Goal: Transaction & Acquisition: Purchase product/service

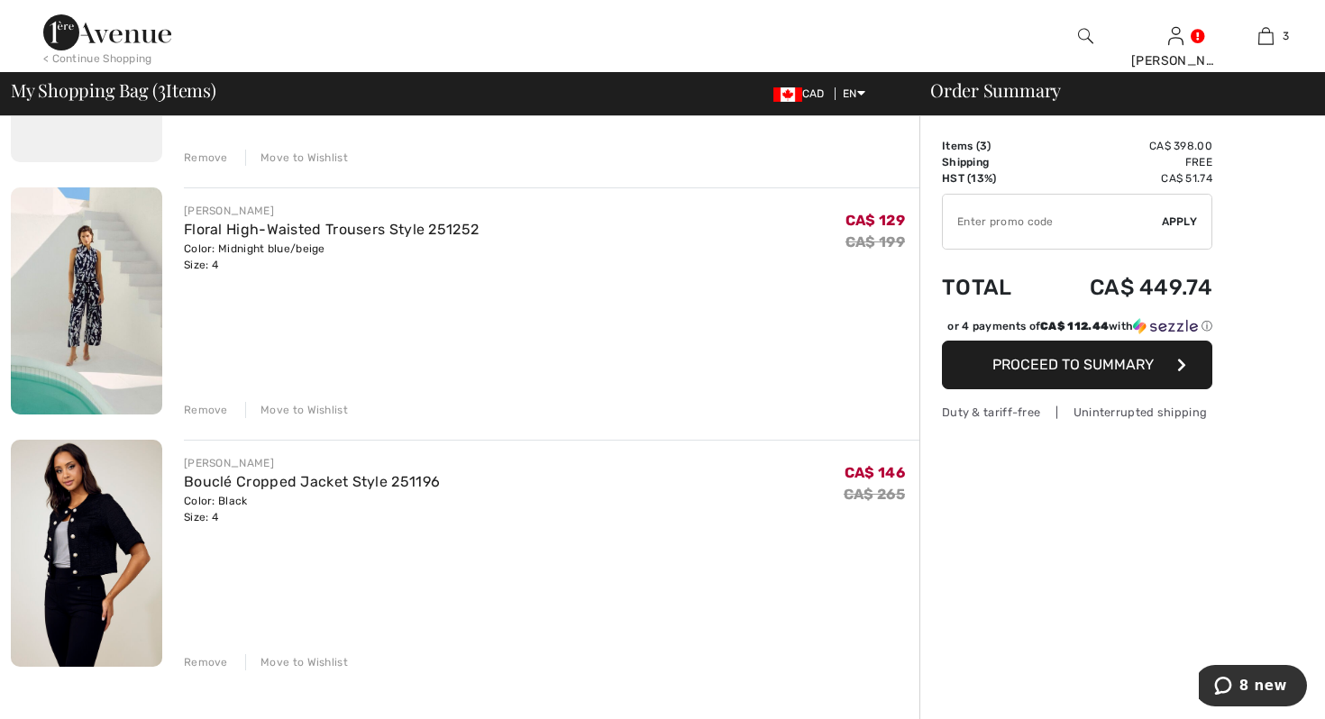
scroll to position [422, 0]
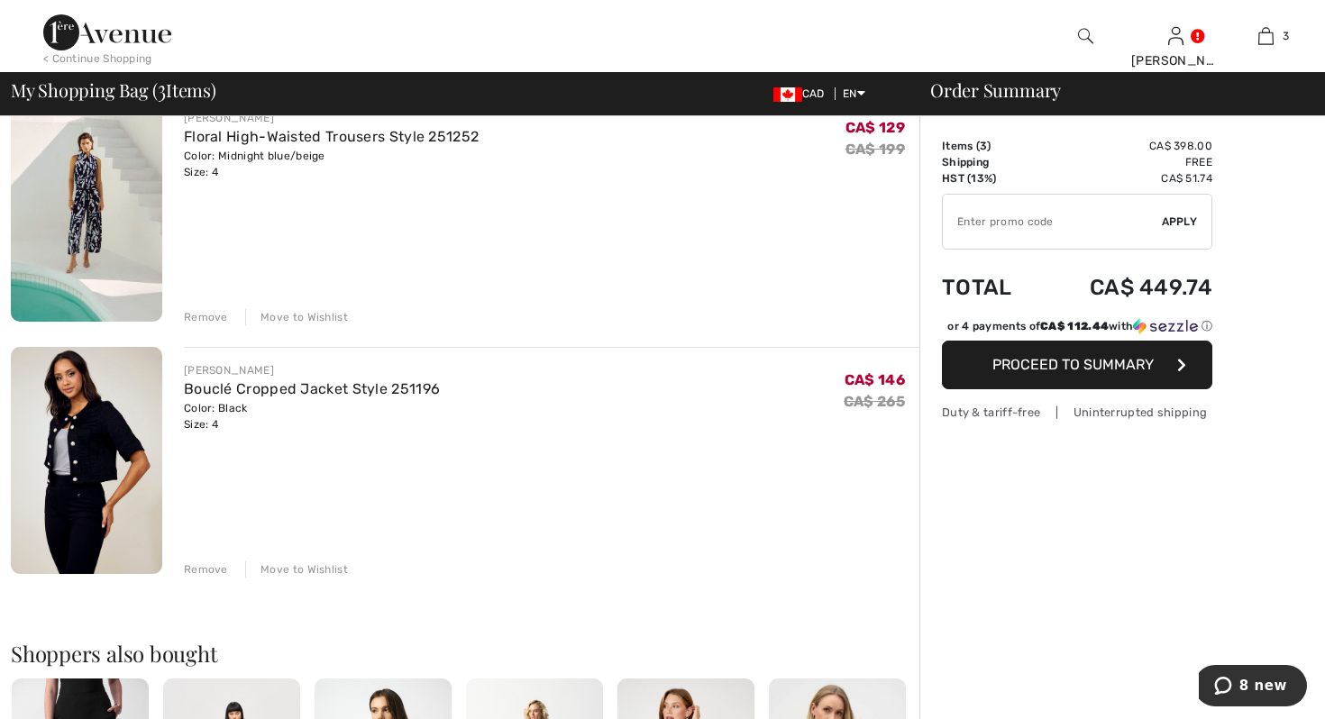
click at [70, 226] on img at bounding box center [86, 208] width 151 height 227
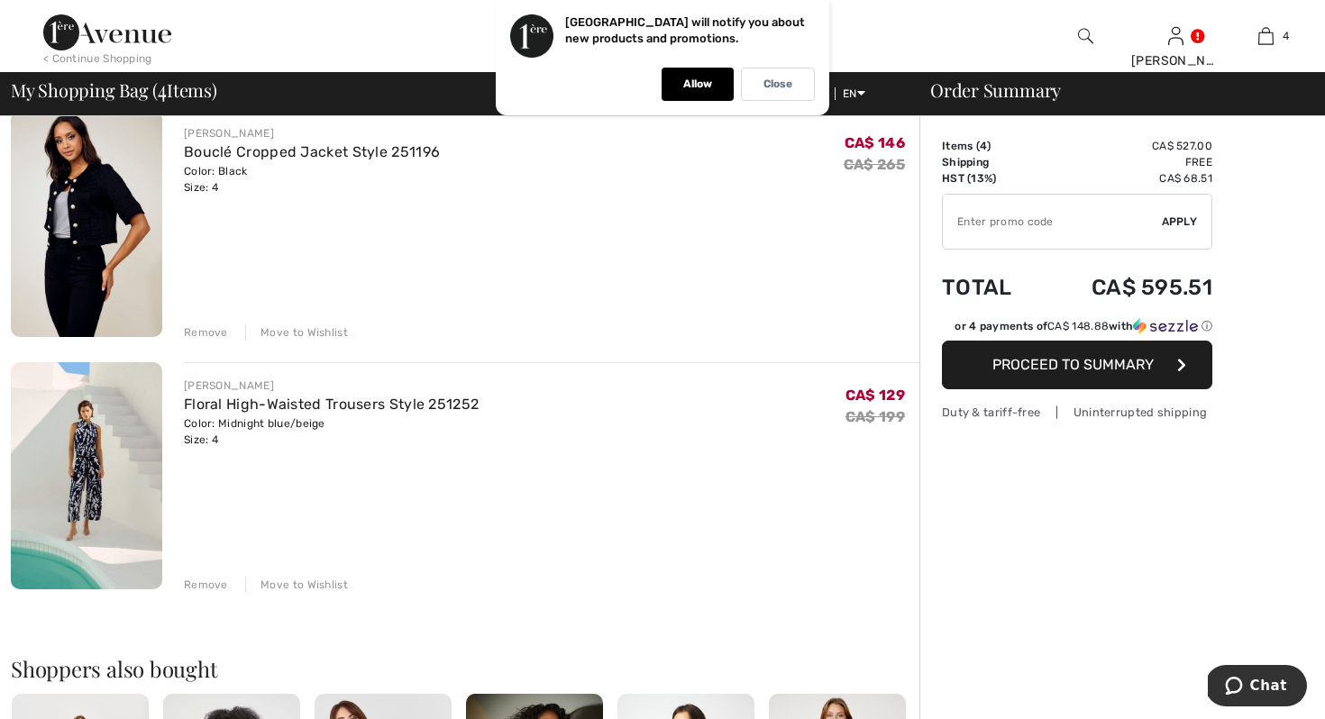
scroll to position [722, 0]
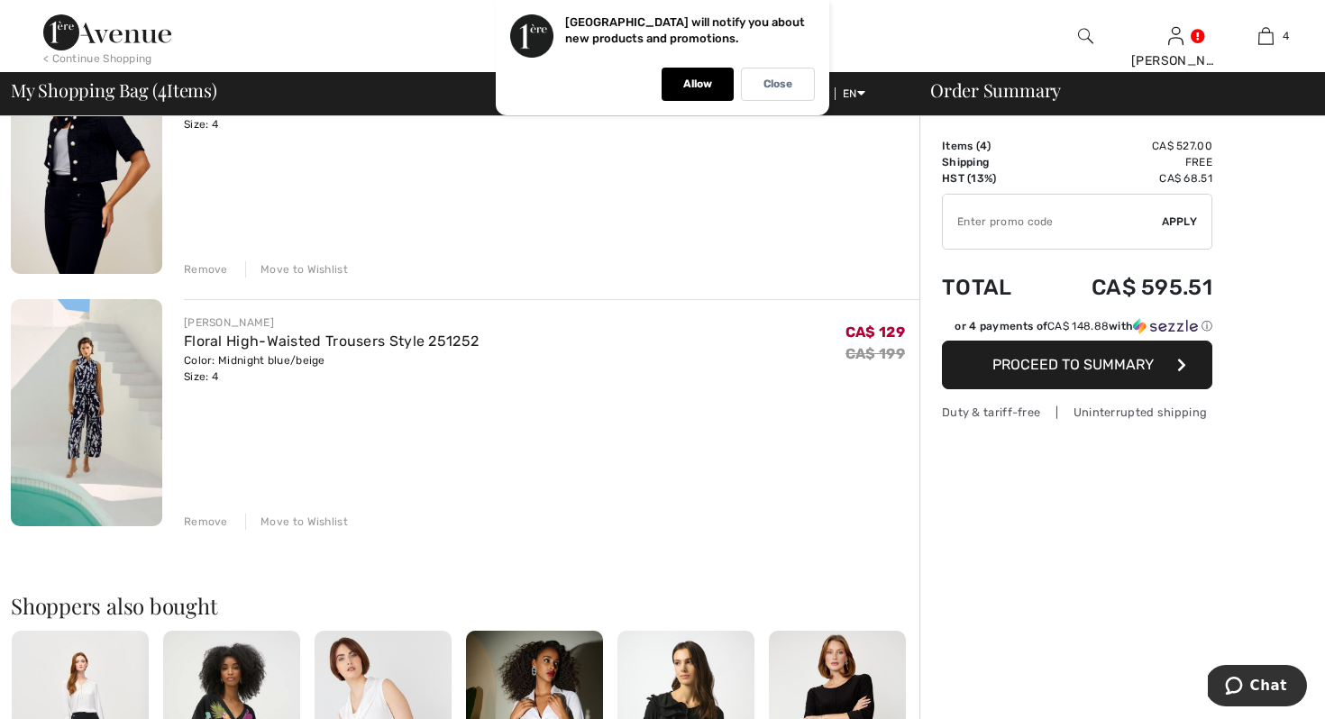
click at [194, 520] on div "Remove" at bounding box center [206, 522] width 44 height 16
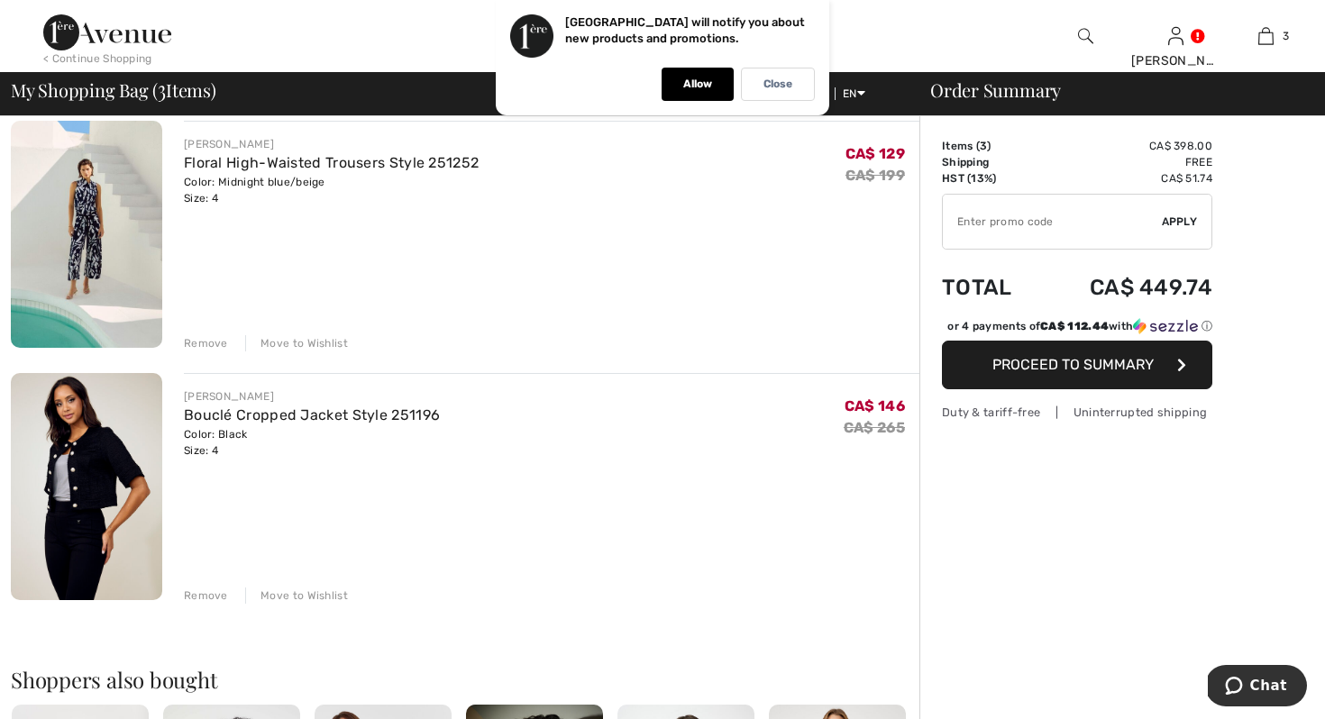
scroll to position [0, 0]
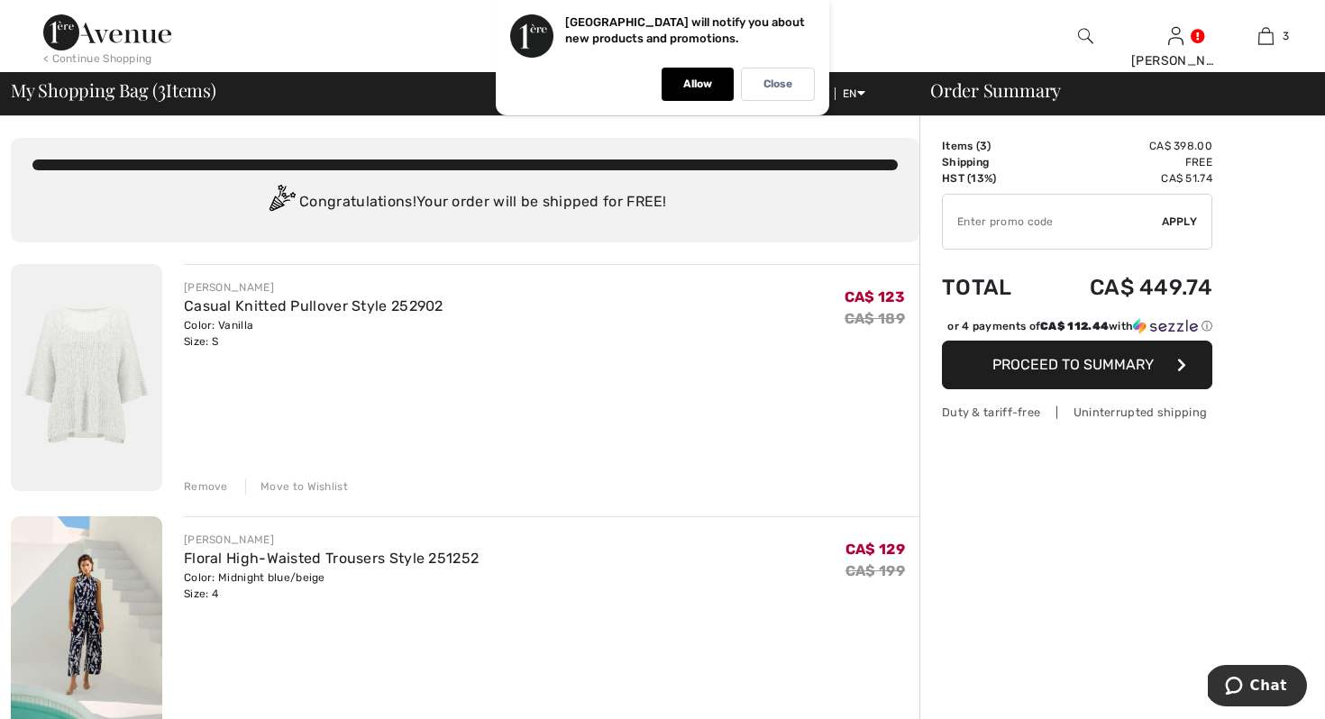
click at [1058, 225] on input "TEXT" at bounding box center [1052, 222] width 219 height 54
click at [768, 87] on p "Close" at bounding box center [777, 84] width 29 height 14
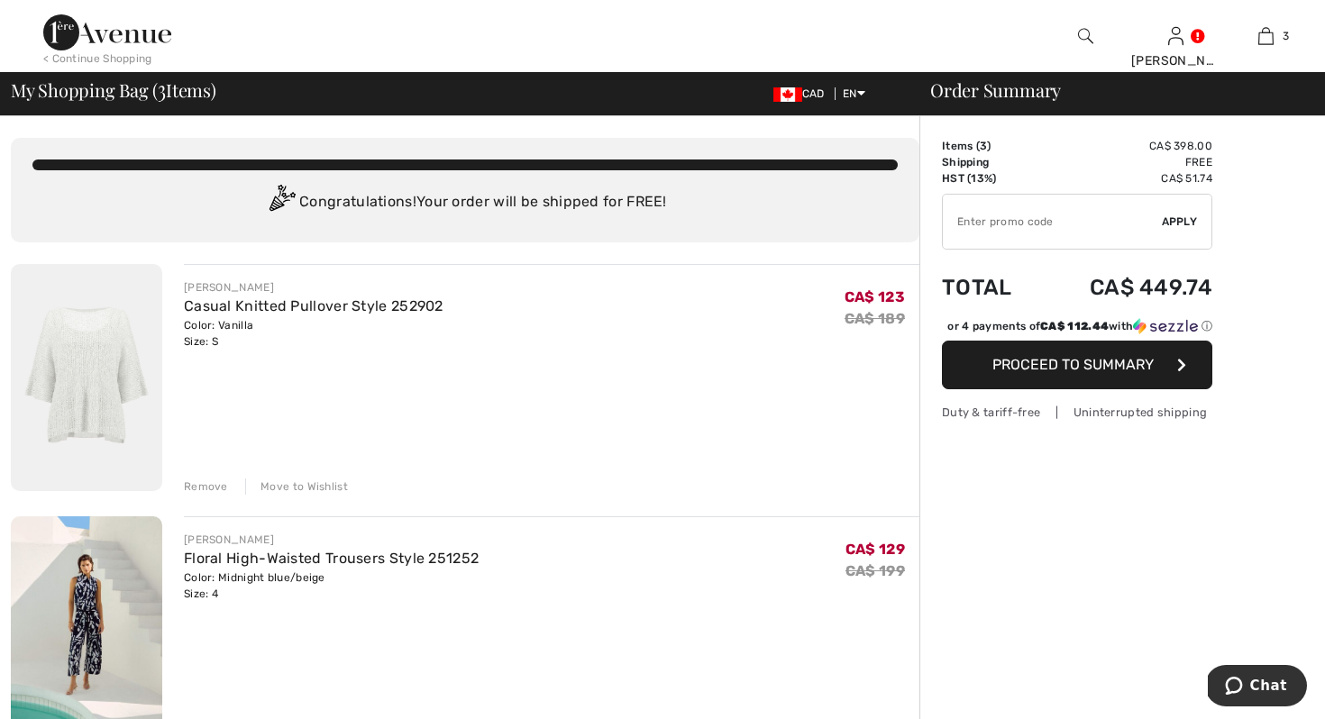
click at [1042, 220] on input "TEXT" at bounding box center [1052, 222] width 219 height 54
click at [1181, 229] on span "Apply" at bounding box center [1180, 222] width 36 height 16
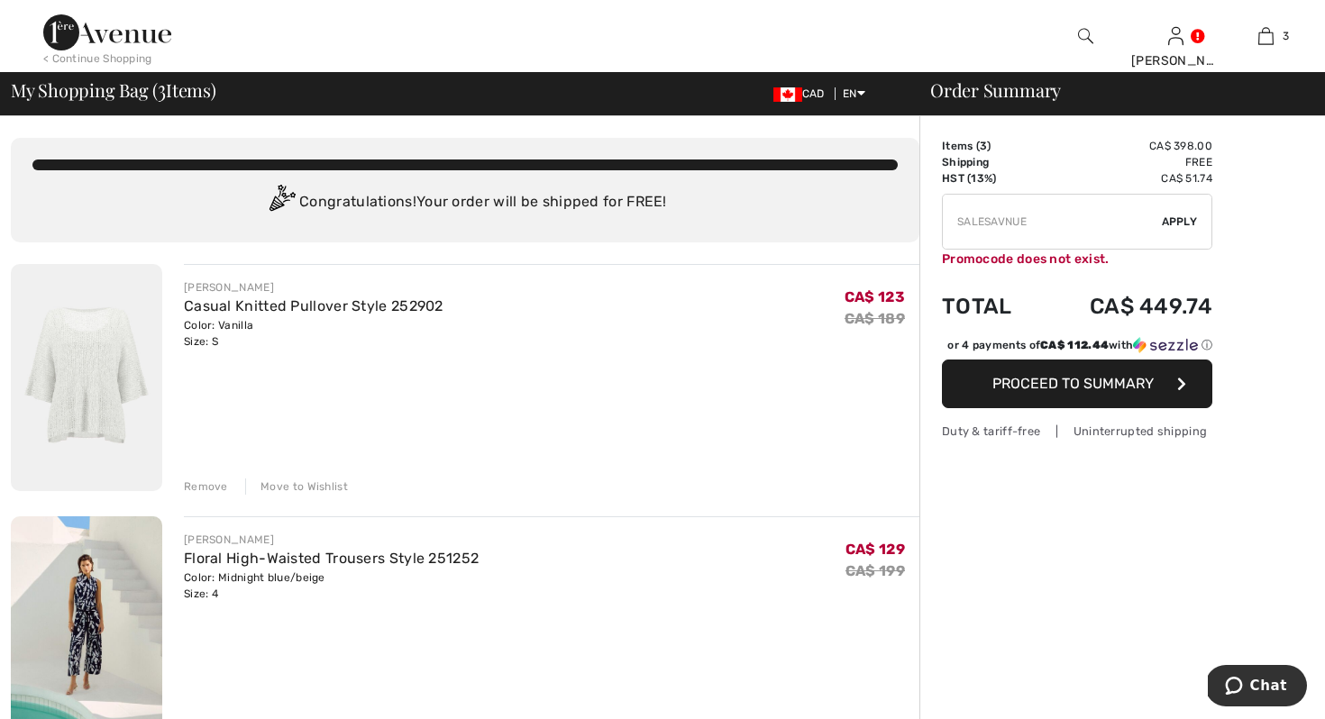
click at [1004, 222] on input "TEXT" at bounding box center [1052, 222] width 219 height 54
drag, startPoint x: 1035, startPoint y: 221, endPoint x: 924, endPoint y: 220, distance: 110.8
type input "SALEAVENUE"
click at [1181, 223] on span "Apply" at bounding box center [1180, 222] width 36 height 16
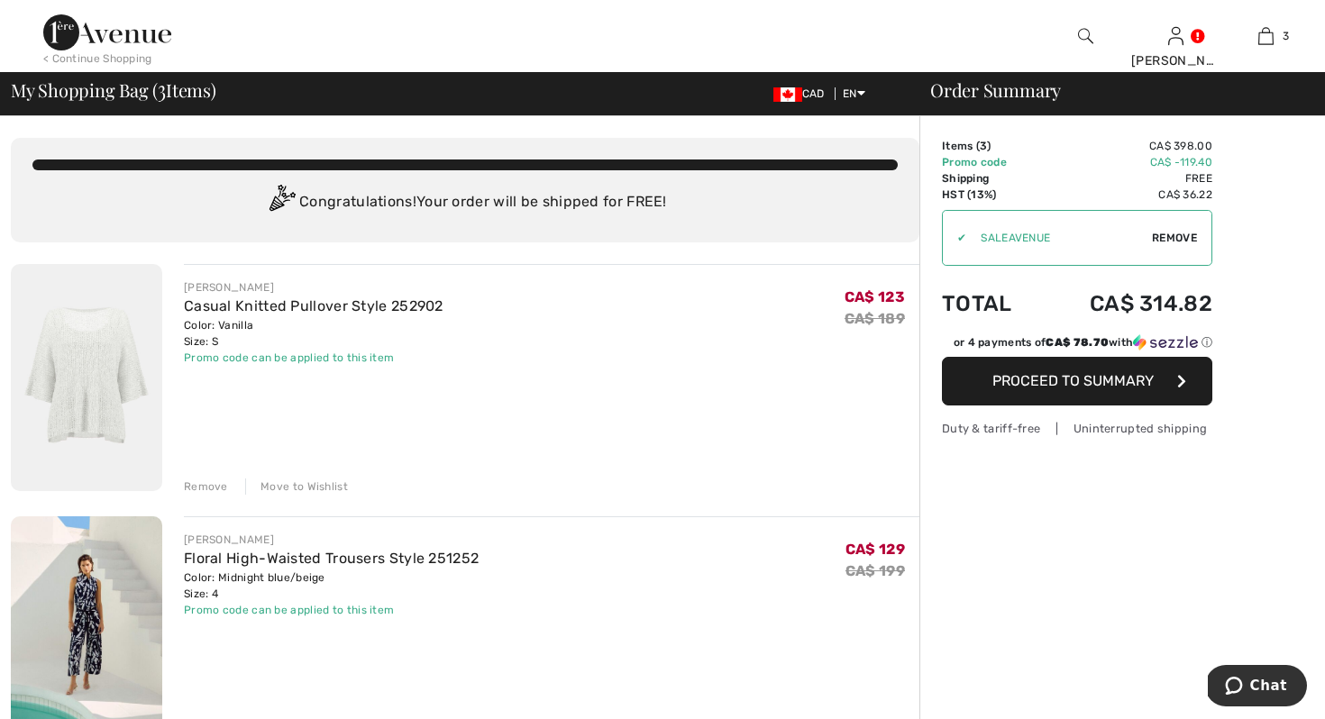
click at [126, 35] on img at bounding box center [107, 32] width 128 height 36
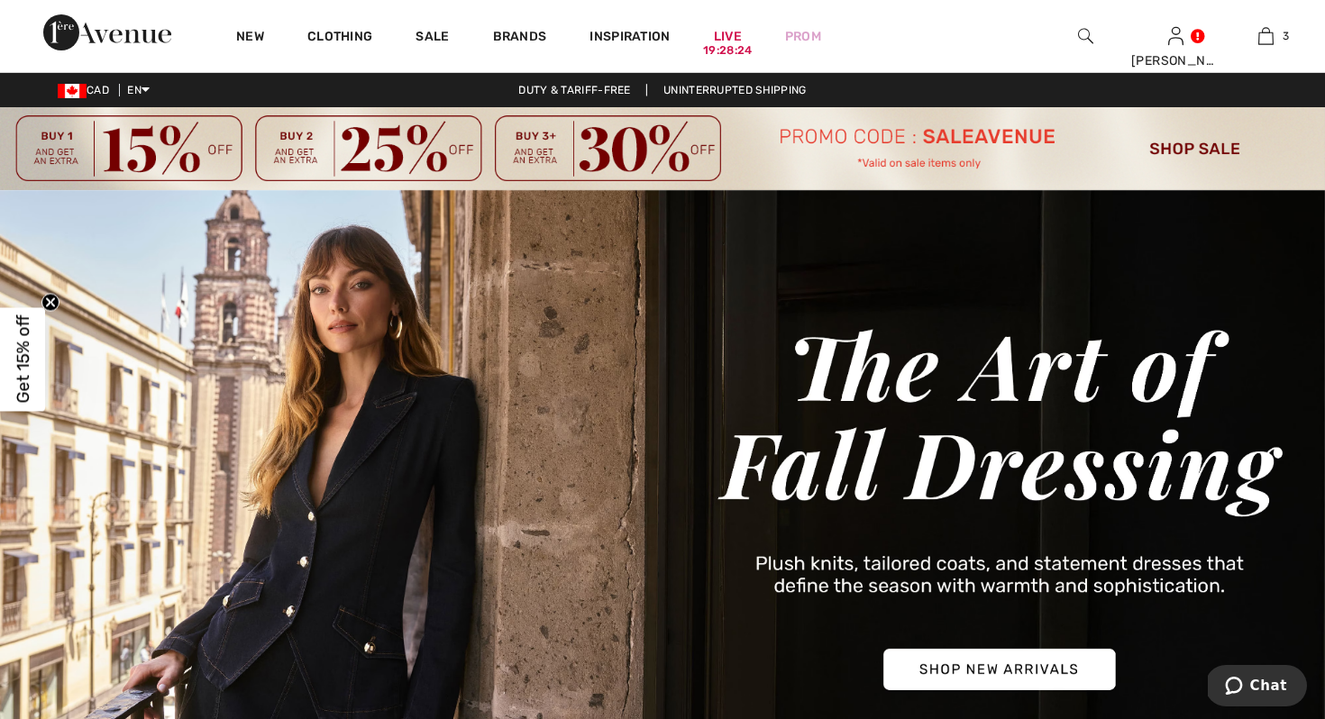
click at [1204, 149] on img at bounding box center [662, 148] width 1325 height 83
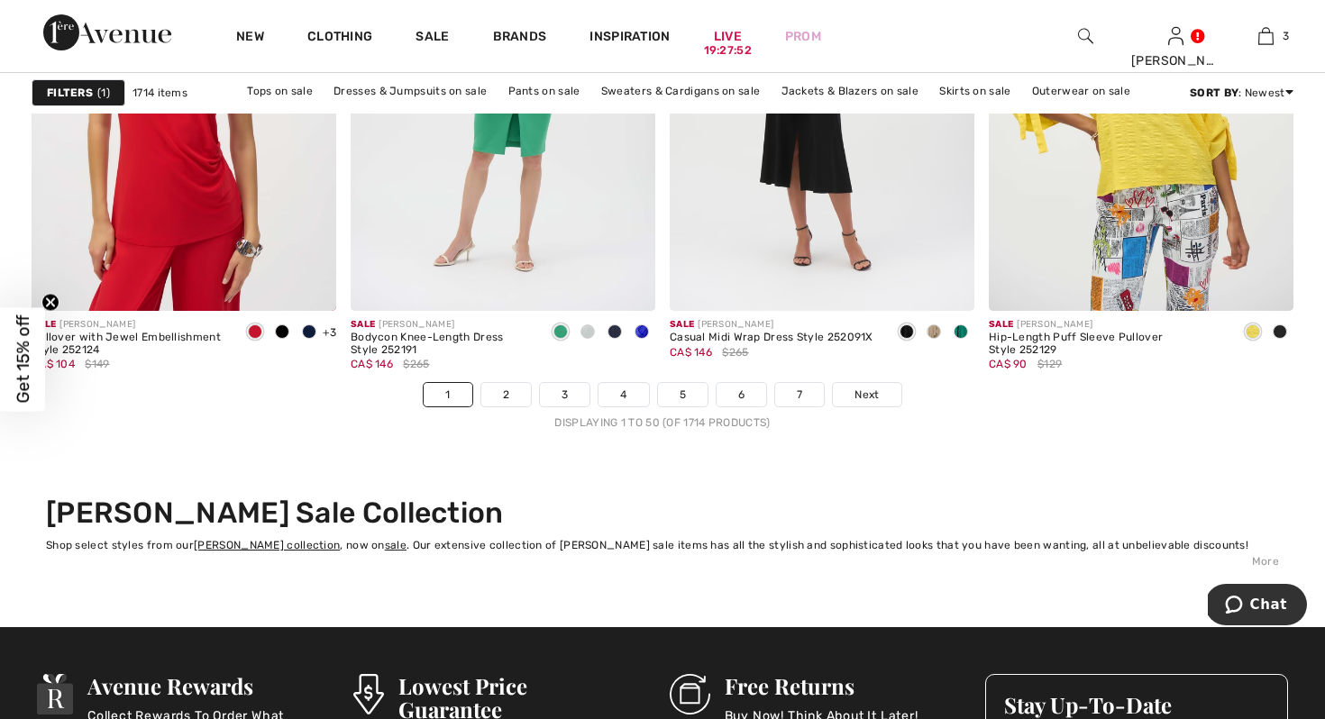
scroll to position [8264, 0]
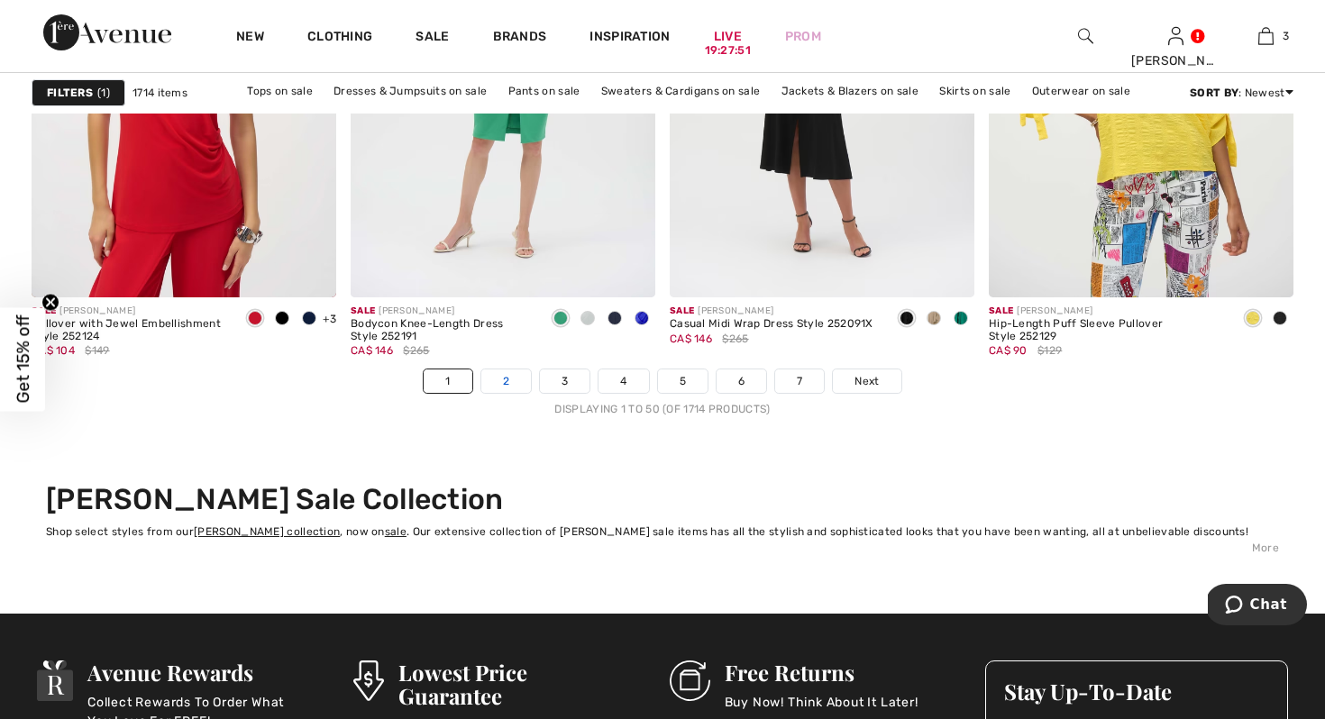
click at [507, 390] on link "2" at bounding box center [506, 380] width 50 height 23
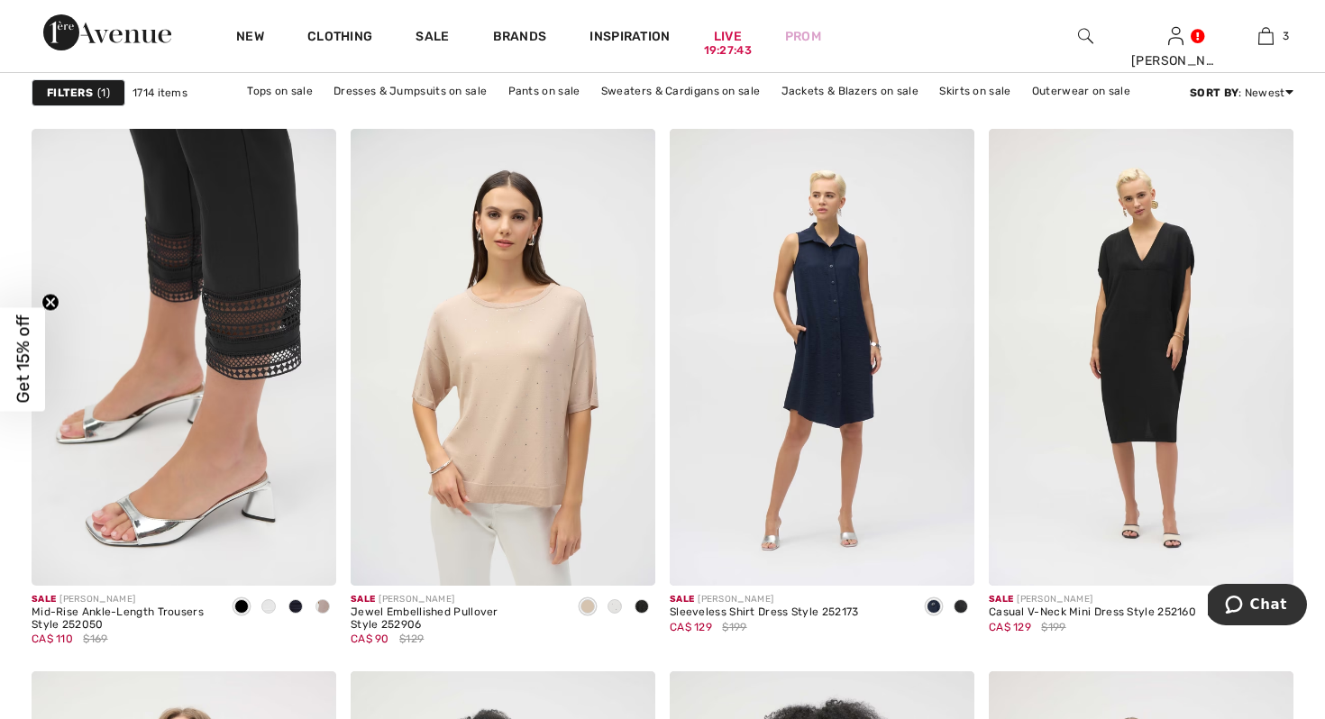
scroll to position [3261, 0]
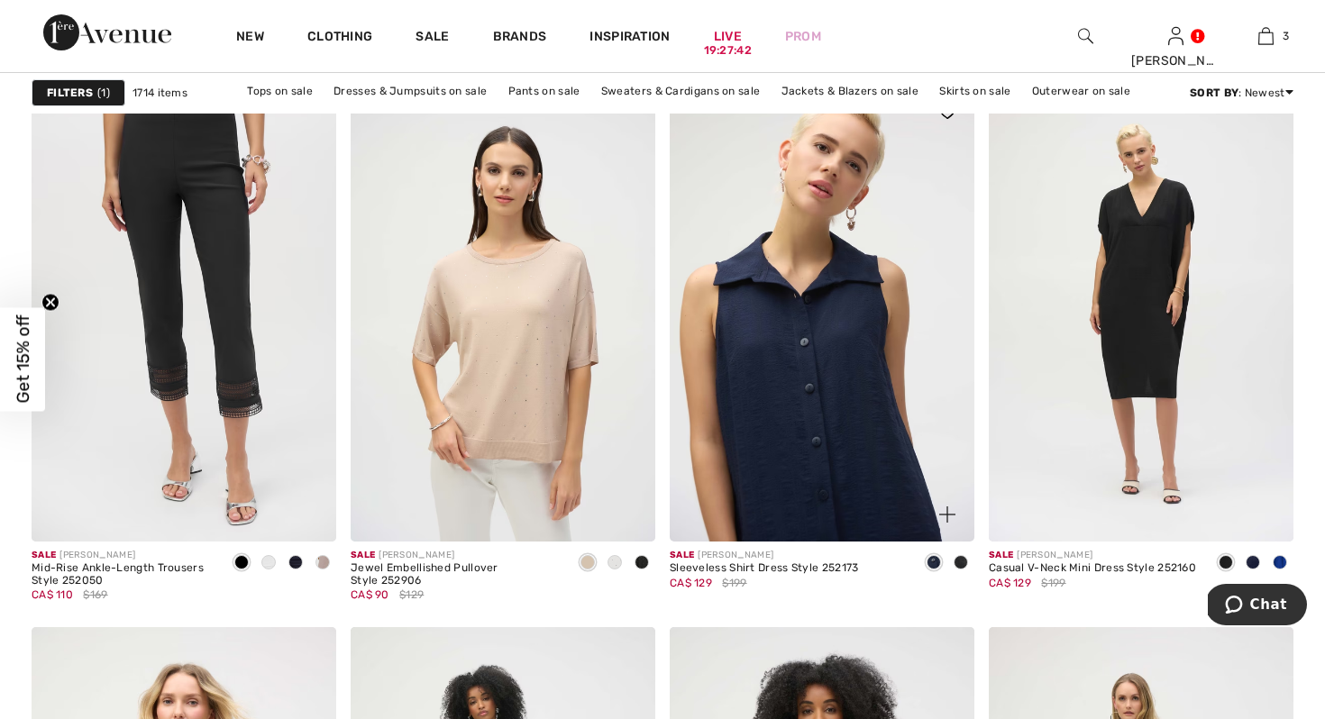
click at [779, 448] on img at bounding box center [822, 313] width 305 height 457
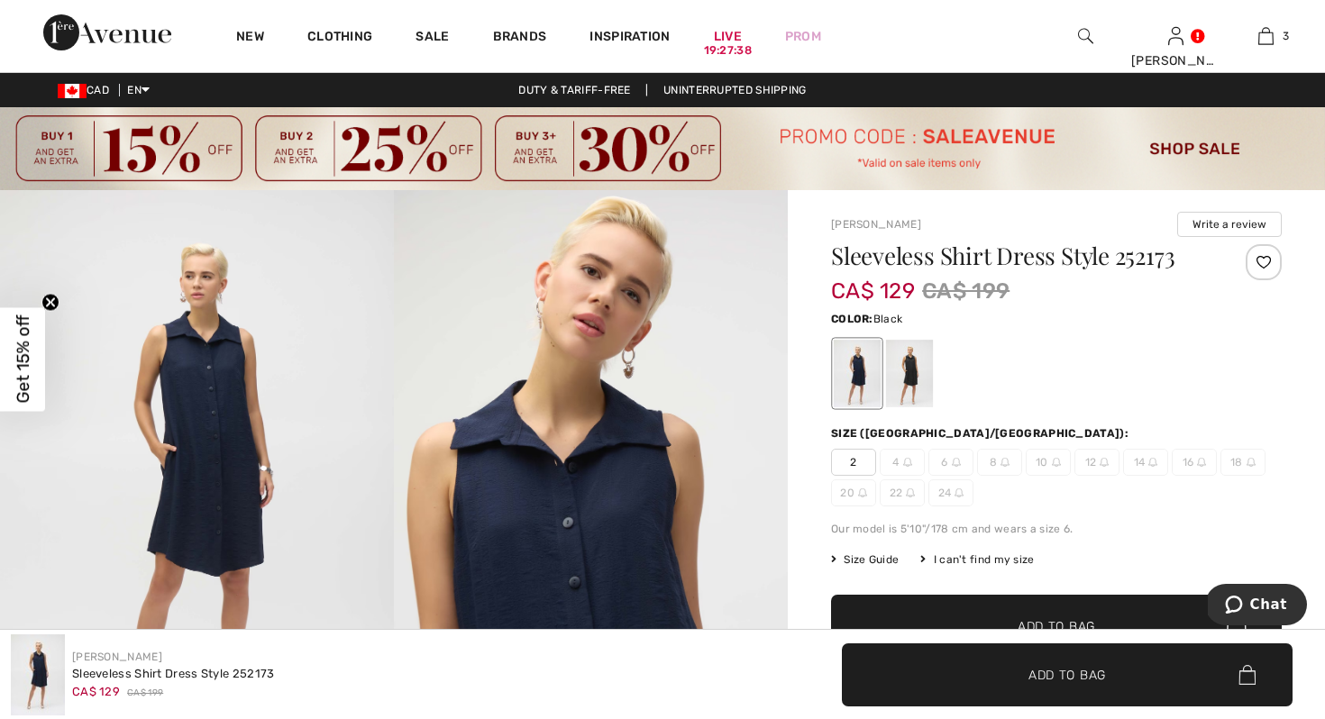
click at [914, 380] on div at bounding box center [909, 374] width 47 height 68
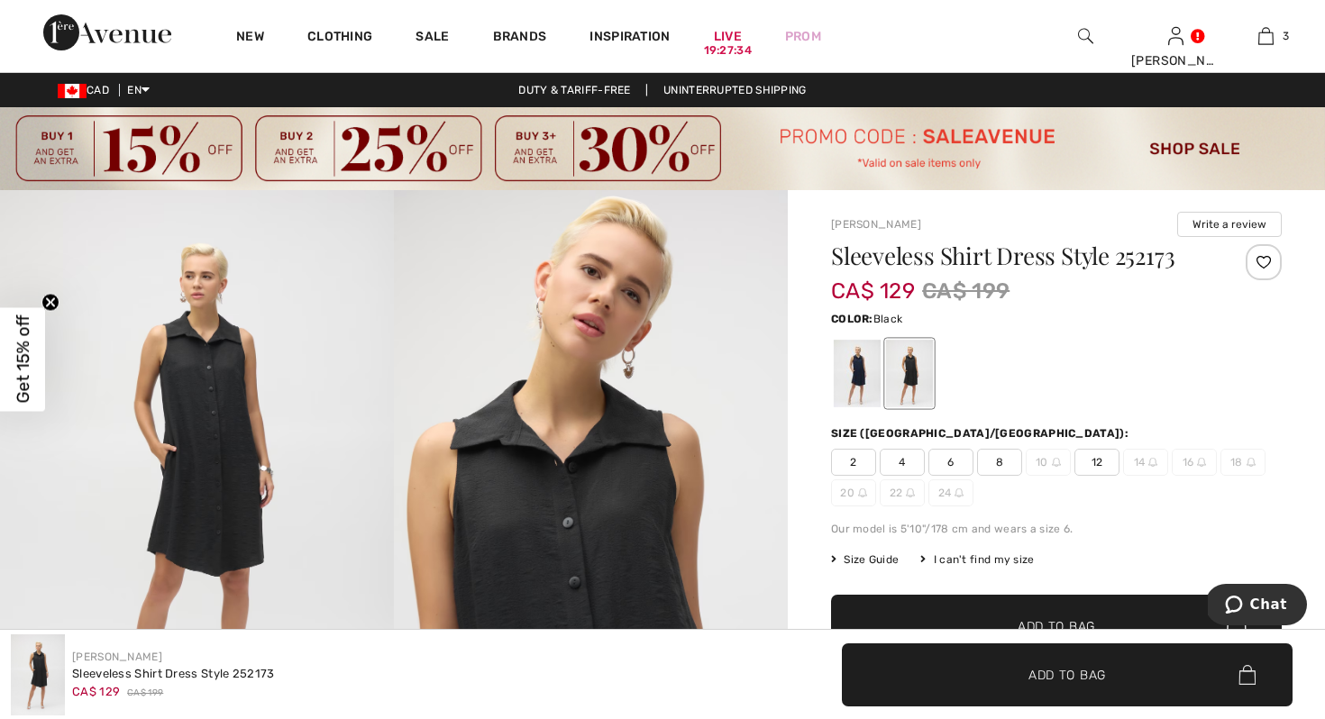
click at [898, 464] on span "4" at bounding box center [902, 462] width 45 height 27
click at [1020, 613] on span "✔ Added to Bag Add to Bag" at bounding box center [1056, 626] width 451 height 63
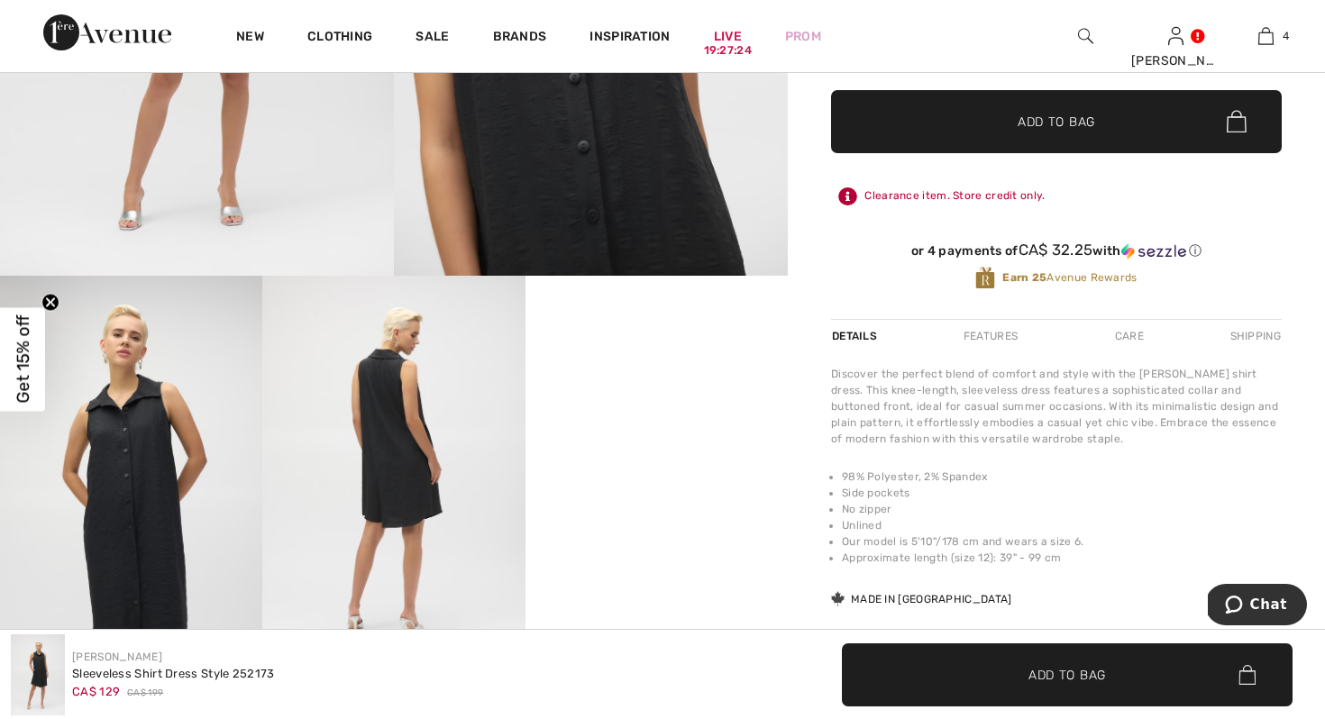
scroll to position [504, 0]
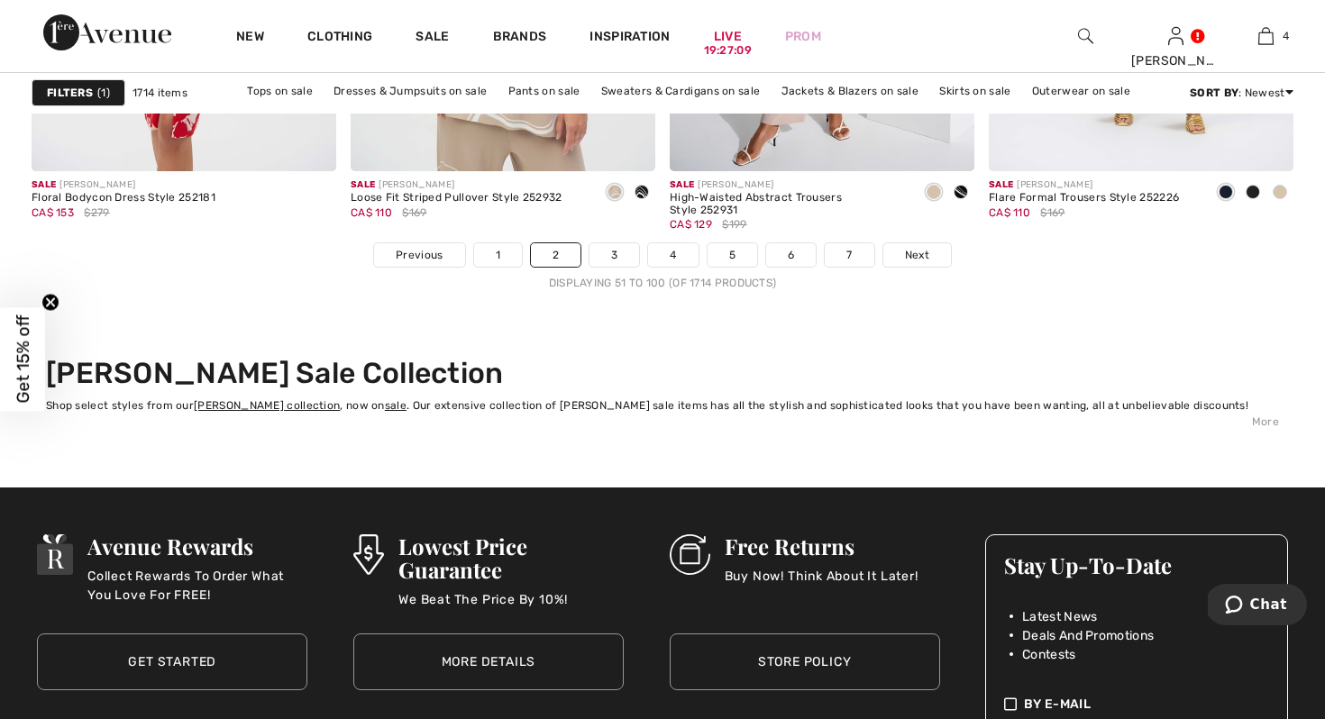
scroll to position [8449, 0]
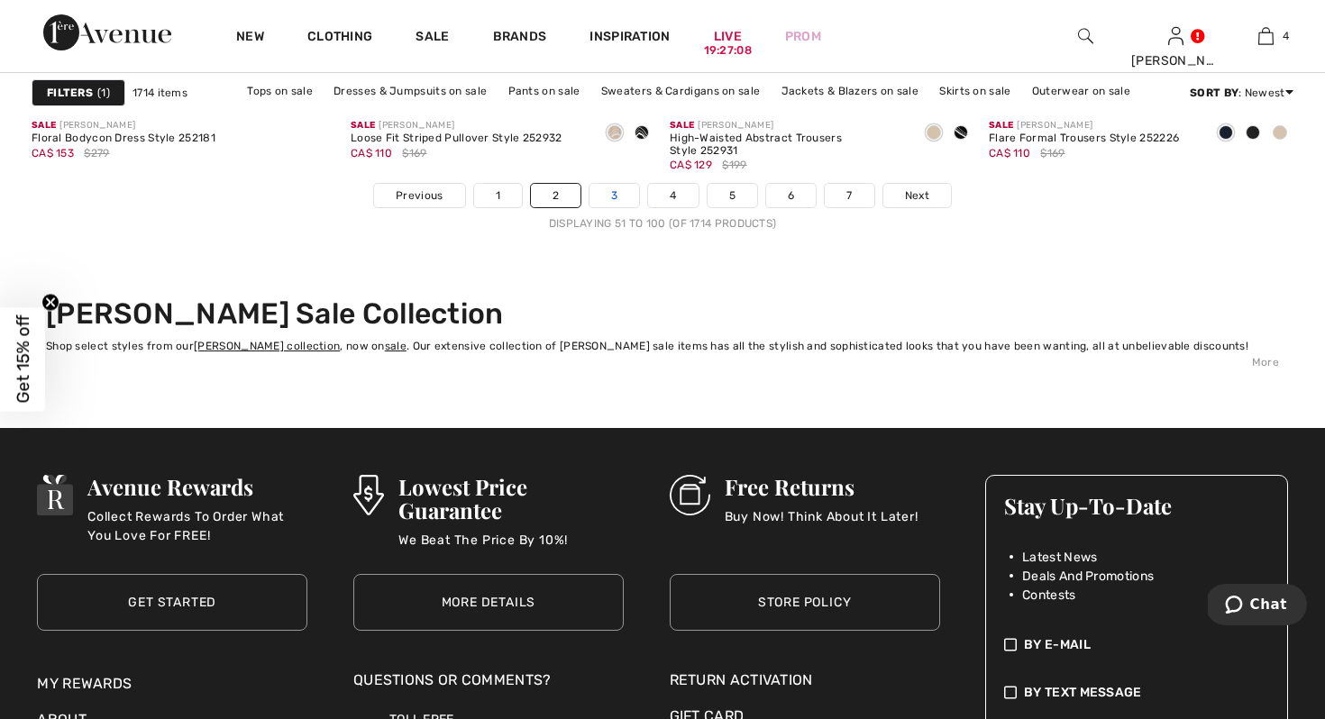
click at [628, 195] on link "3" at bounding box center [614, 195] width 50 height 23
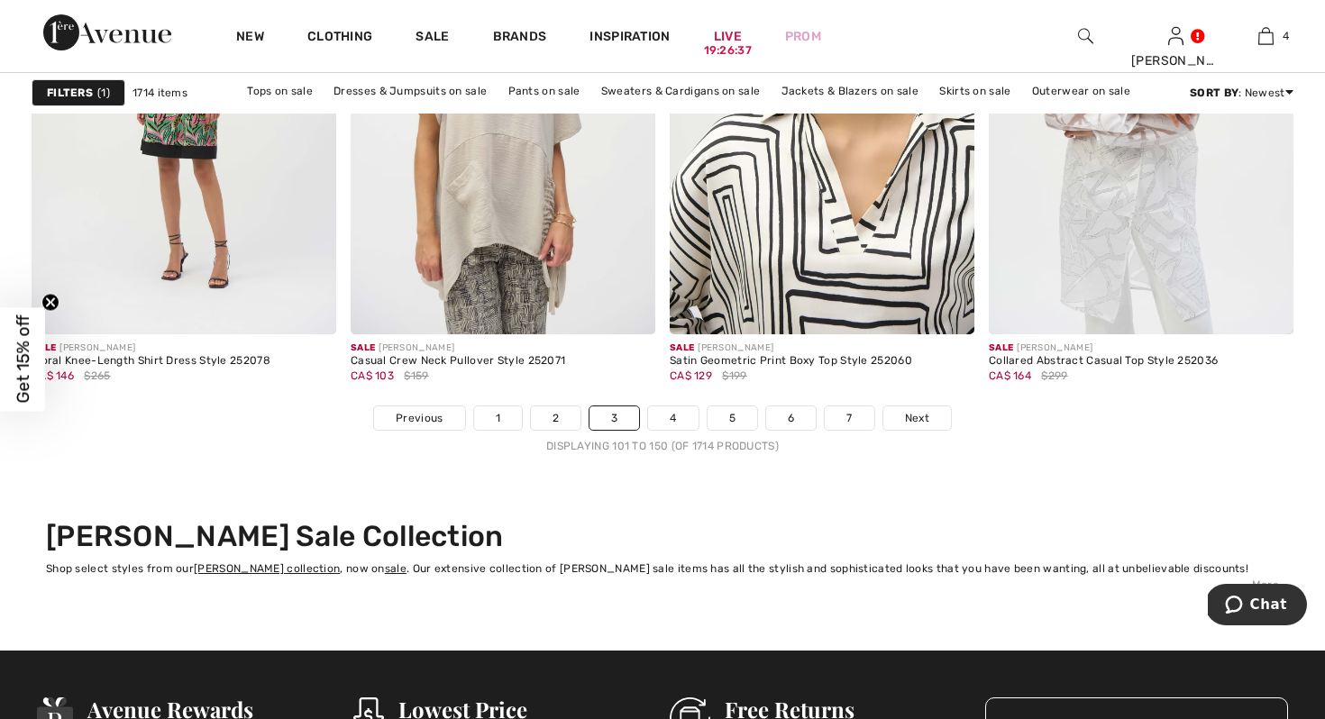
scroll to position [8412, 0]
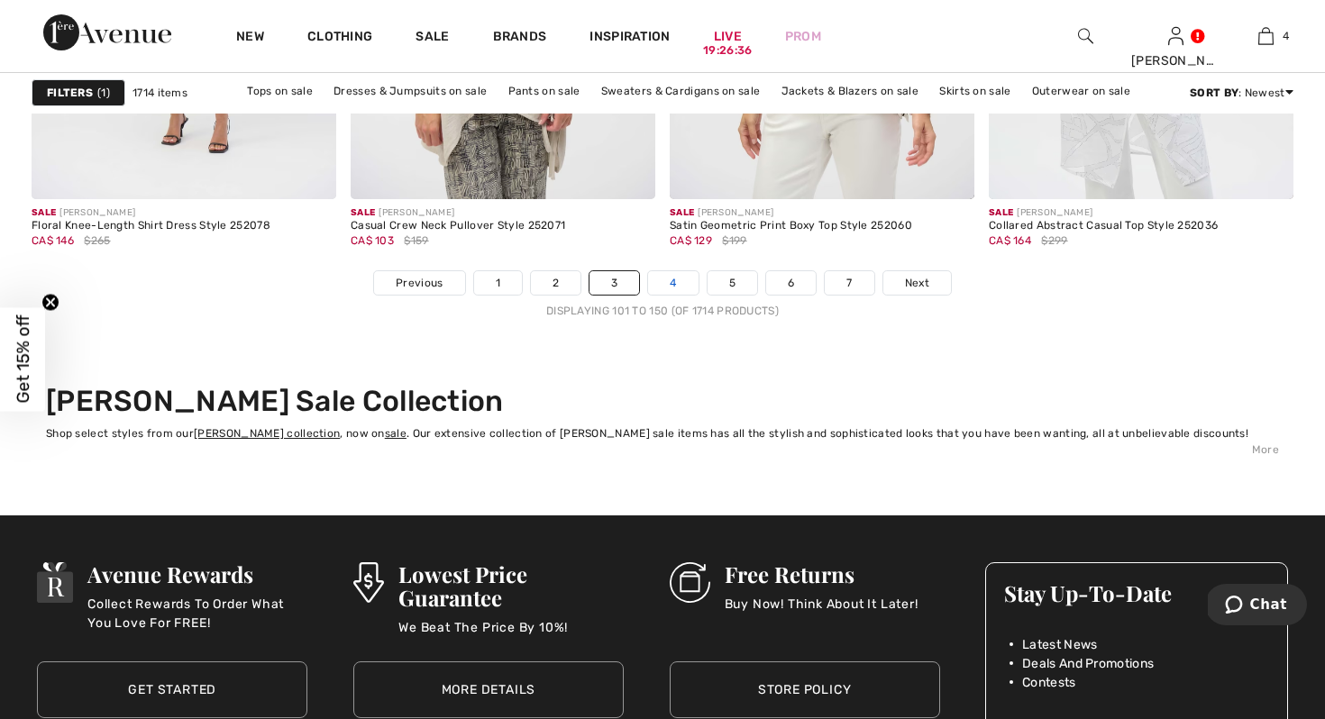
click at [682, 286] on link "4" at bounding box center [673, 282] width 50 height 23
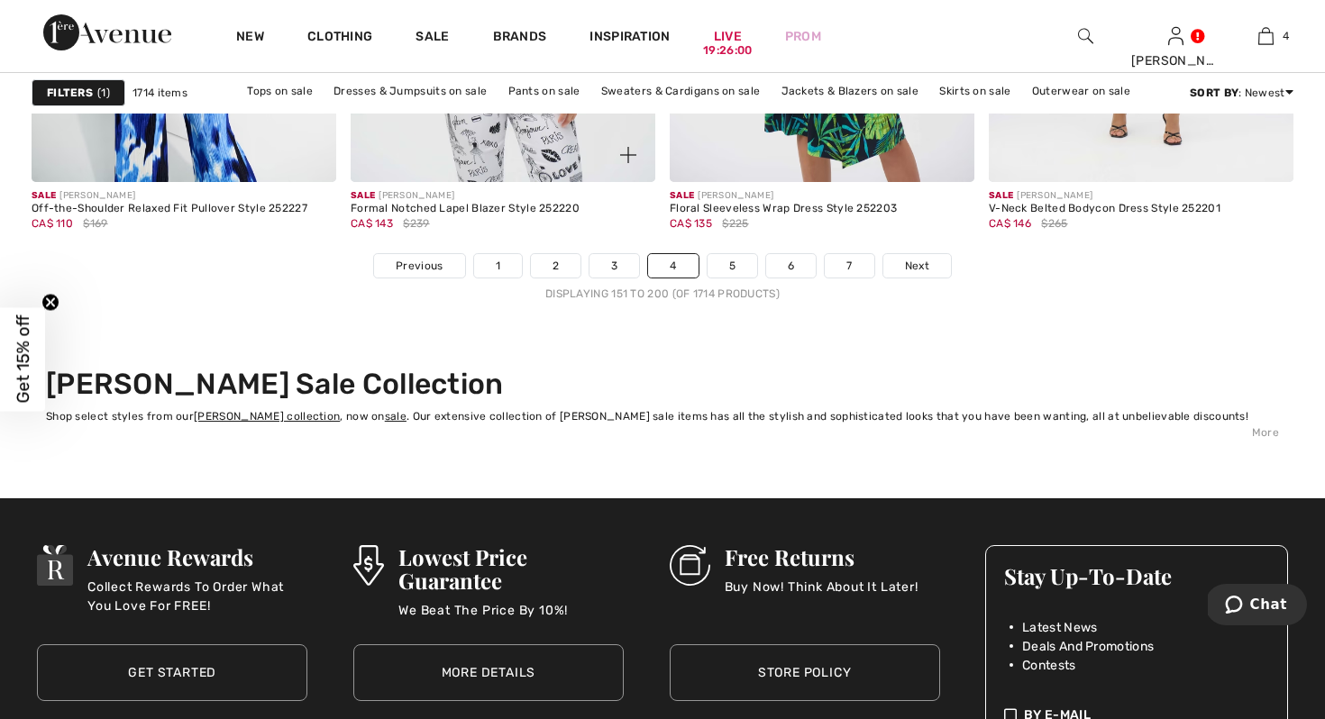
scroll to position [8413, 0]
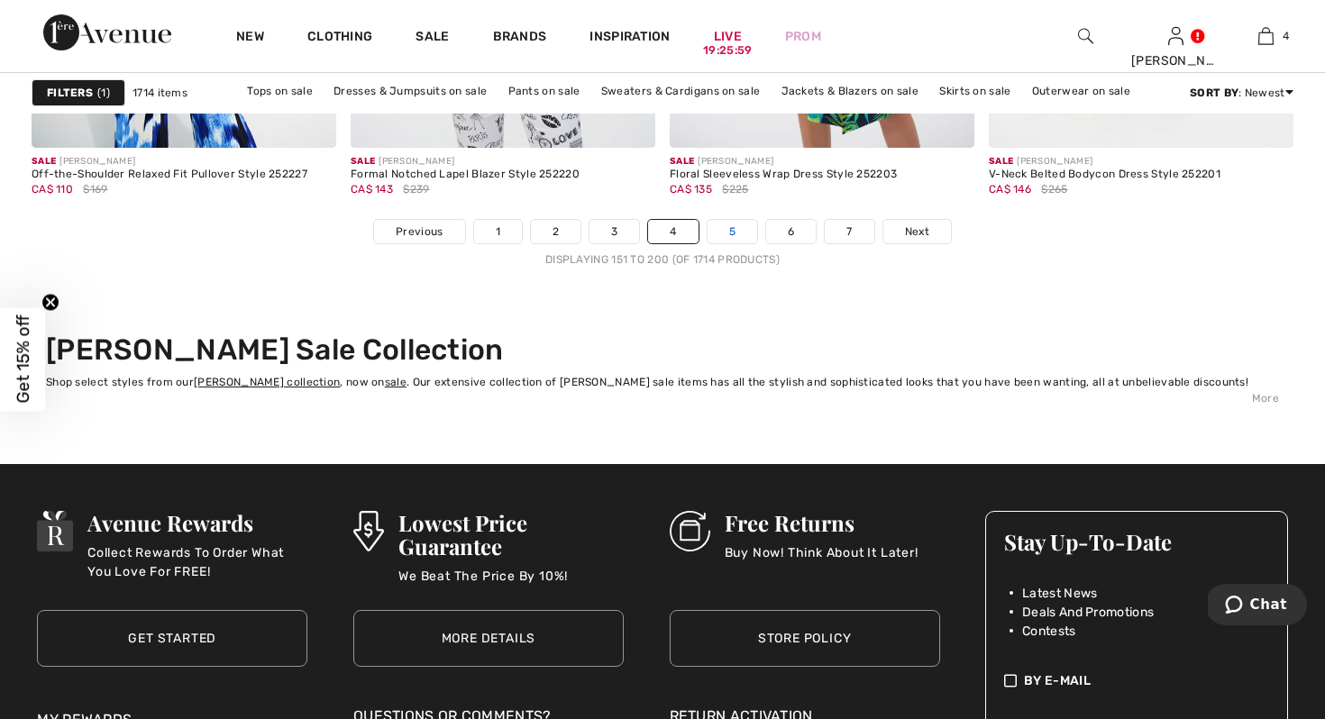
click at [726, 234] on link "5" at bounding box center [732, 231] width 50 height 23
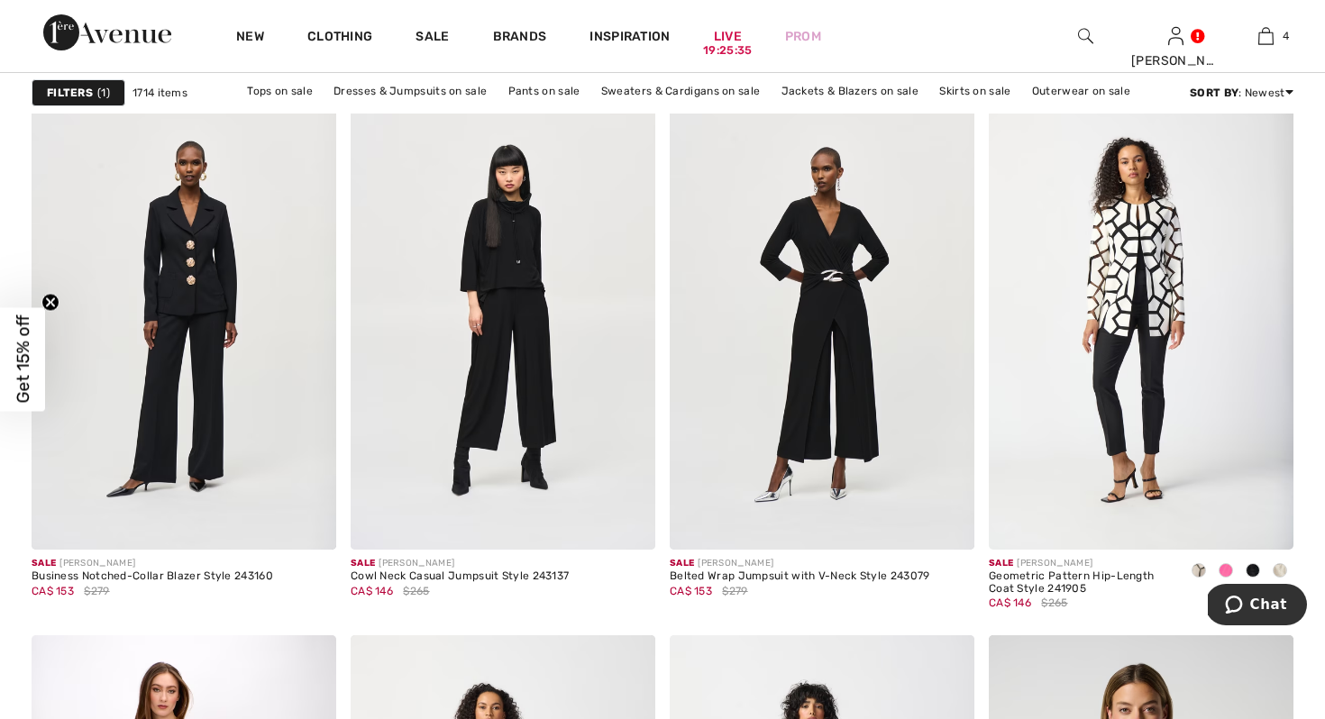
scroll to position [5611, 0]
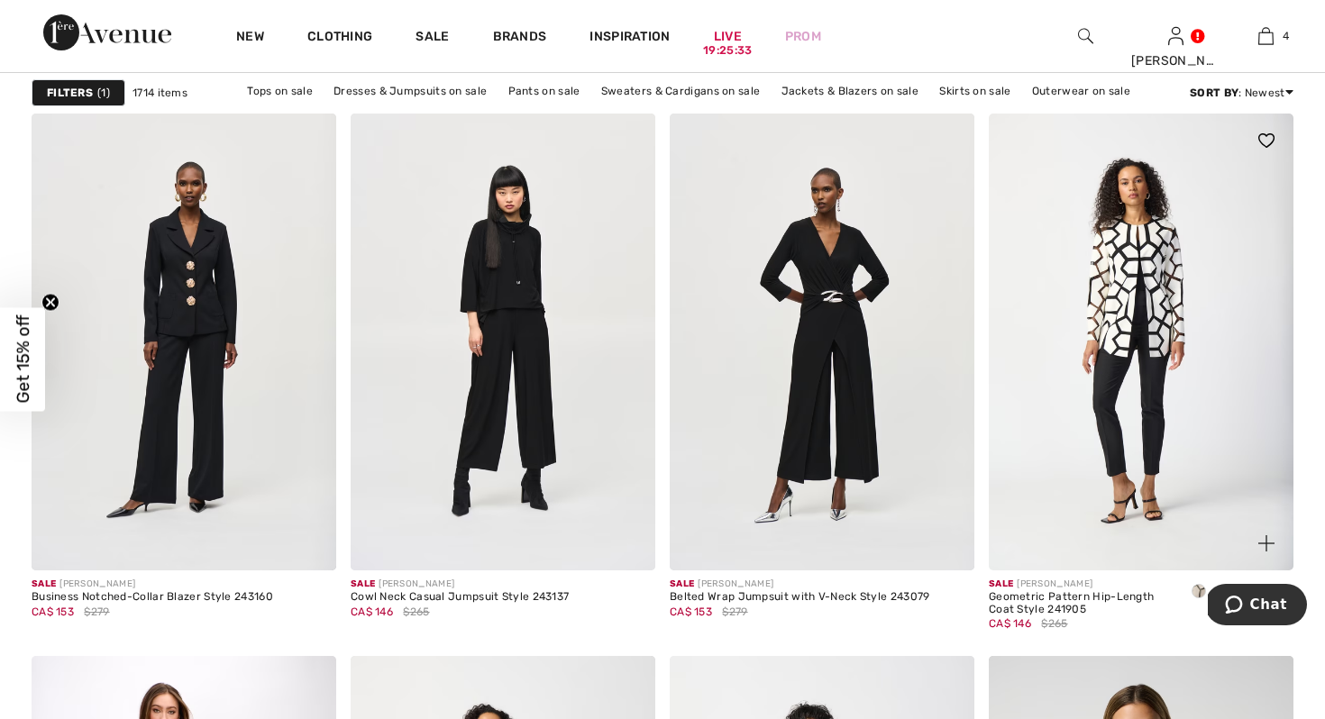
click at [1078, 359] on img at bounding box center [1141, 342] width 305 height 457
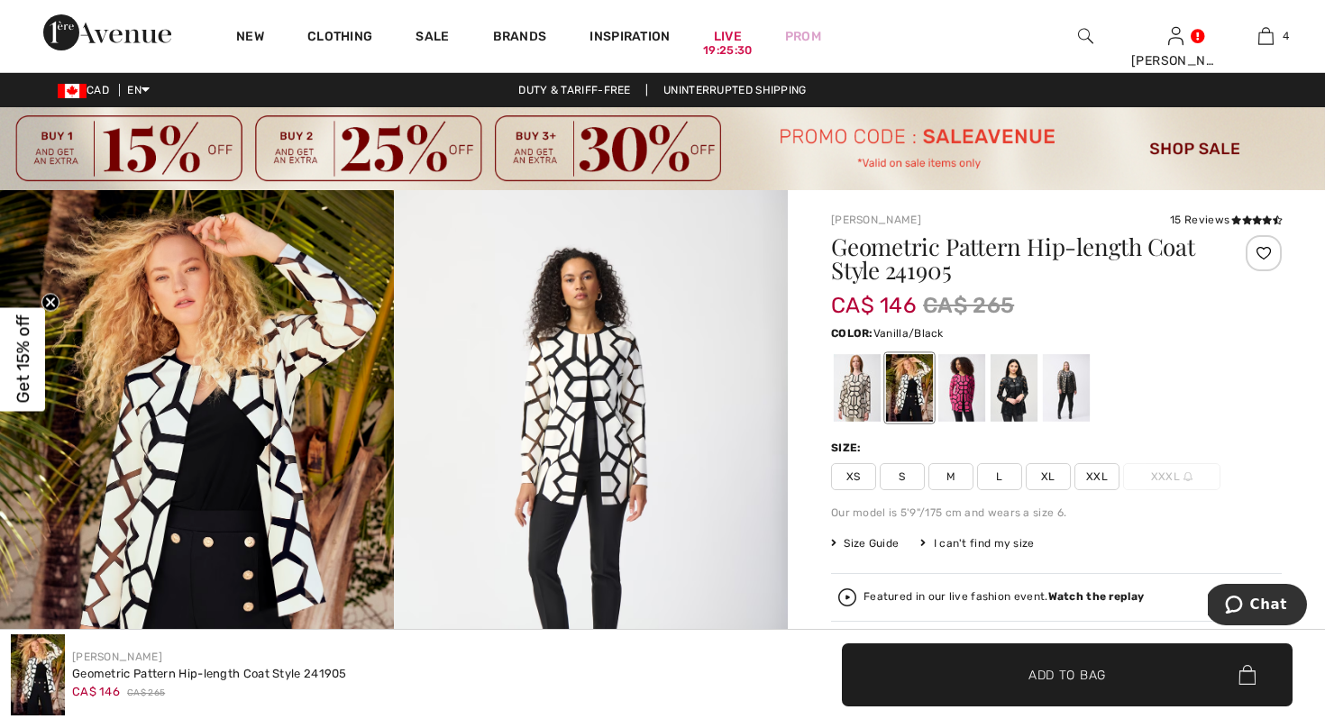
click at [900, 385] on div at bounding box center [909, 388] width 47 height 68
click at [841, 387] on div at bounding box center [857, 388] width 47 height 68
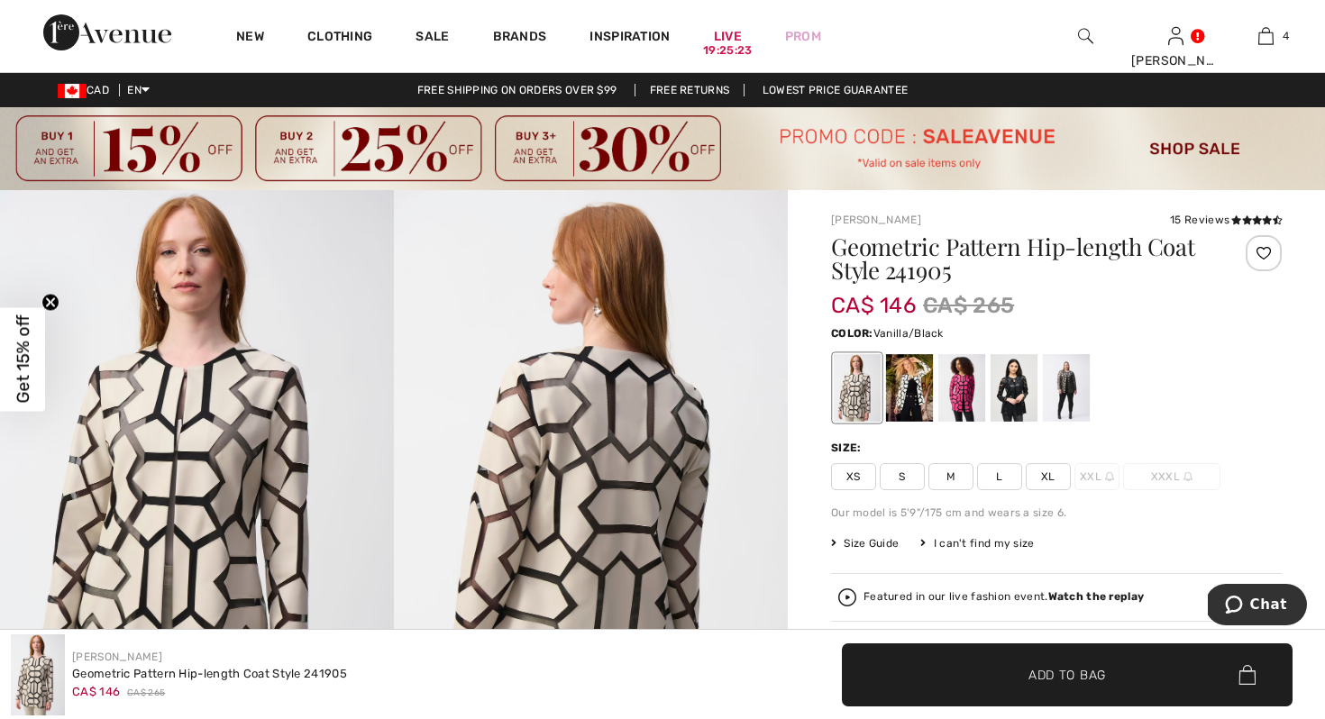
click at [913, 403] on div at bounding box center [909, 388] width 47 height 68
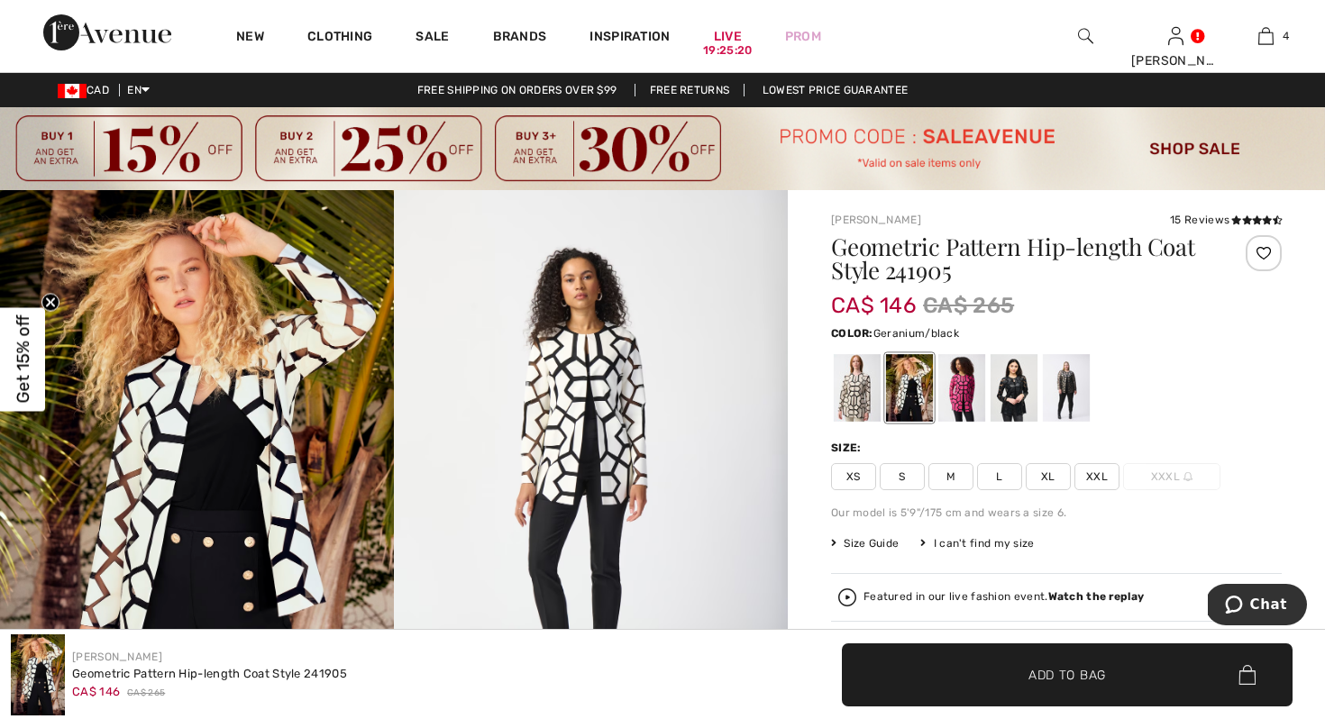
click at [956, 406] on div at bounding box center [961, 388] width 47 height 68
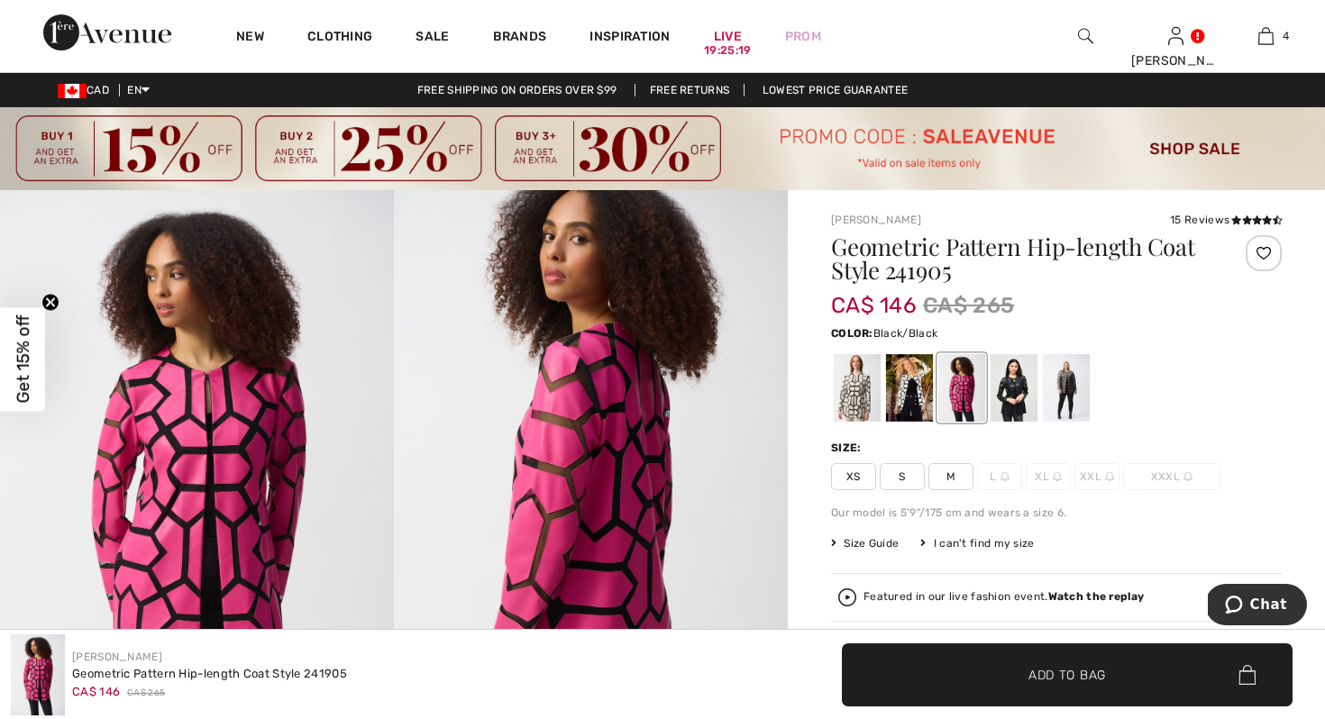
click at [1017, 398] on div at bounding box center [1013, 388] width 47 height 68
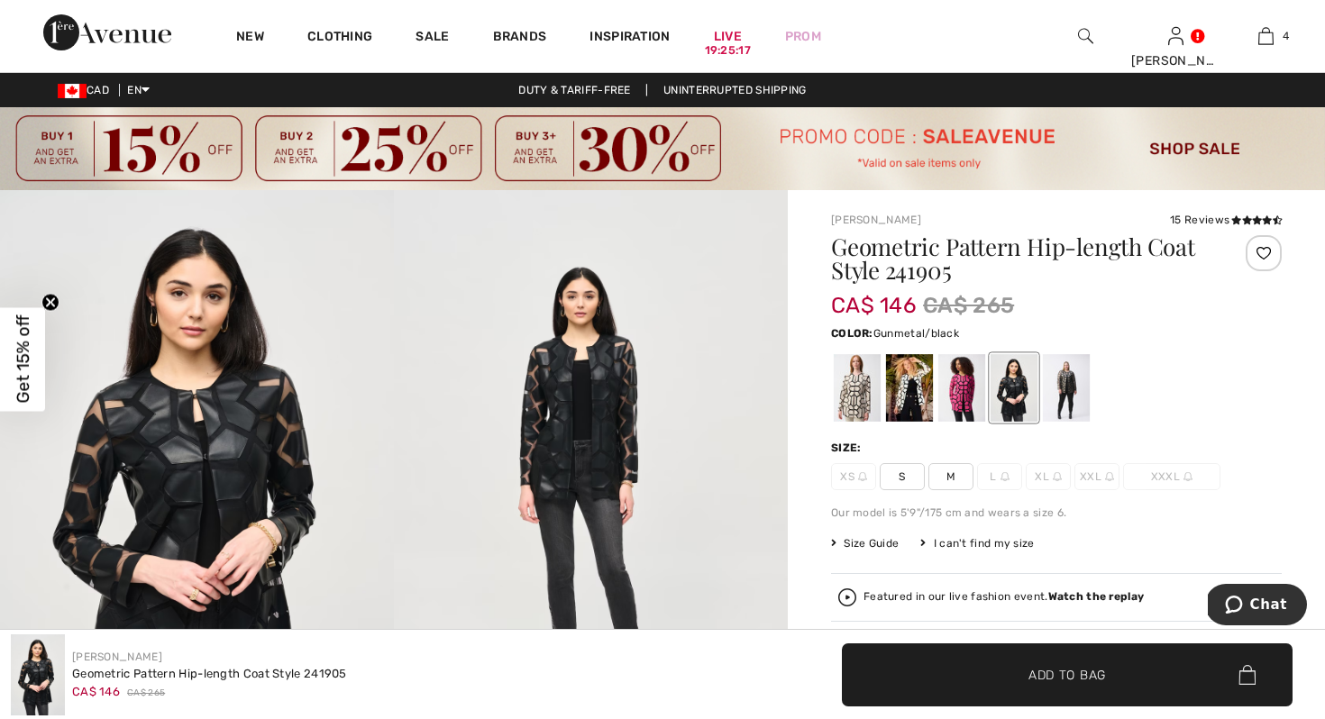
click at [1075, 396] on div at bounding box center [1066, 388] width 47 height 68
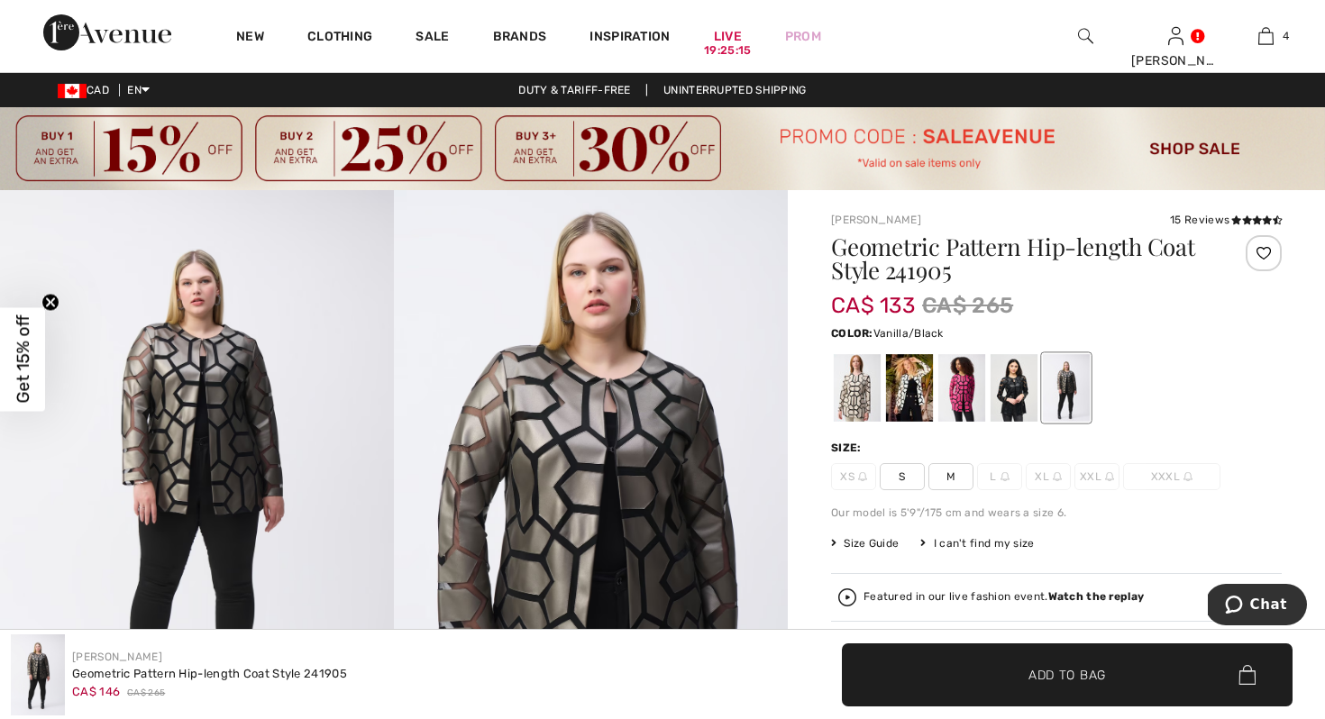
click at [916, 402] on div at bounding box center [909, 388] width 47 height 68
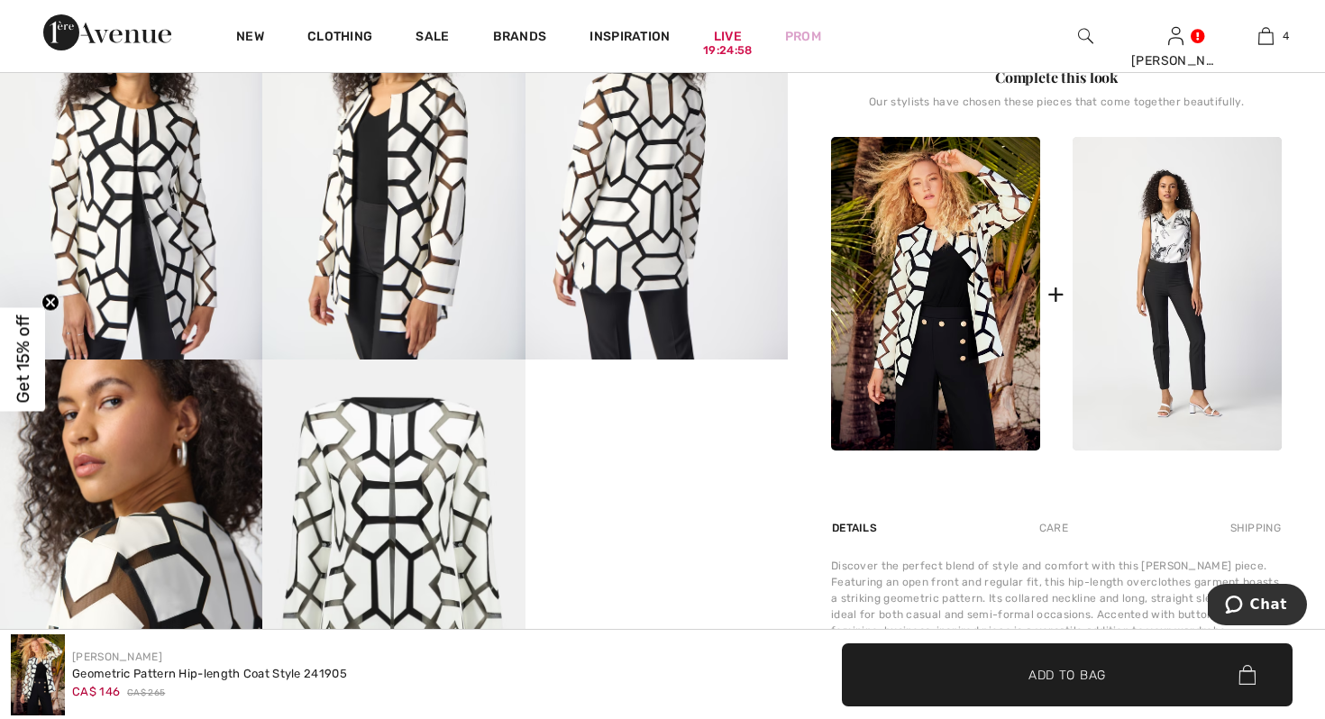
scroll to position [94, 0]
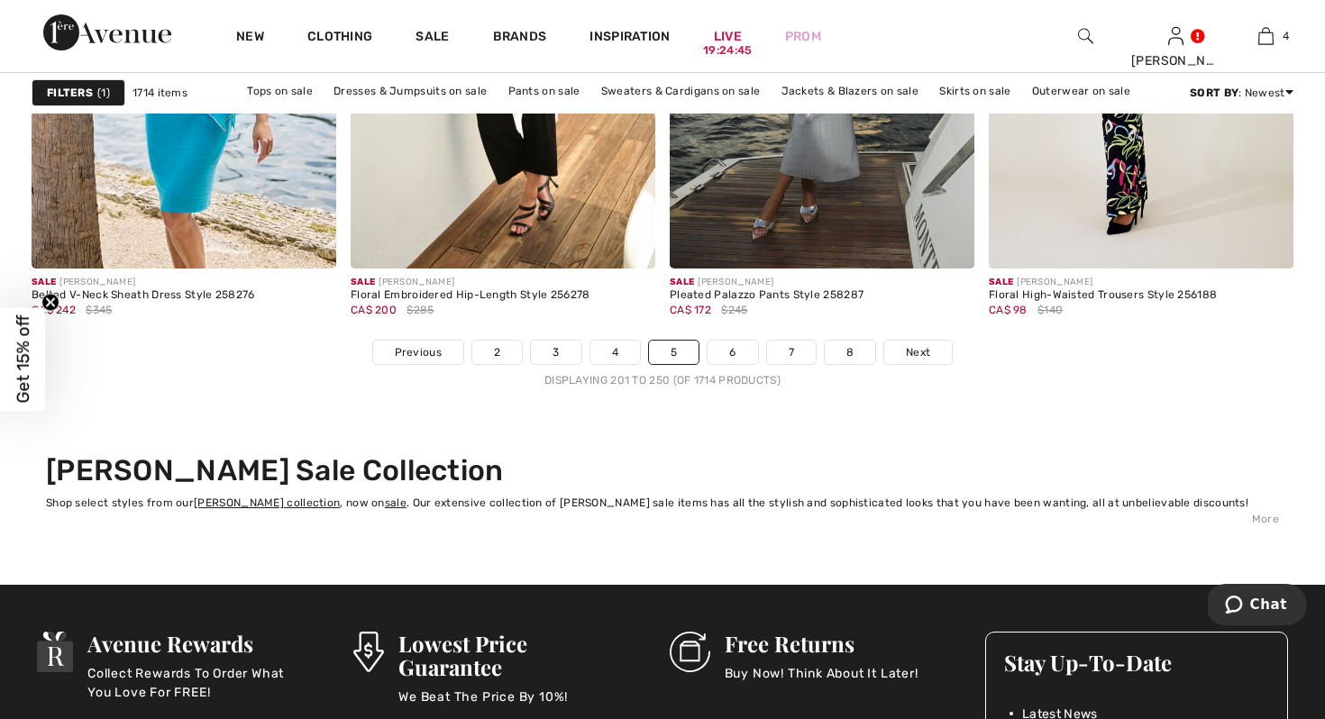
scroll to position [8260, 0]
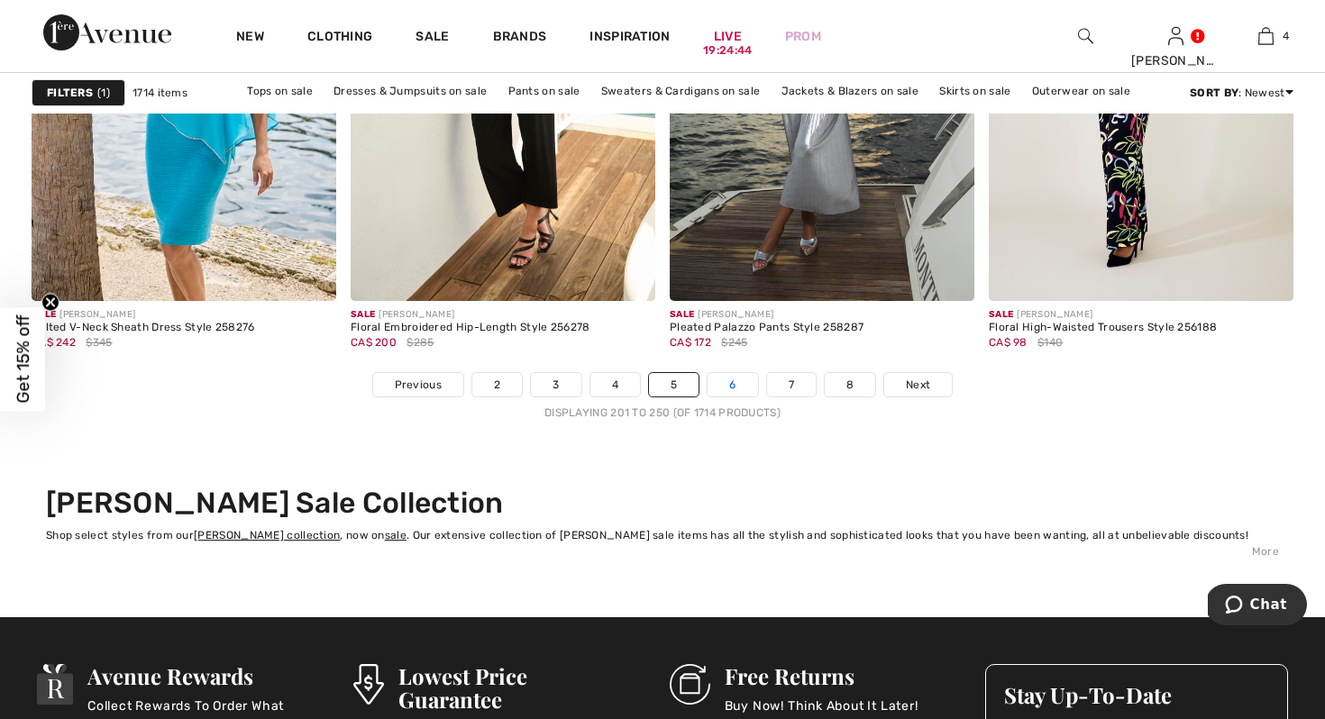
click at [716, 379] on link "6" at bounding box center [732, 384] width 50 height 23
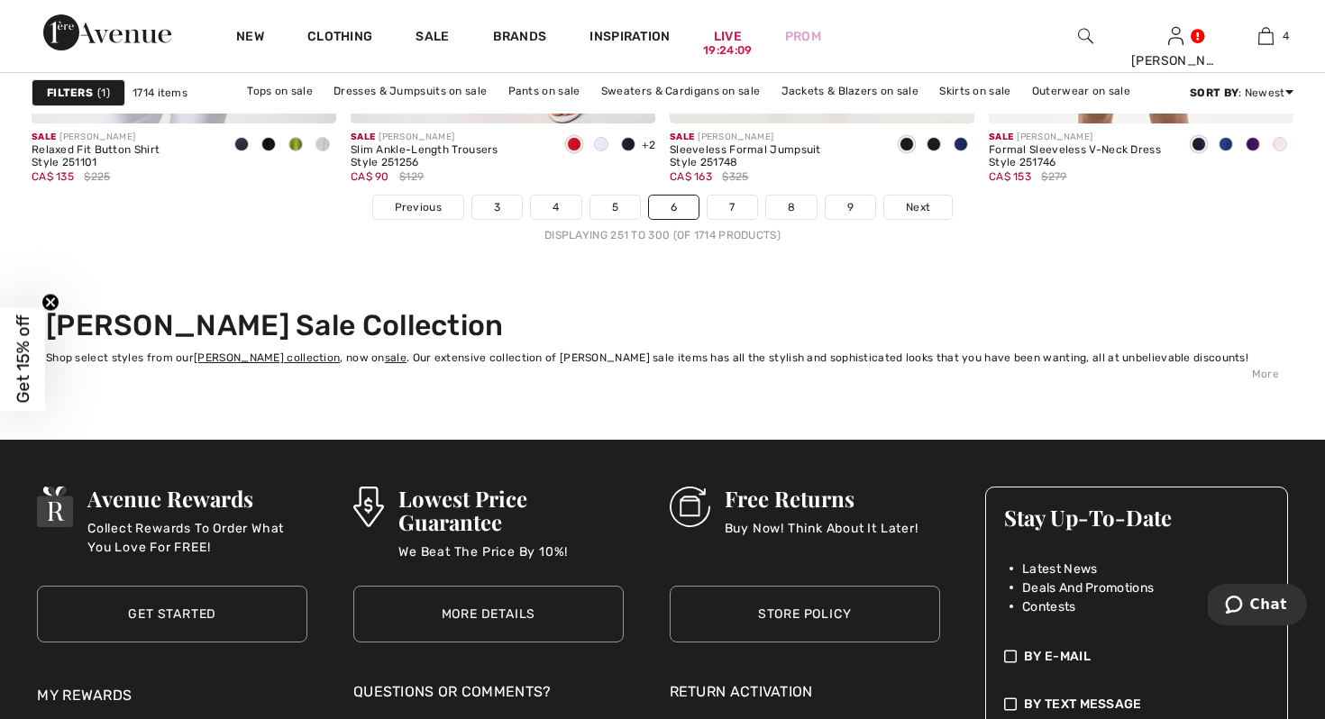
scroll to position [8513, 0]
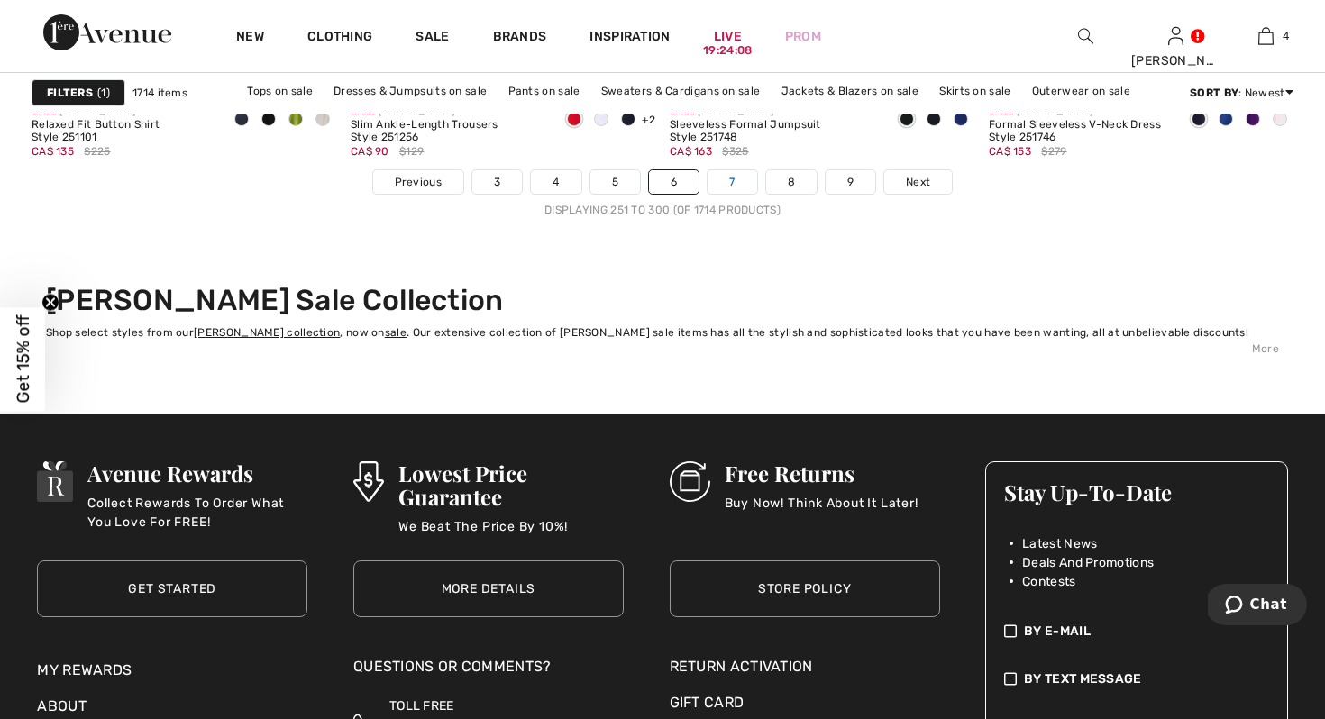
click at [735, 185] on link "7" at bounding box center [731, 181] width 49 height 23
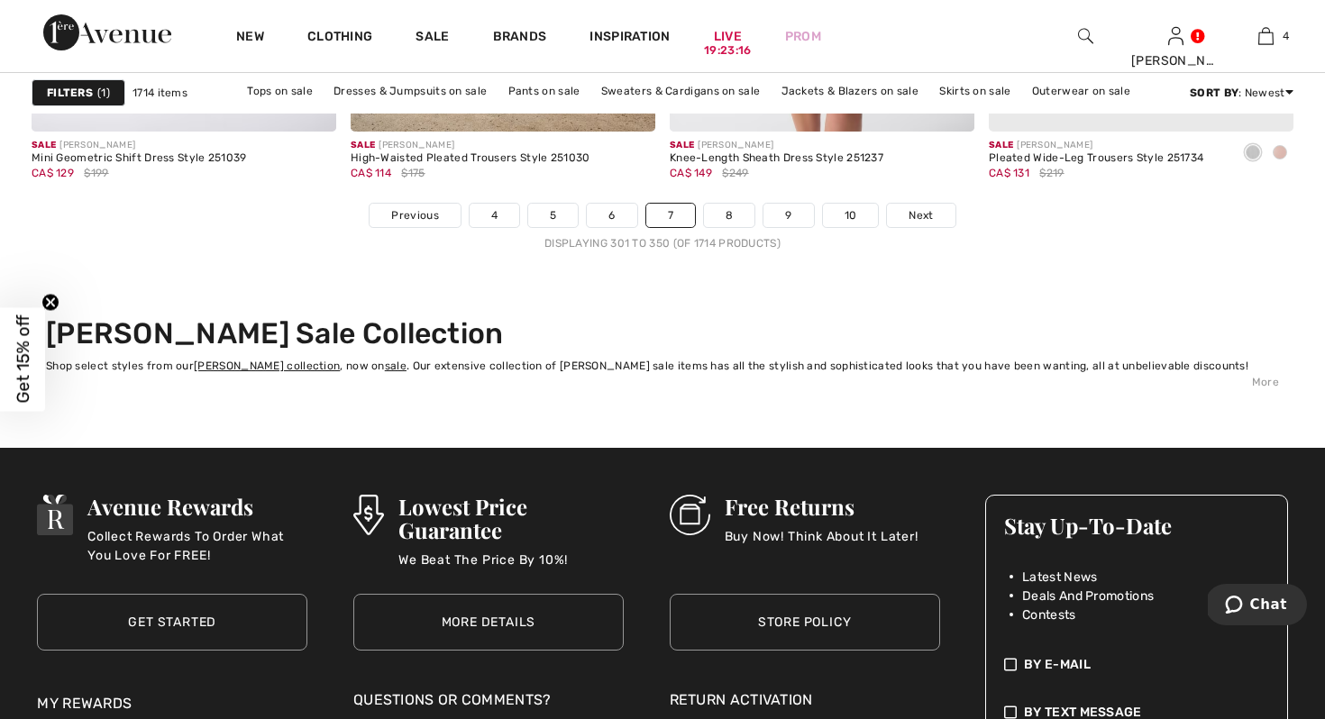
scroll to position [8290, 0]
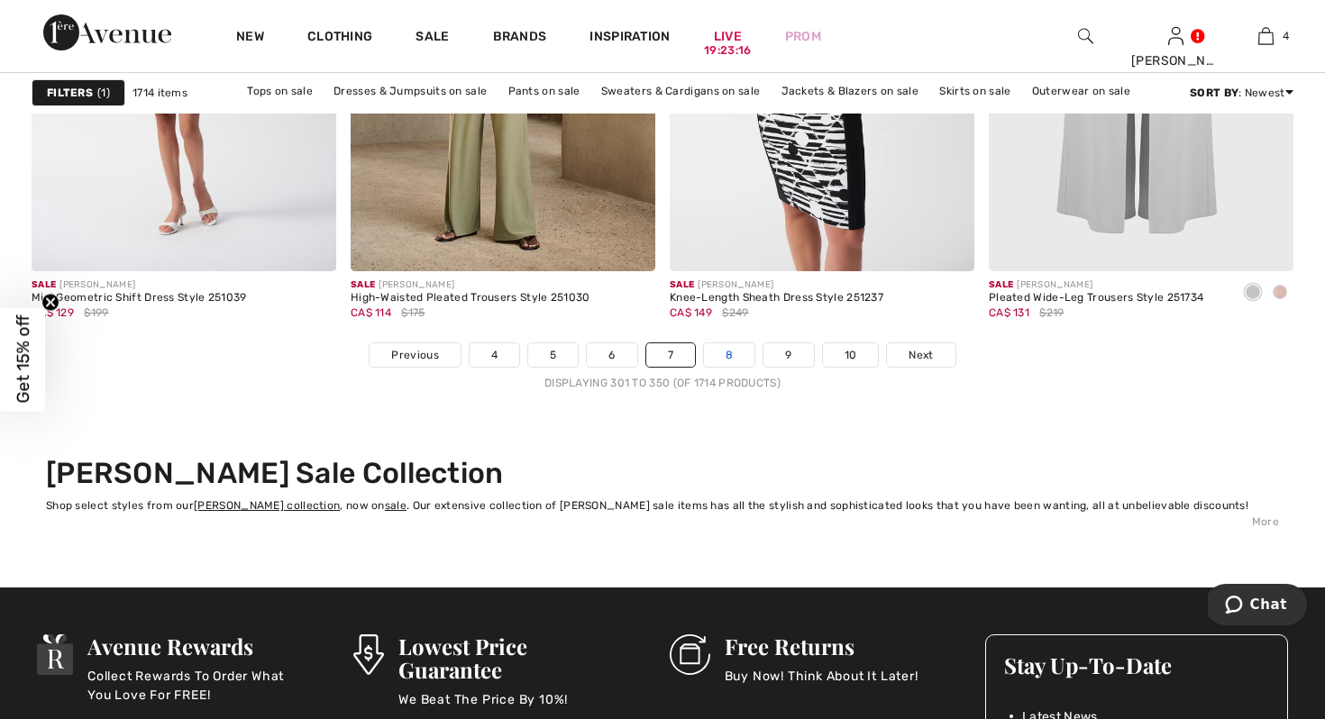
click at [725, 357] on link "8" at bounding box center [729, 354] width 50 height 23
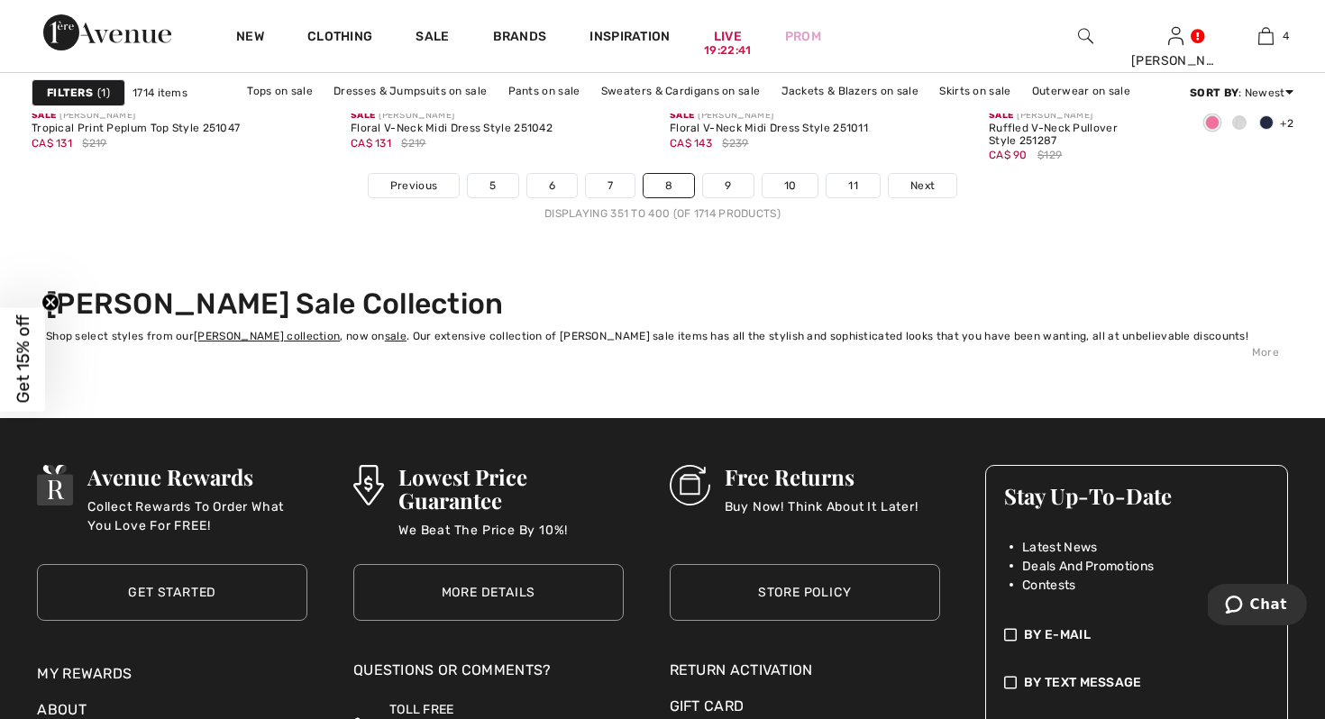
scroll to position [8509, 0]
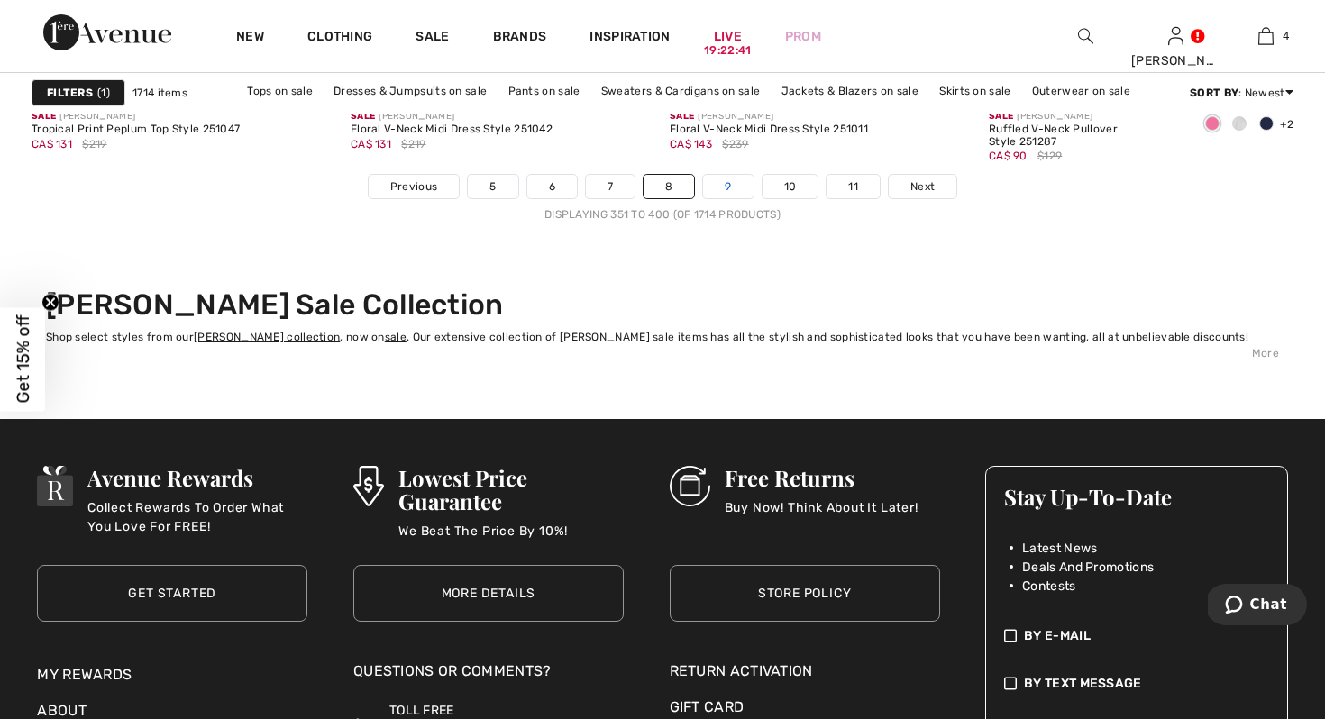
click at [725, 185] on link "9" at bounding box center [728, 186] width 50 height 23
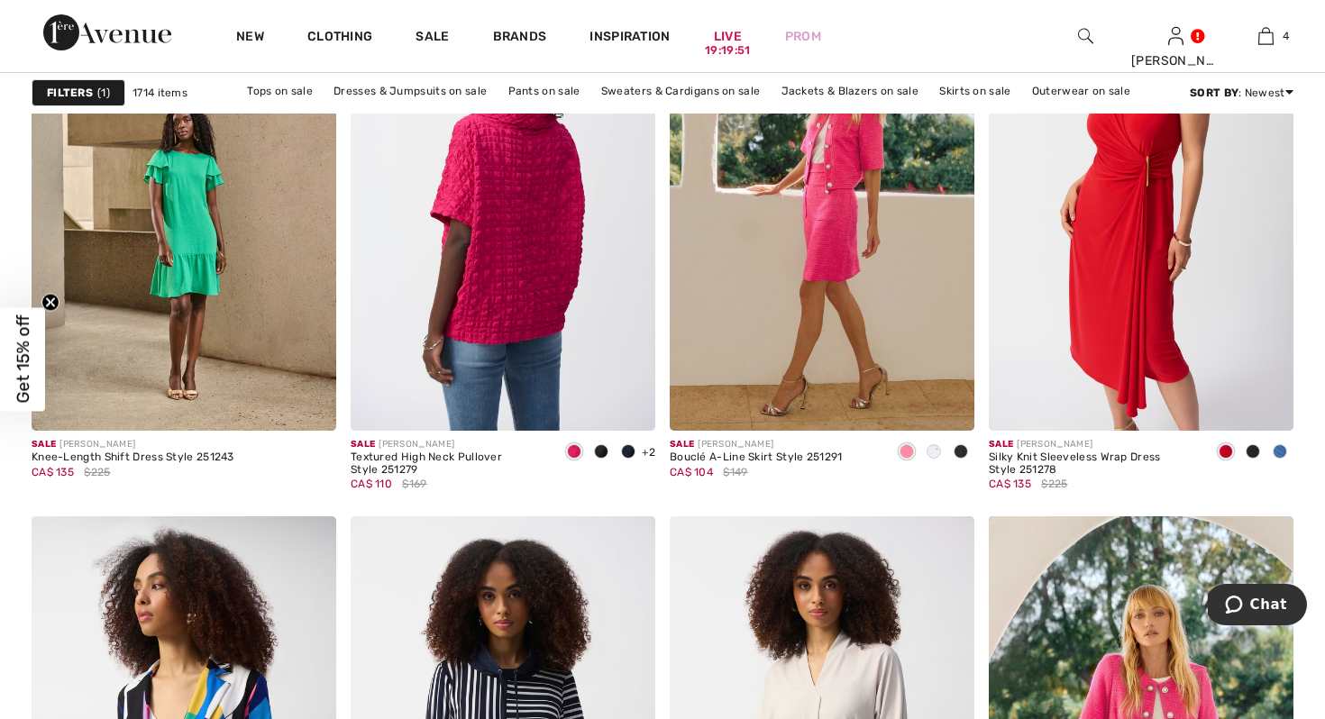
scroll to position [7592, 0]
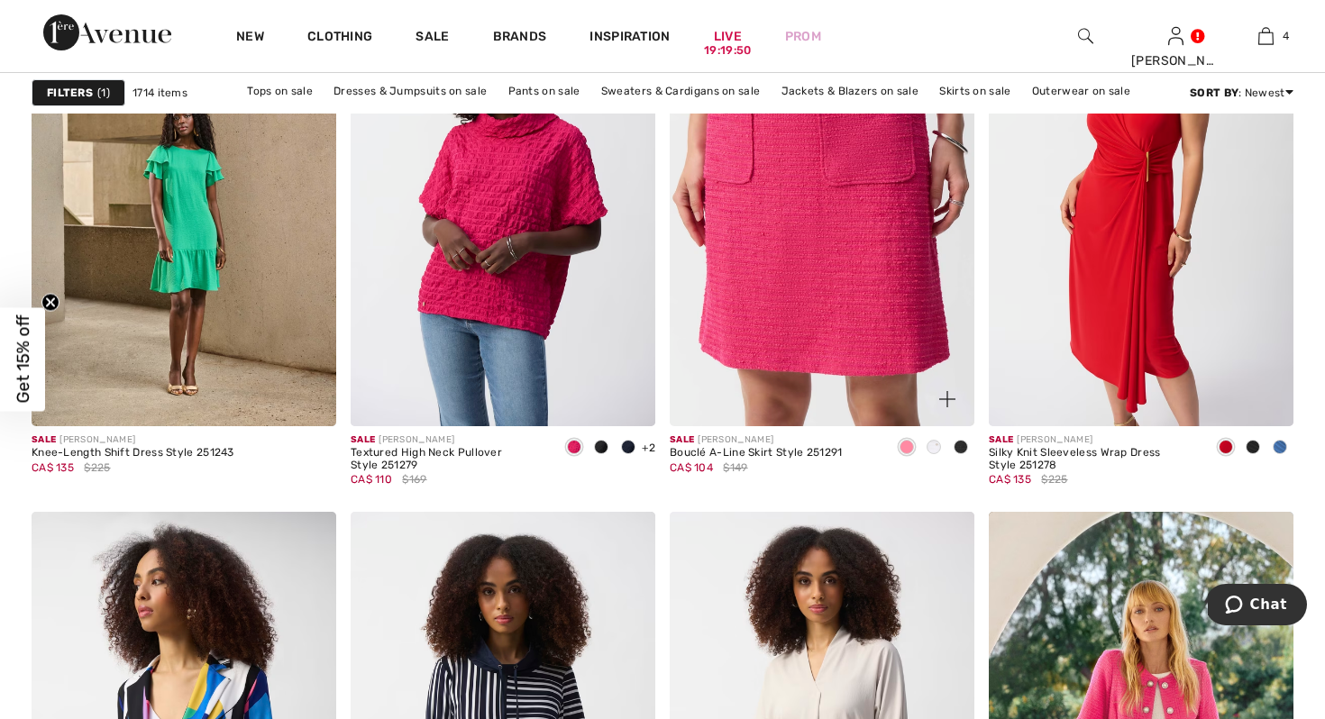
click at [952, 255] on img at bounding box center [822, 197] width 305 height 457
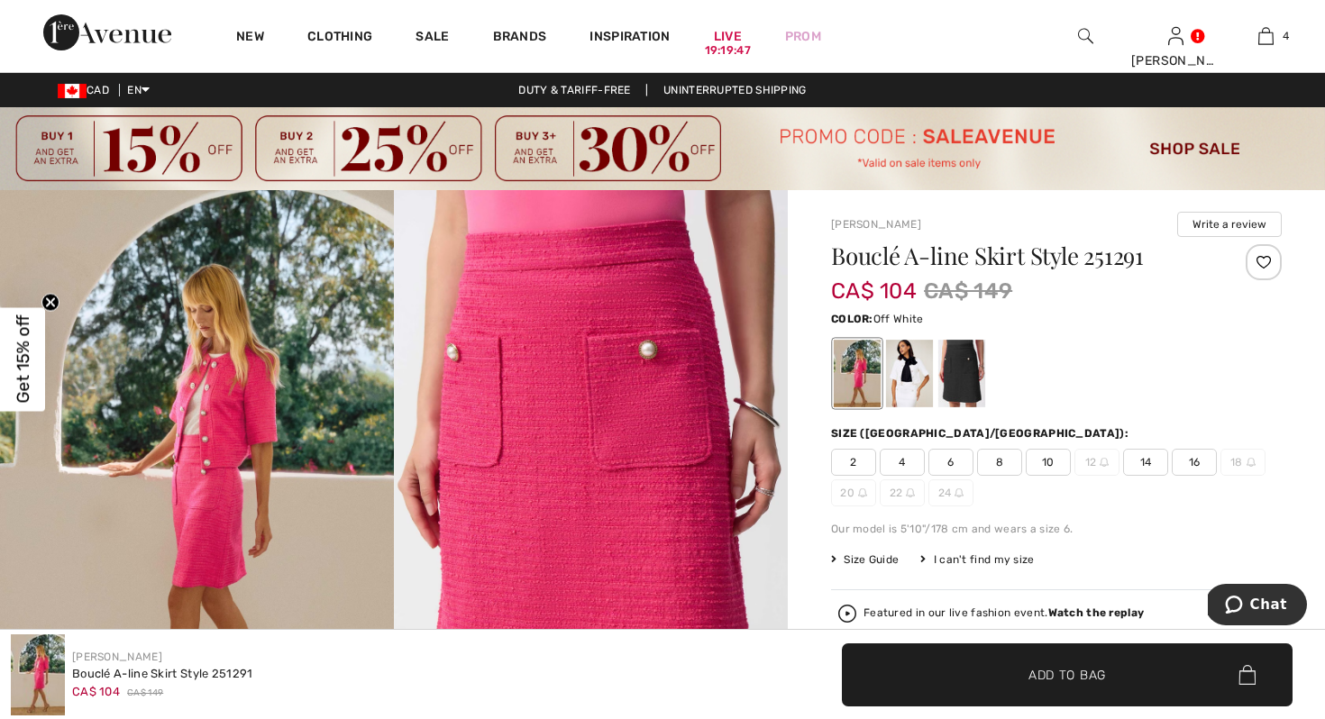
click at [900, 391] on div at bounding box center [909, 374] width 47 height 68
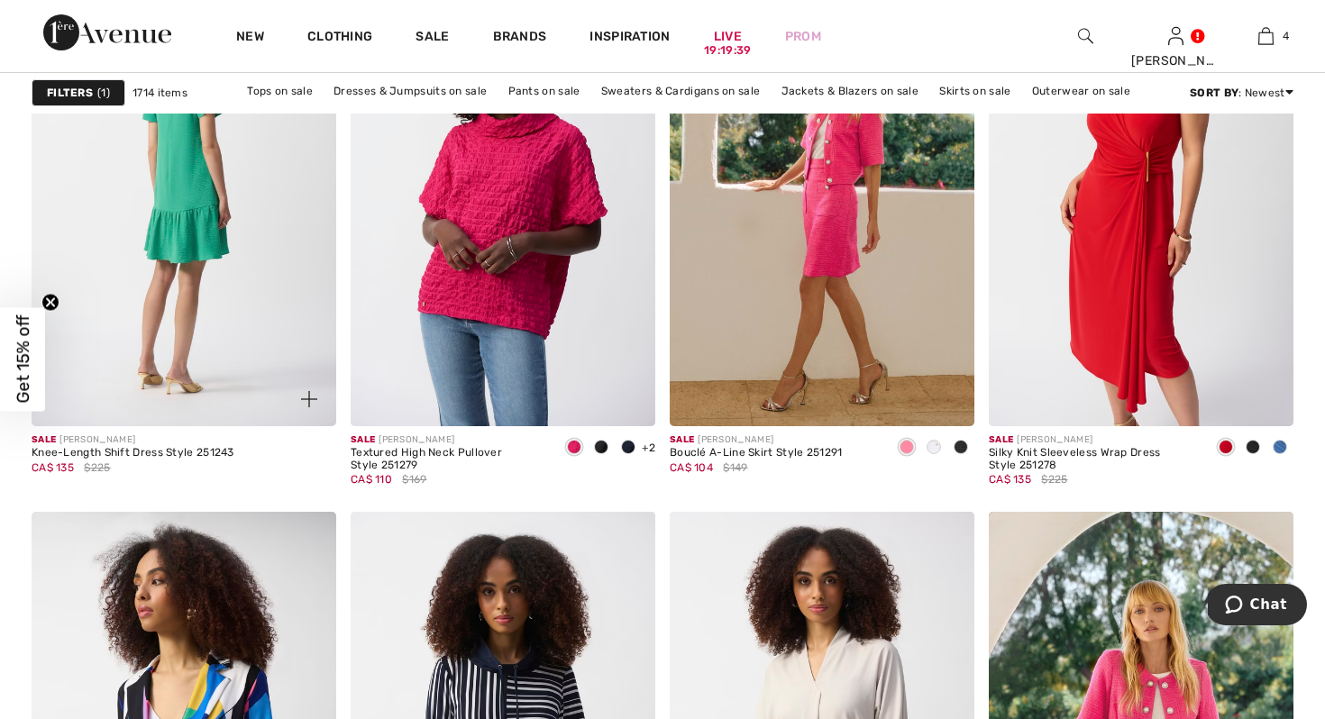
scroll to position [7711, 0]
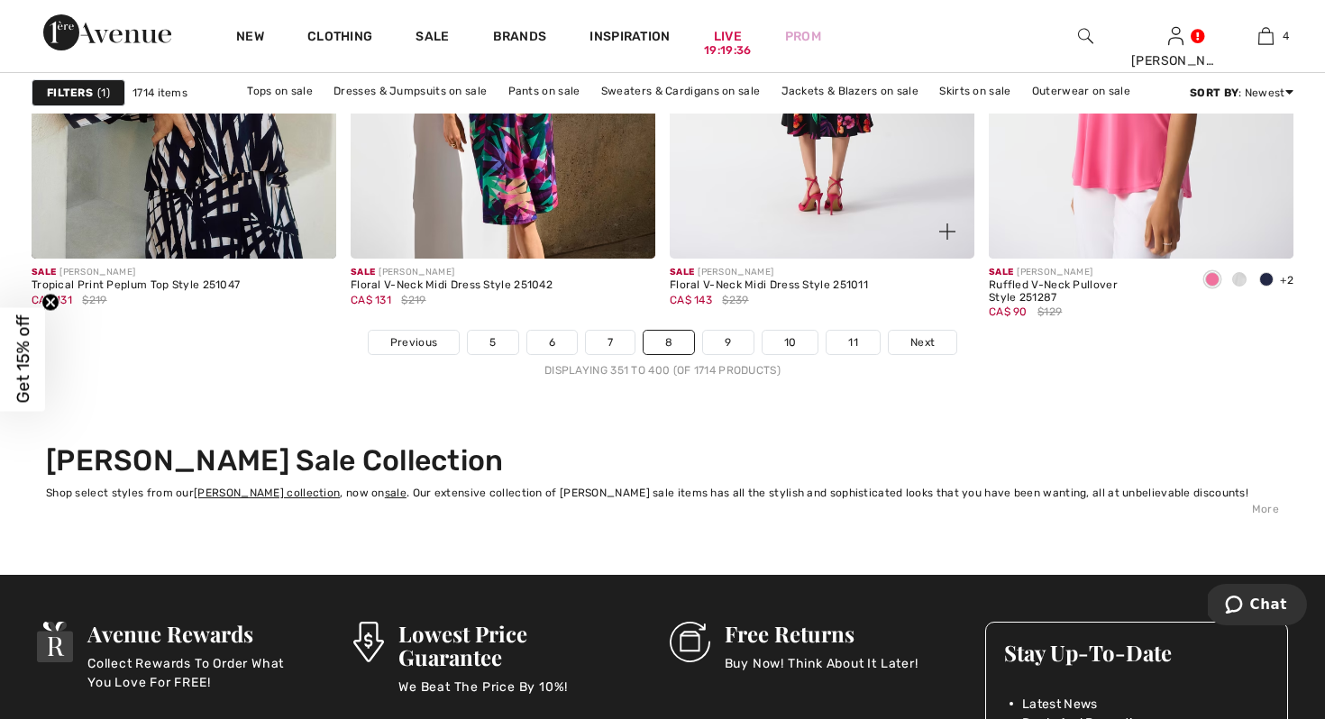
scroll to position [8356, 0]
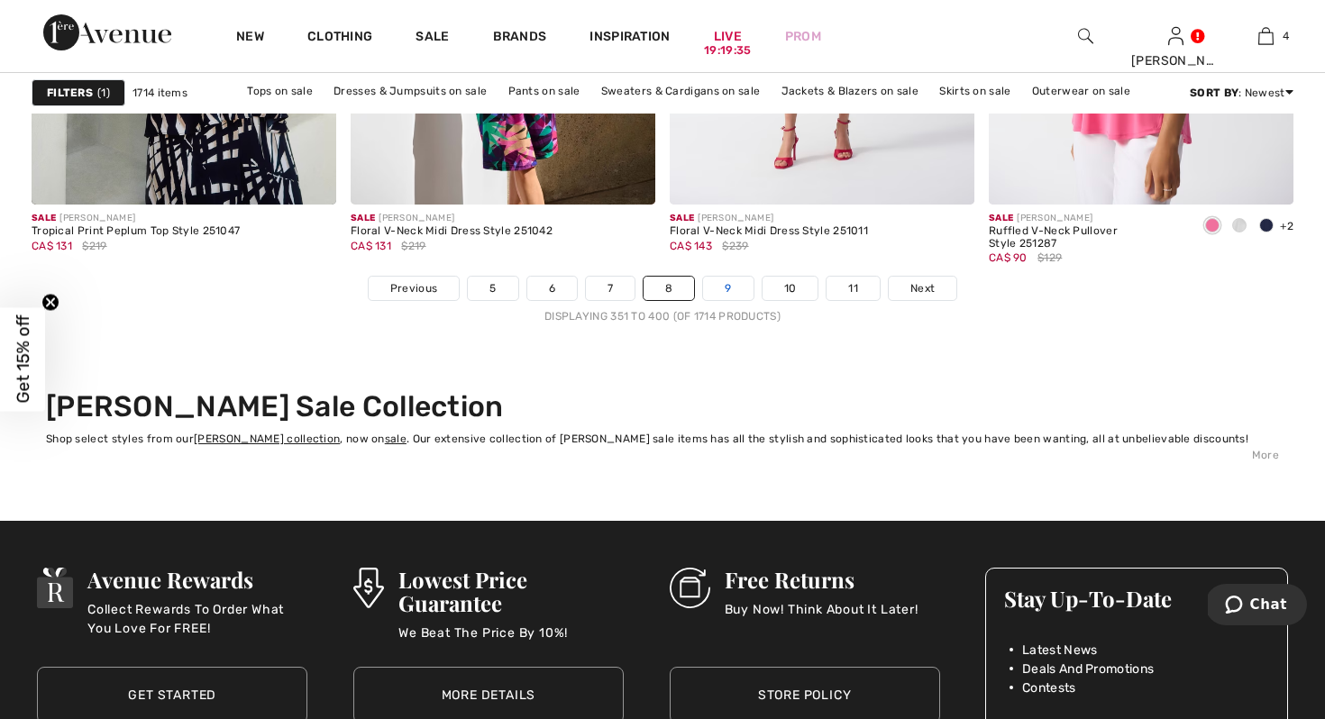
click at [729, 277] on link "9" at bounding box center [728, 288] width 50 height 23
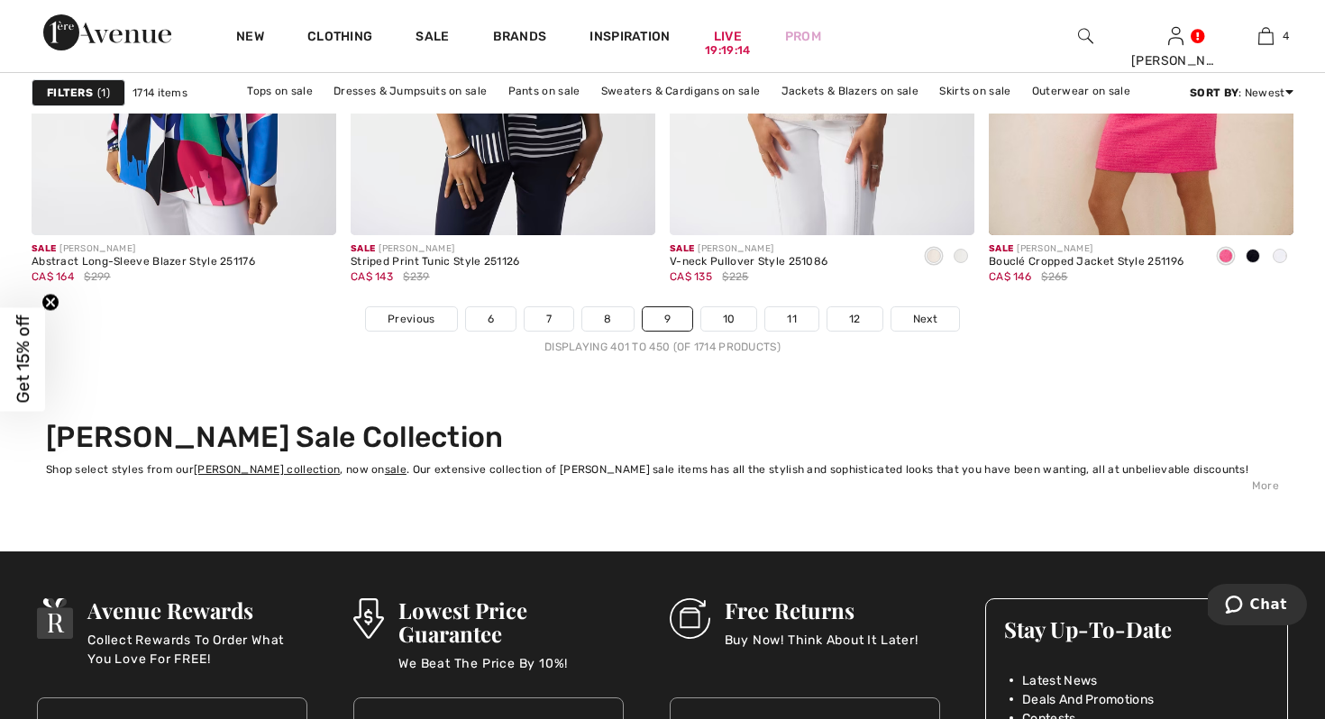
scroll to position [8478, 0]
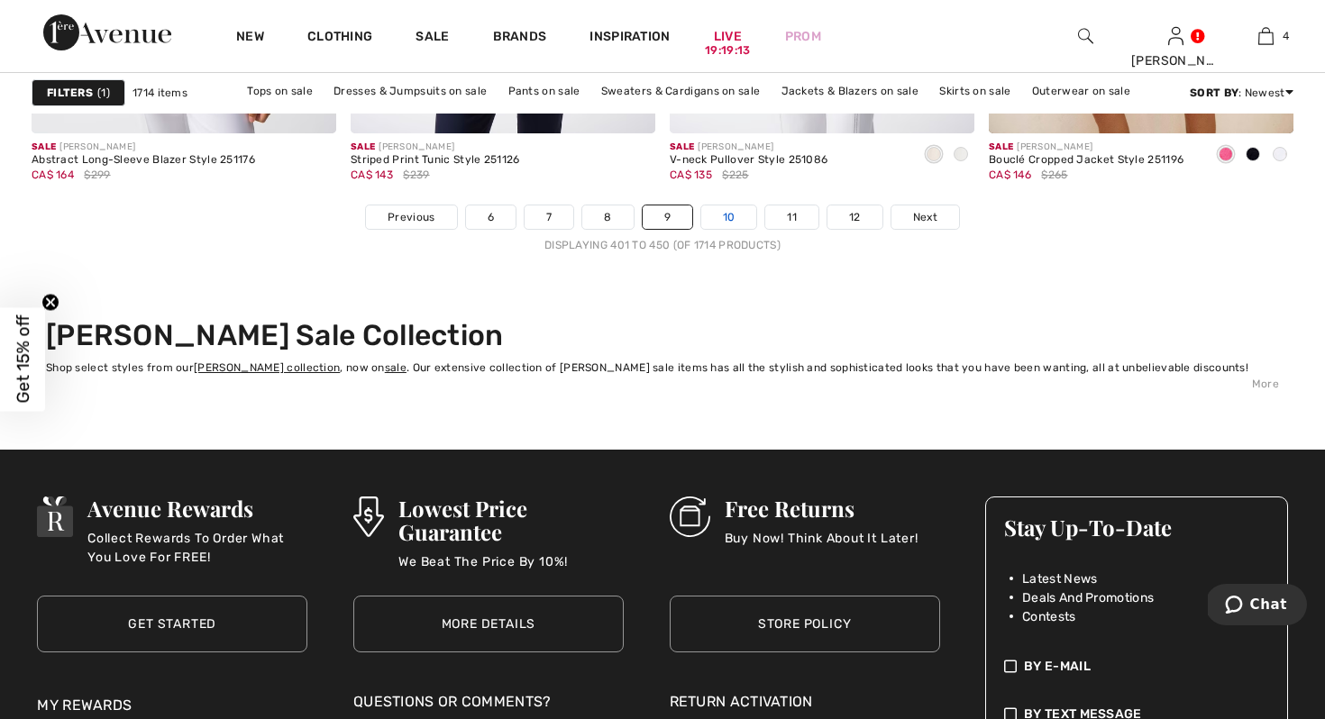
click at [732, 223] on link "10" at bounding box center [729, 216] width 56 height 23
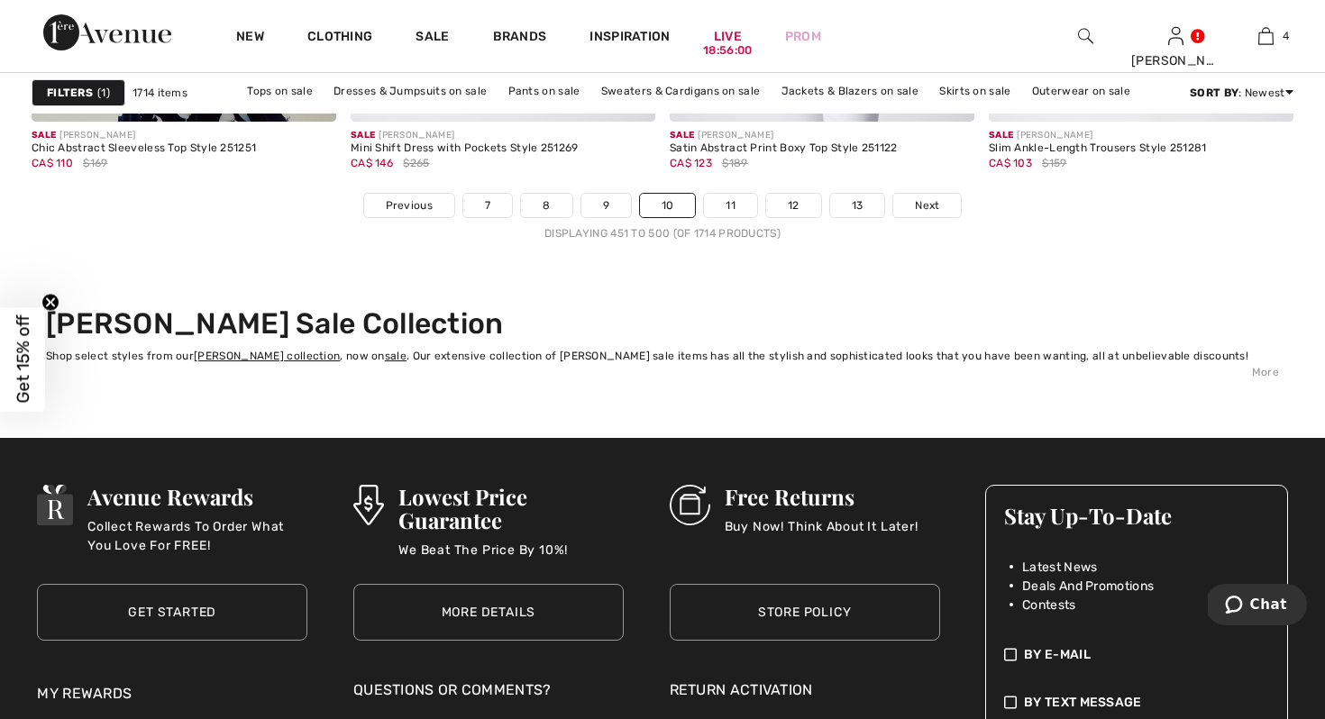
scroll to position [8301, 0]
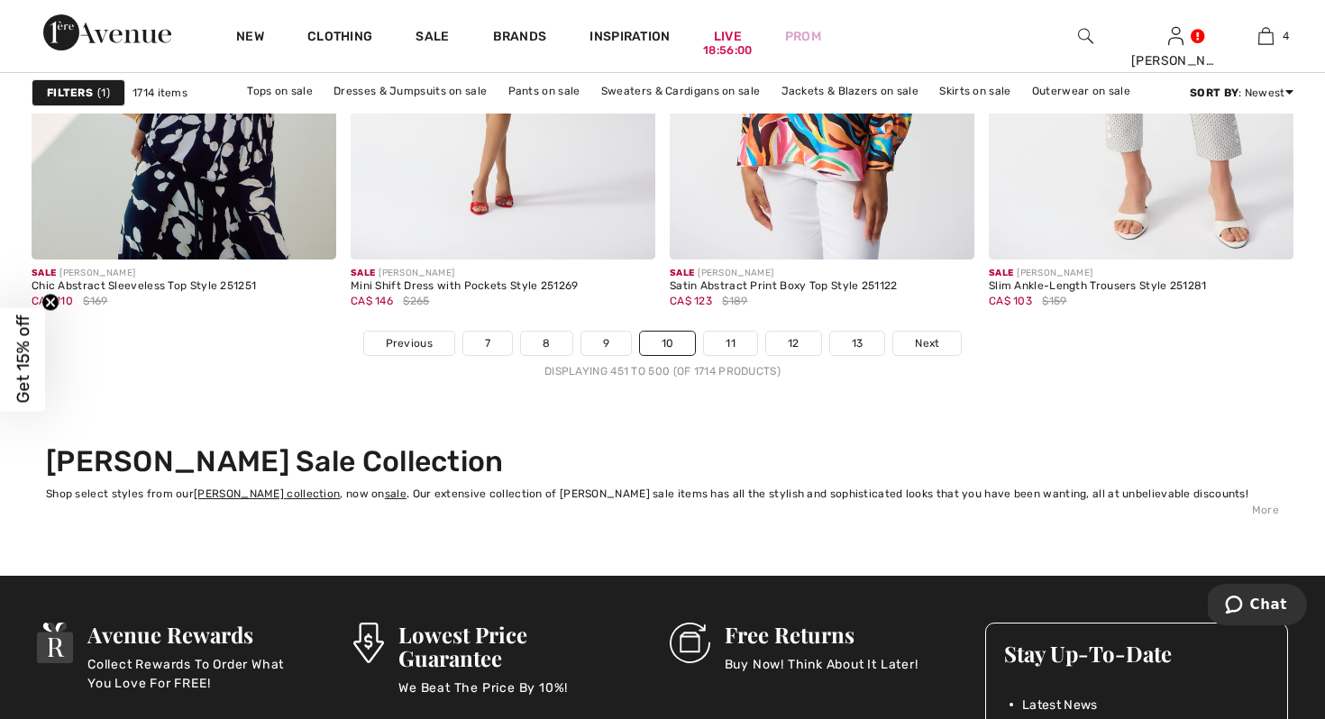
click at [733, 355] on nav "Previous 7 8 9 10 11 12 13 Next Displaying 451 to 500 (of 1714 products)" at bounding box center [663, 355] width 1262 height 49
click at [731, 345] on link "11" at bounding box center [730, 343] width 53 height 23
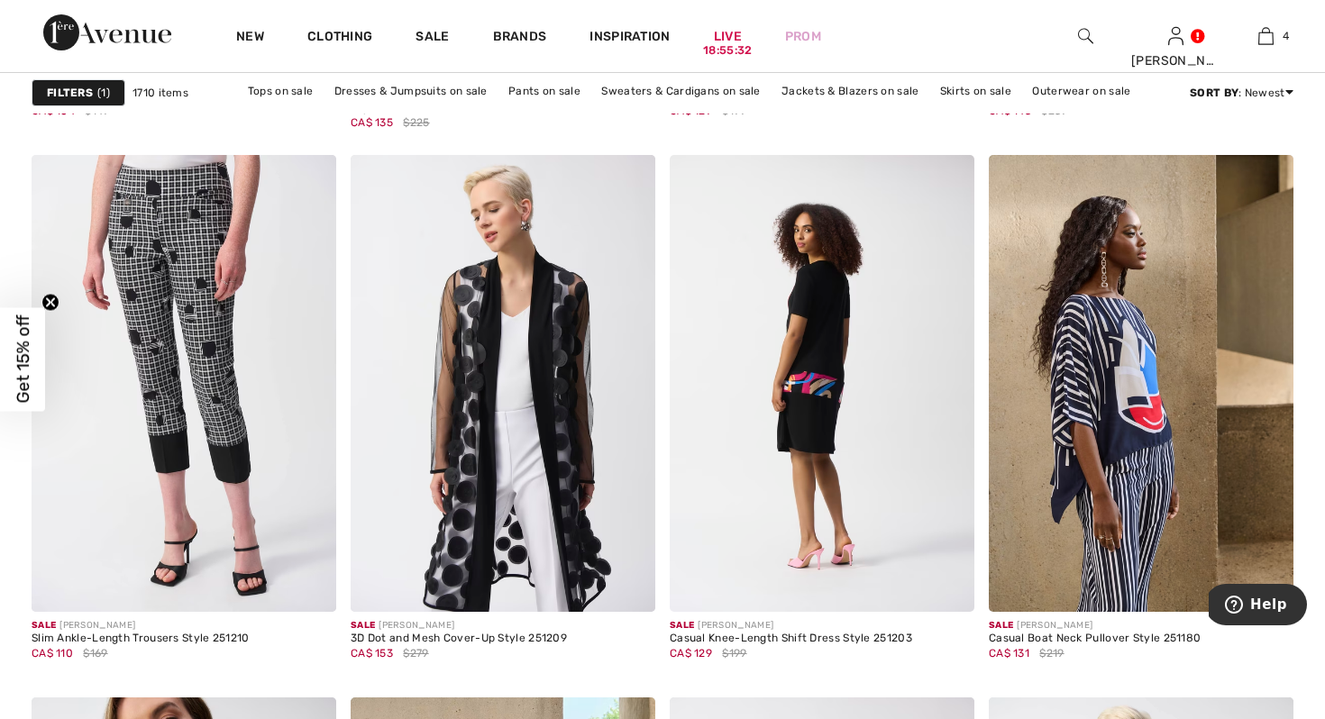
scroll to position [7448, 0]
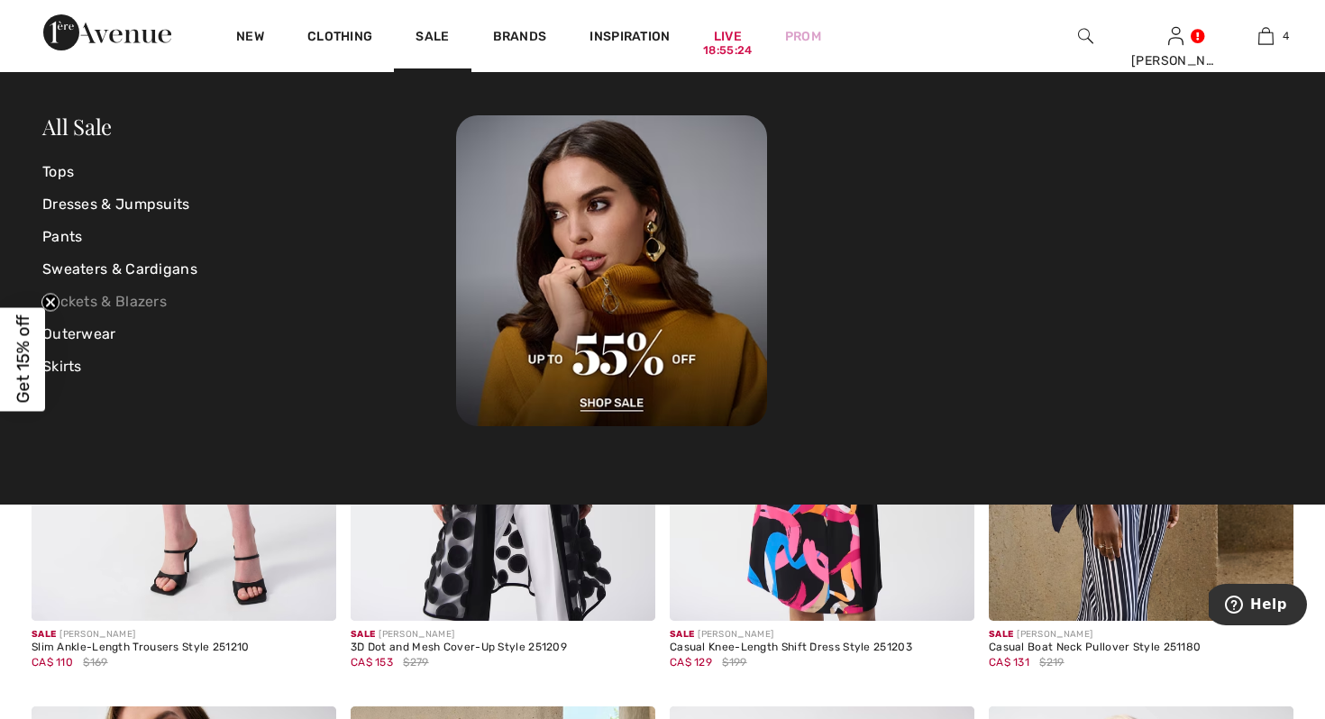
click at [150, 298] on link "Jackets & Blazers" at bounding box center [249, 302] width 414 height 32
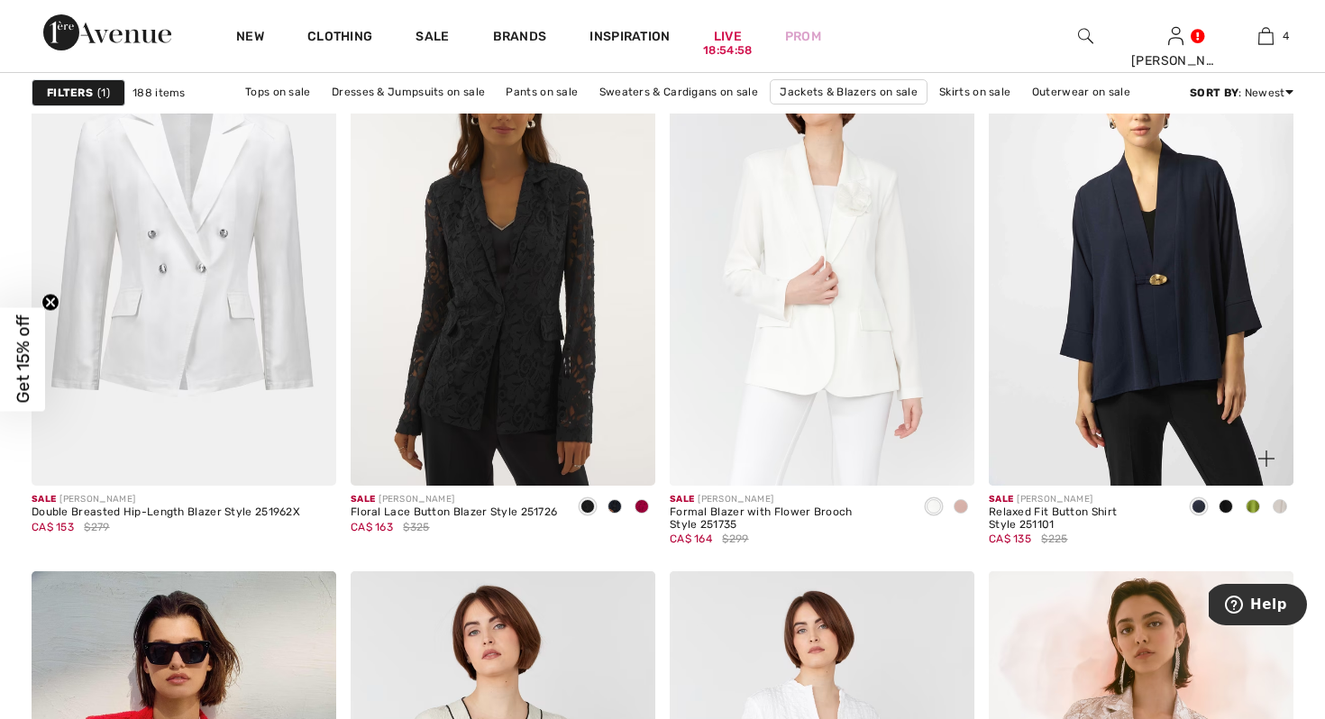
scroll to position [5685, 0]
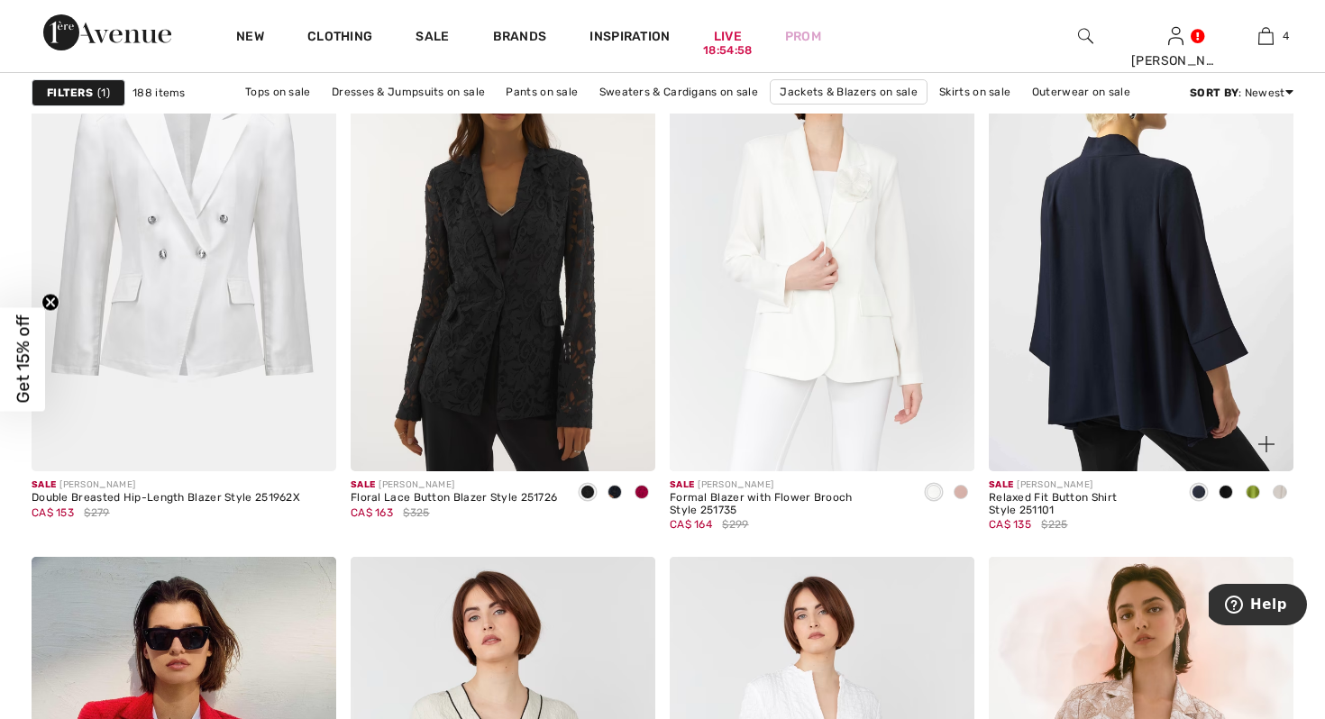
click at [1104, 357] on img at bounding box center [1141, 242] width 305 height 457
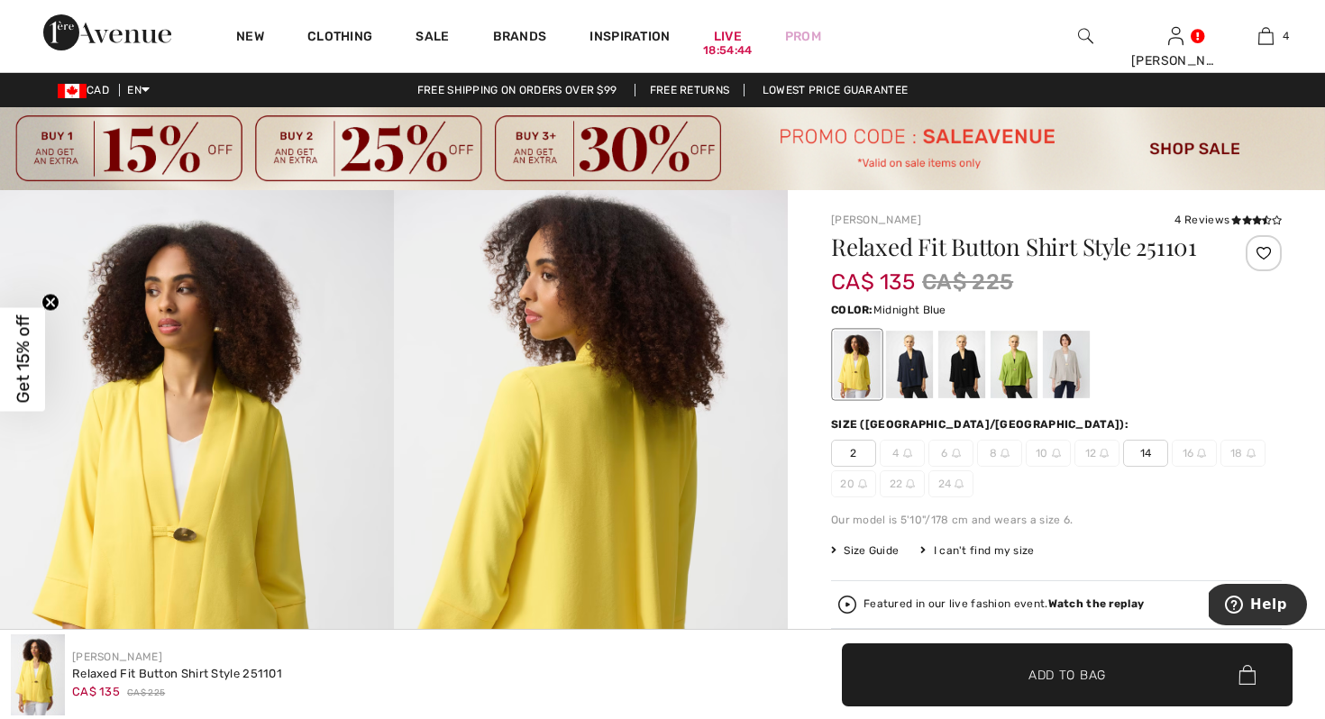
click at [918, 372] on div at bounding box center [909, 365] width 47 height 68
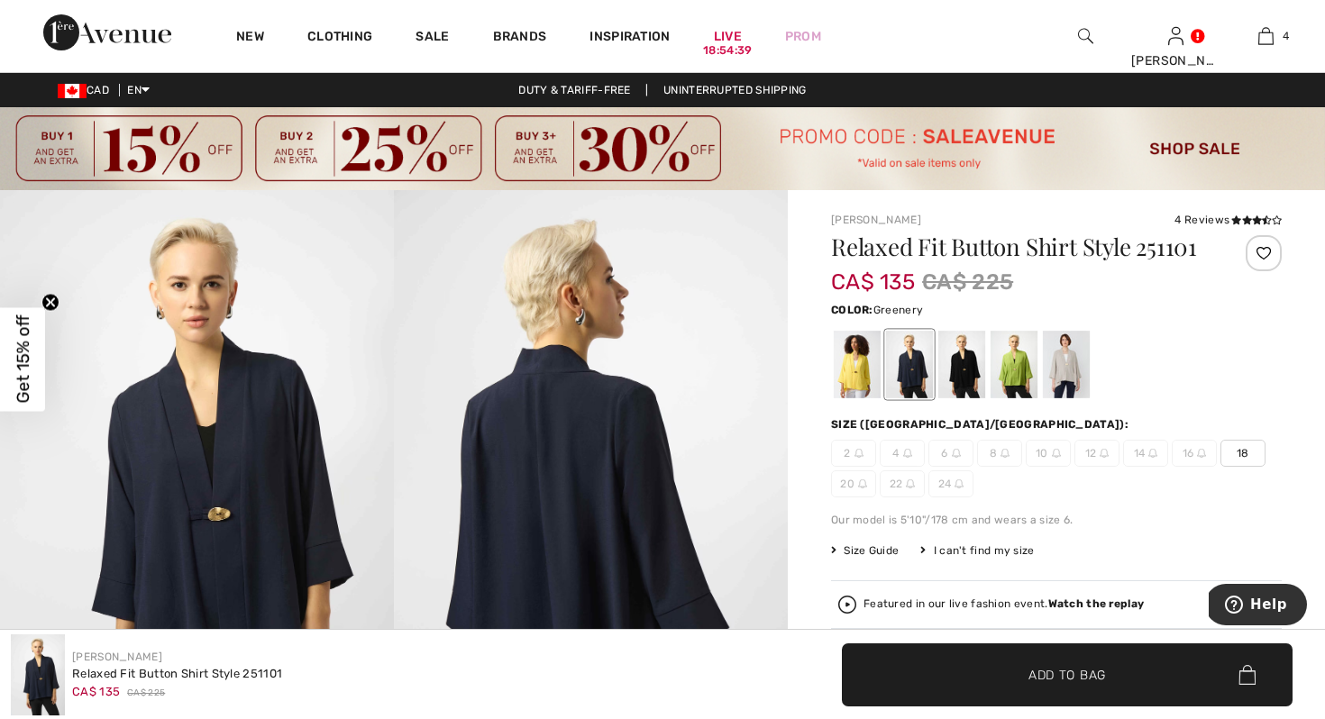
click at [1010, 369] on div at bounding box center [1013, 365] width 47 height 68
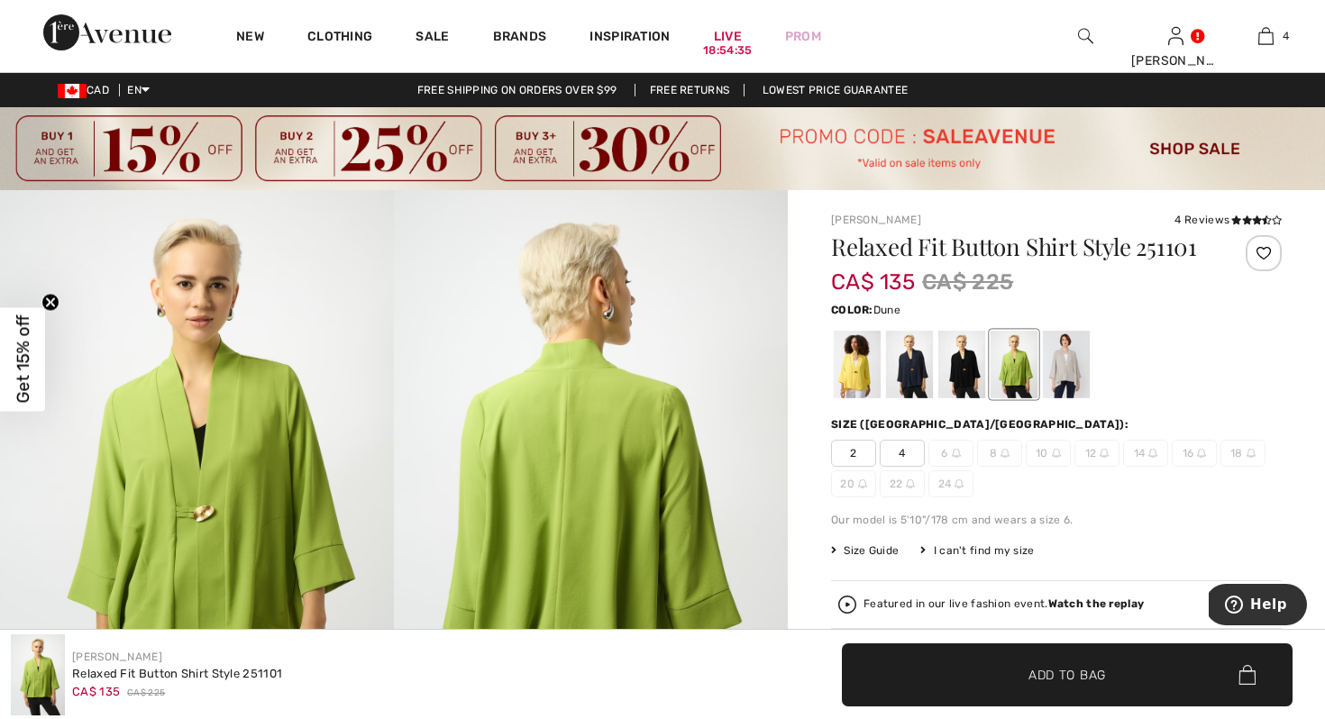
click at [1062, 395] on div at bounding box center [1066, 365] width 47 height 68
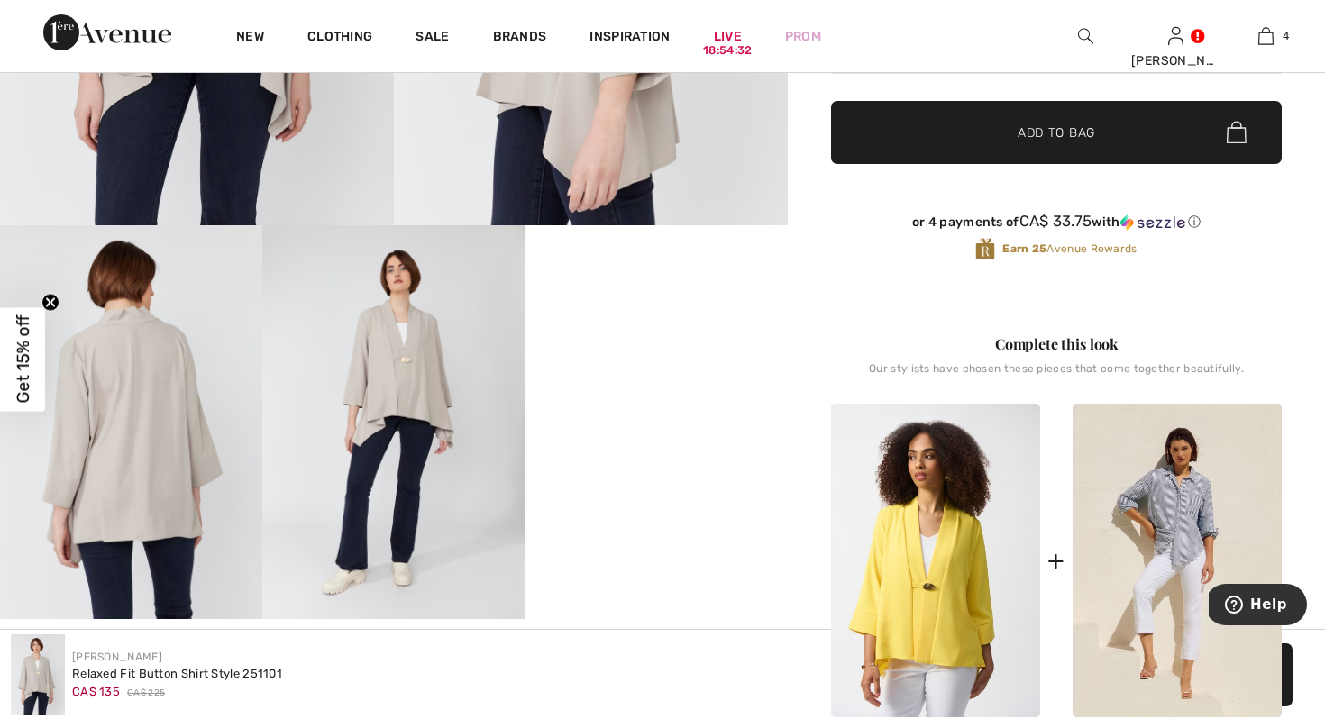
scroll to position [463, 0]
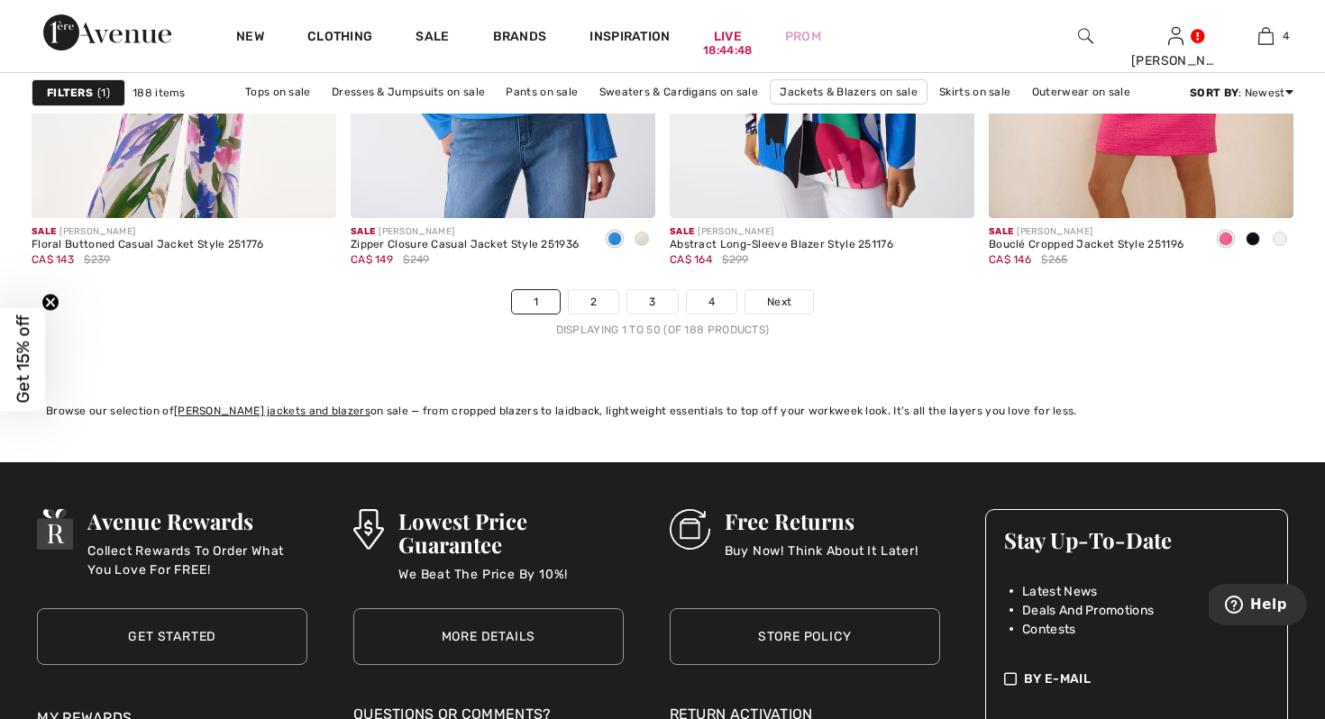
scroll to position [8377, 0]
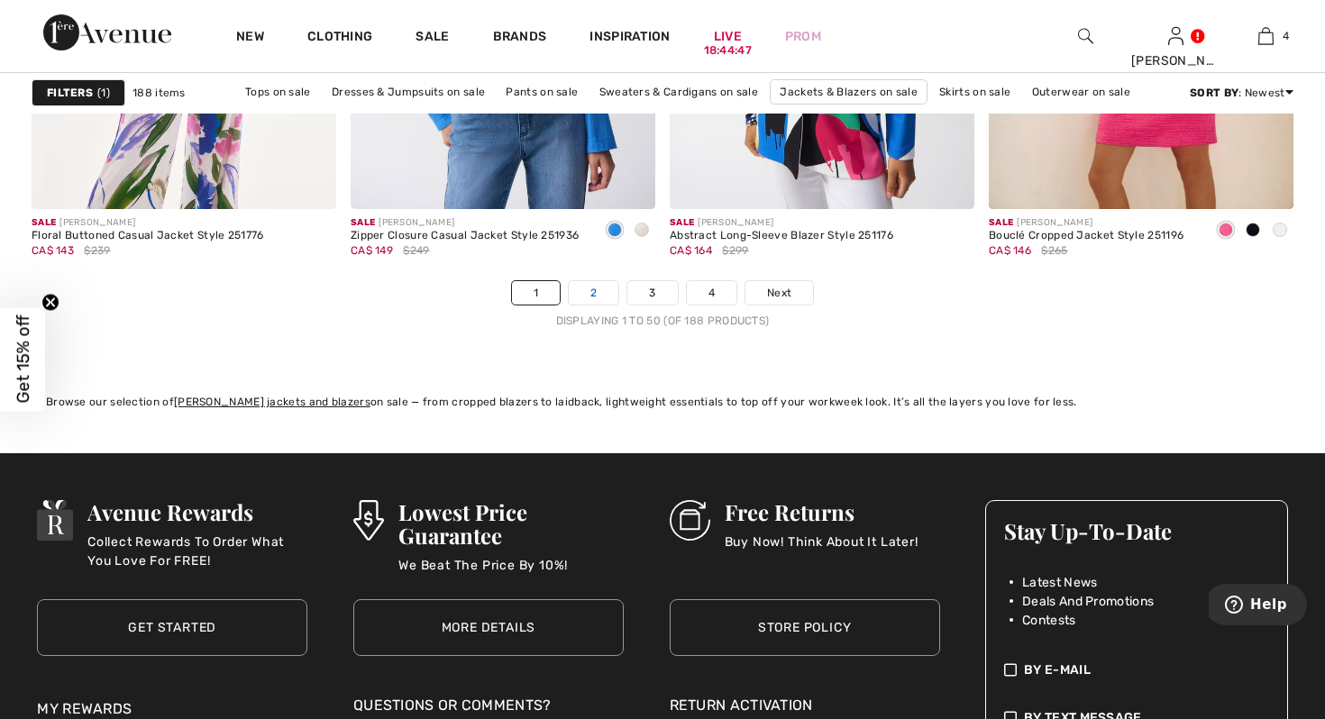
click at [602, 297] on link "2" at bounding box center [594, 292] width 50 height 23
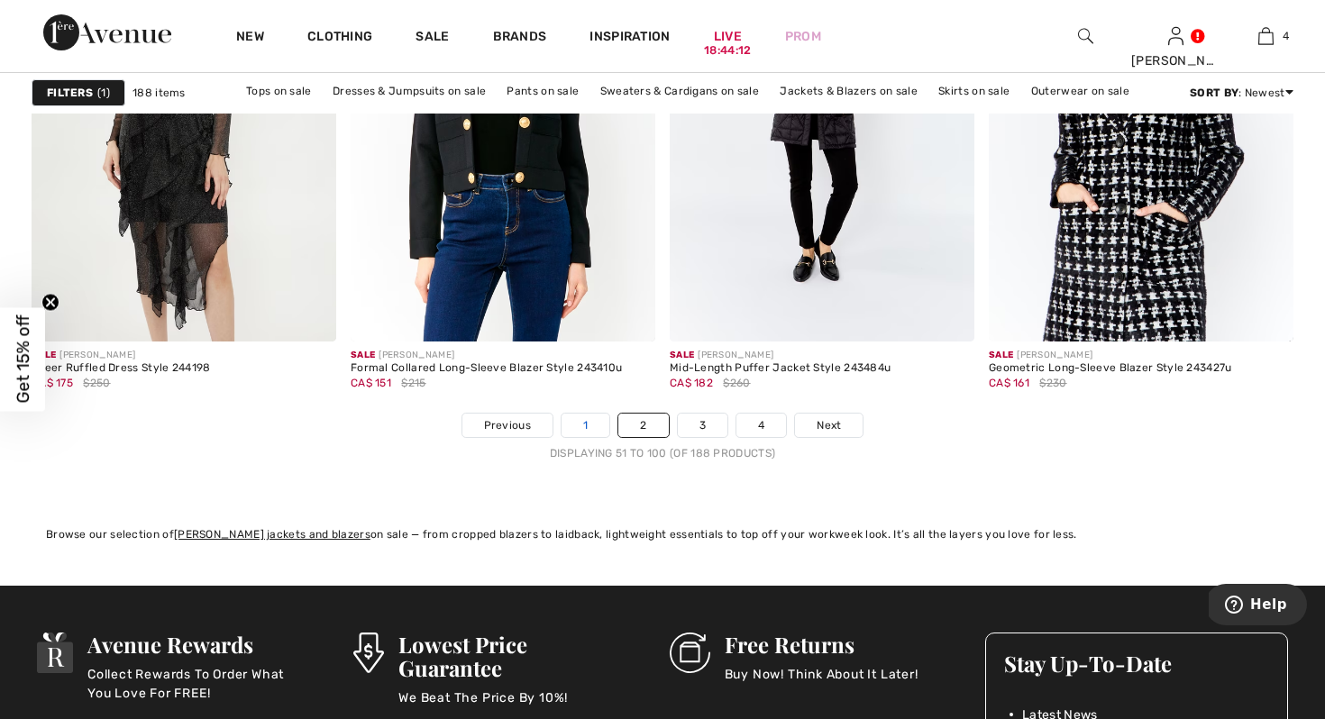
scroll to position [8196, 0]
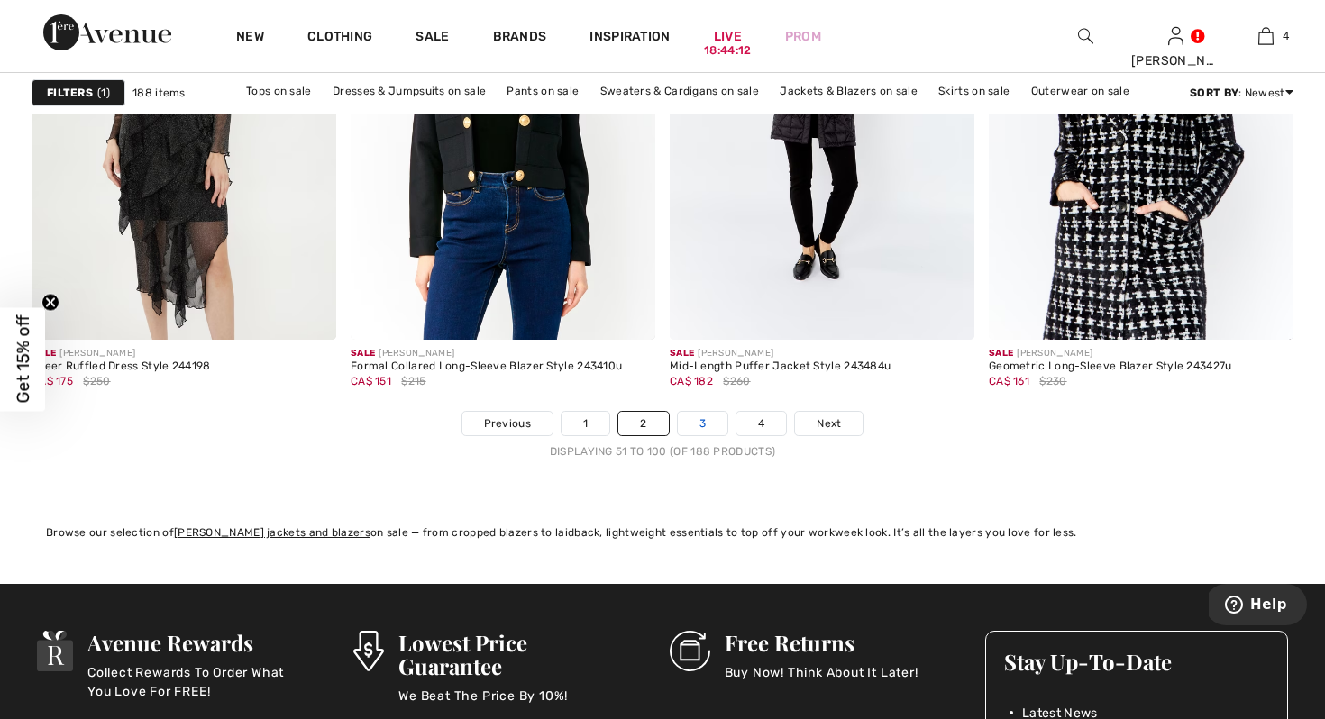
click at [696, 418] on link "3" at bounding box center [703, 423] width 50 height 23
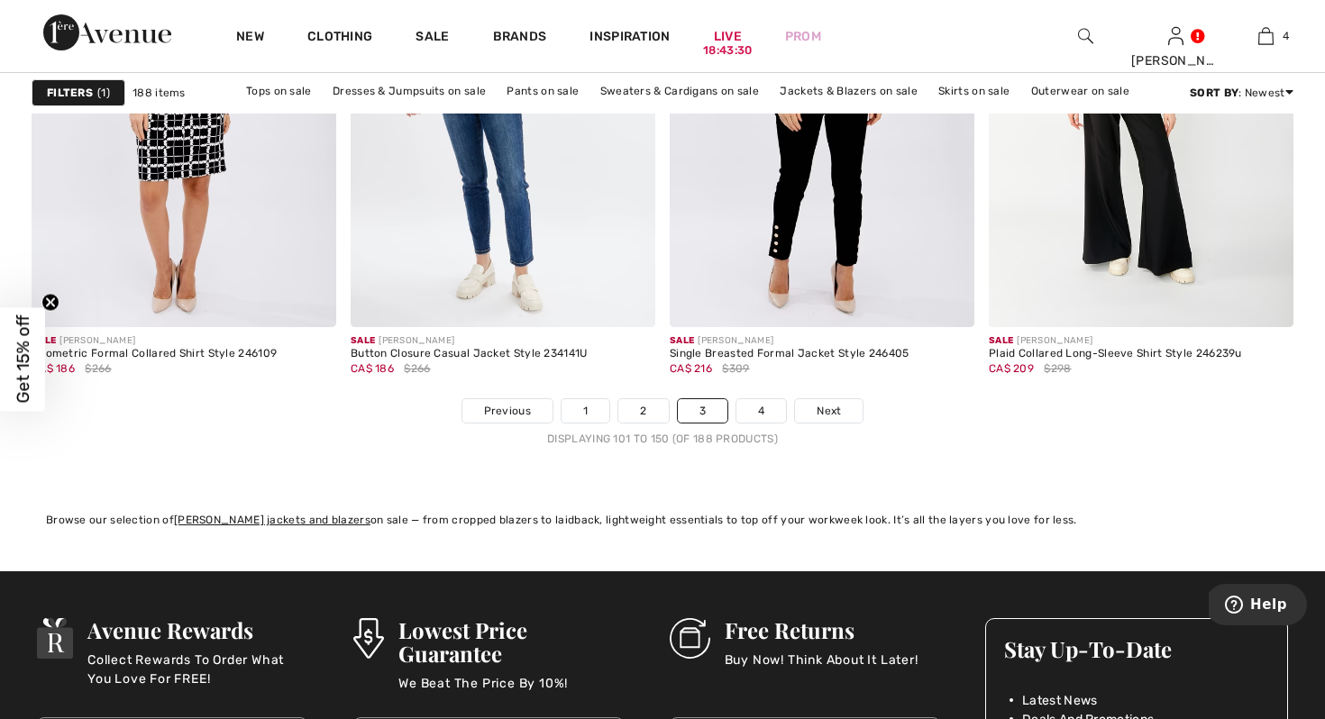
scroll to position [8276, 0]
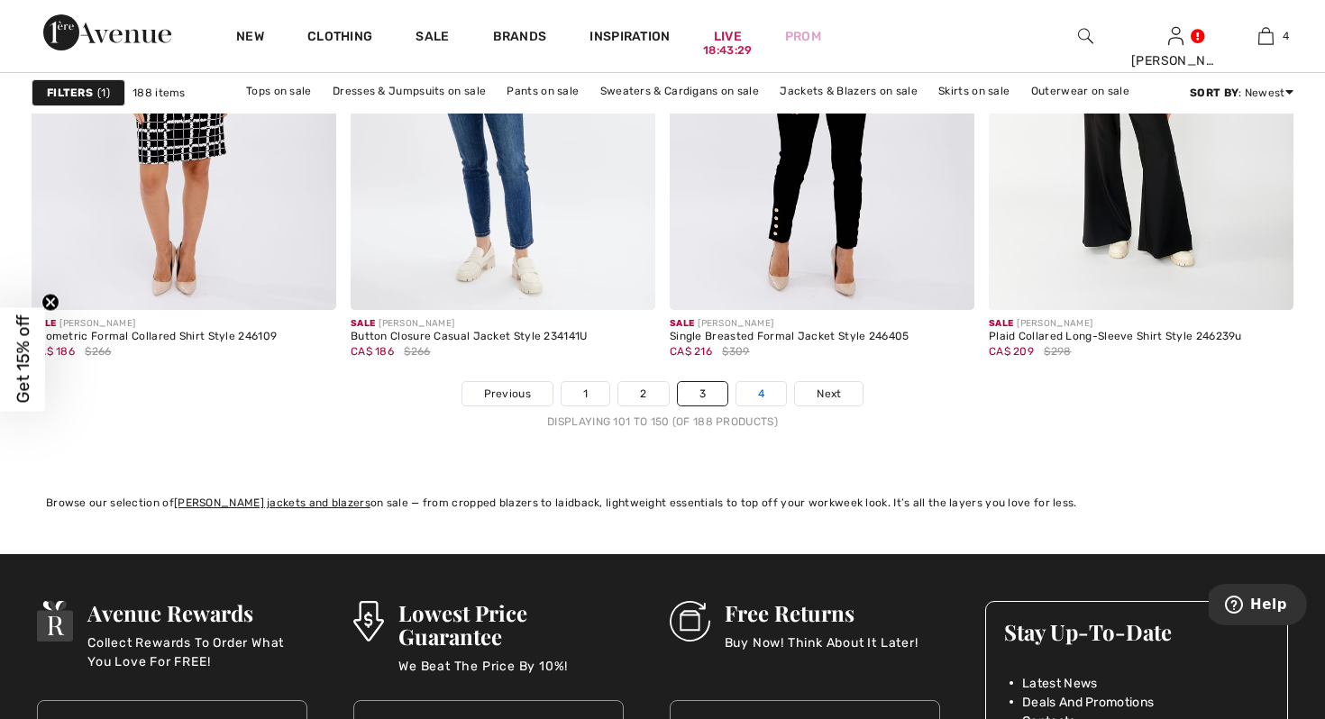
click at [758, 392] on link "4" at bounding box center [761, 393] width 50 height 23
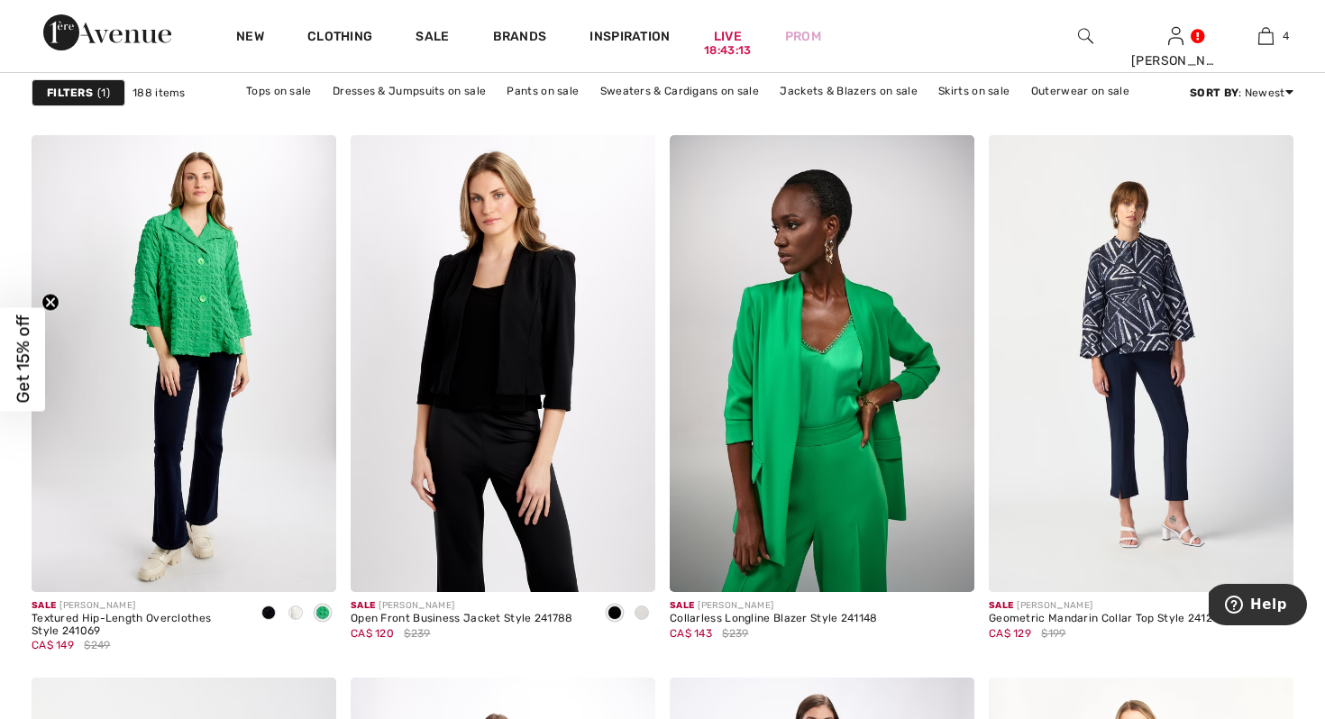
scroll to position [3226, 0]
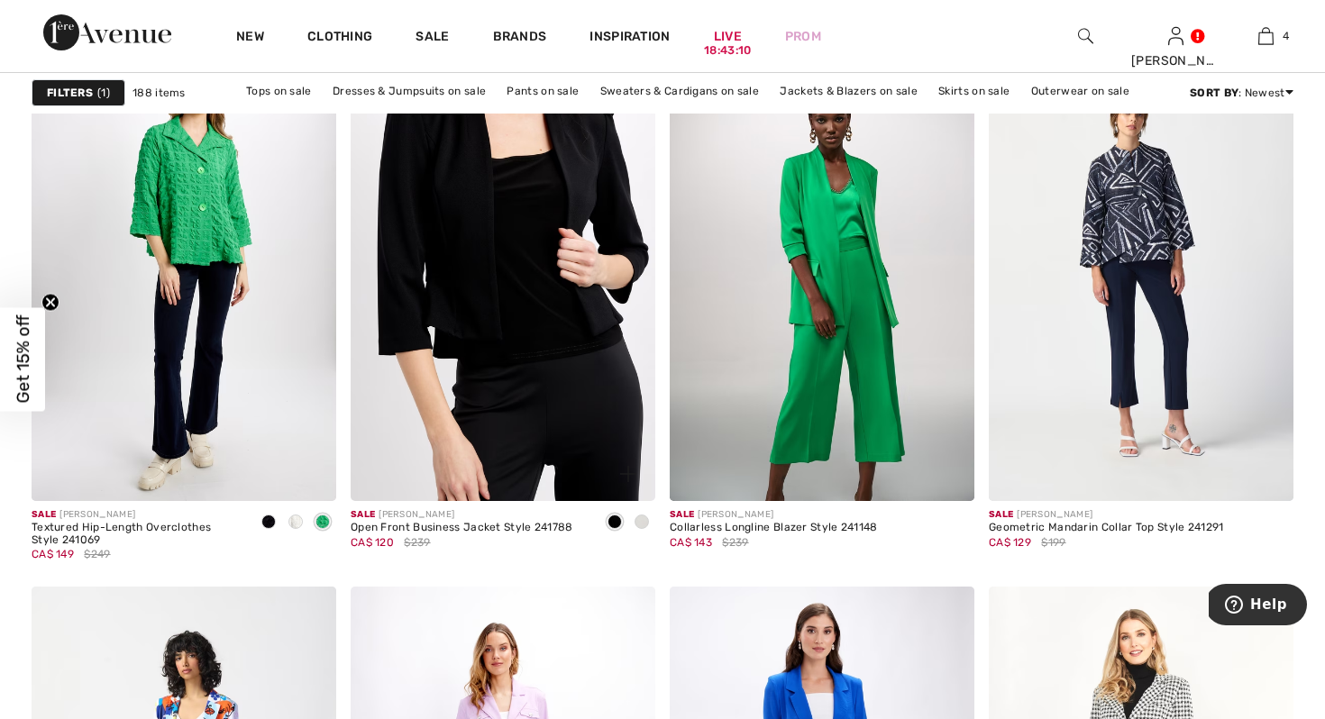
click at [527, 352] on img at bounding box center [503, 272] width 305 height 457
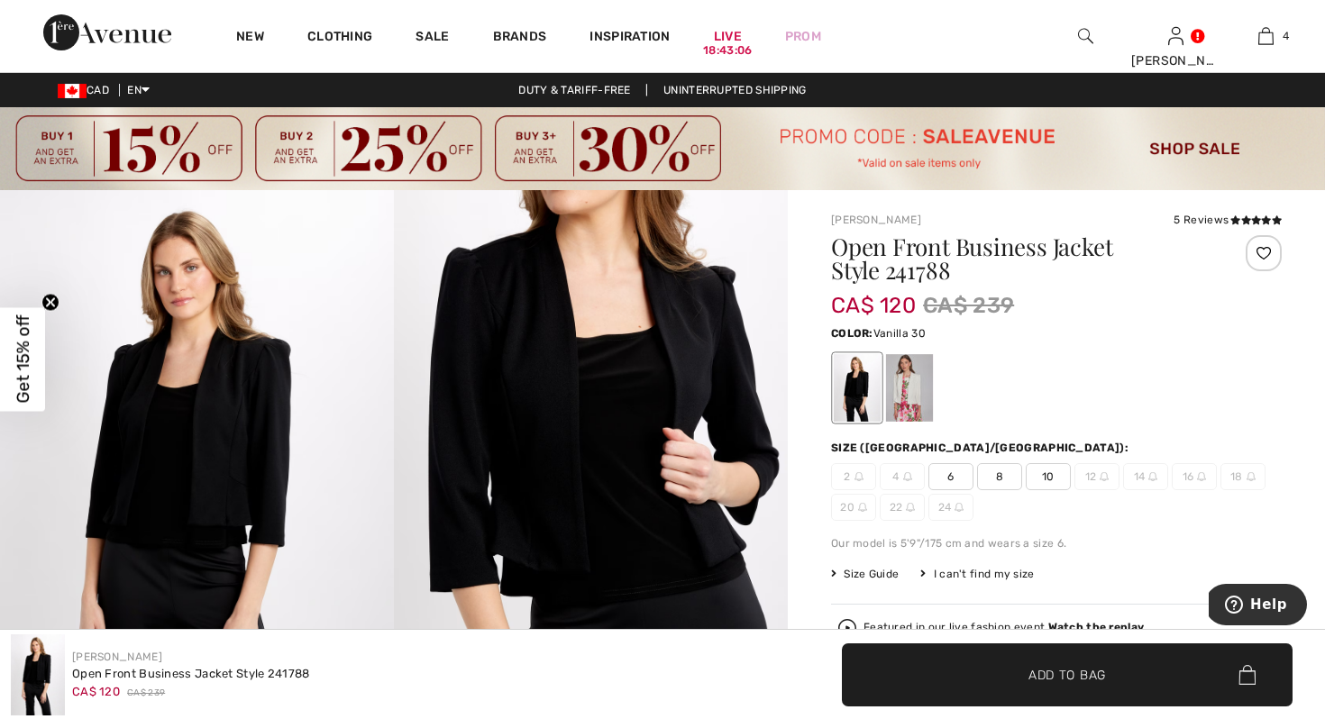
click at [905, 393] on div at bounding box center [909, 388] width 47 height 68
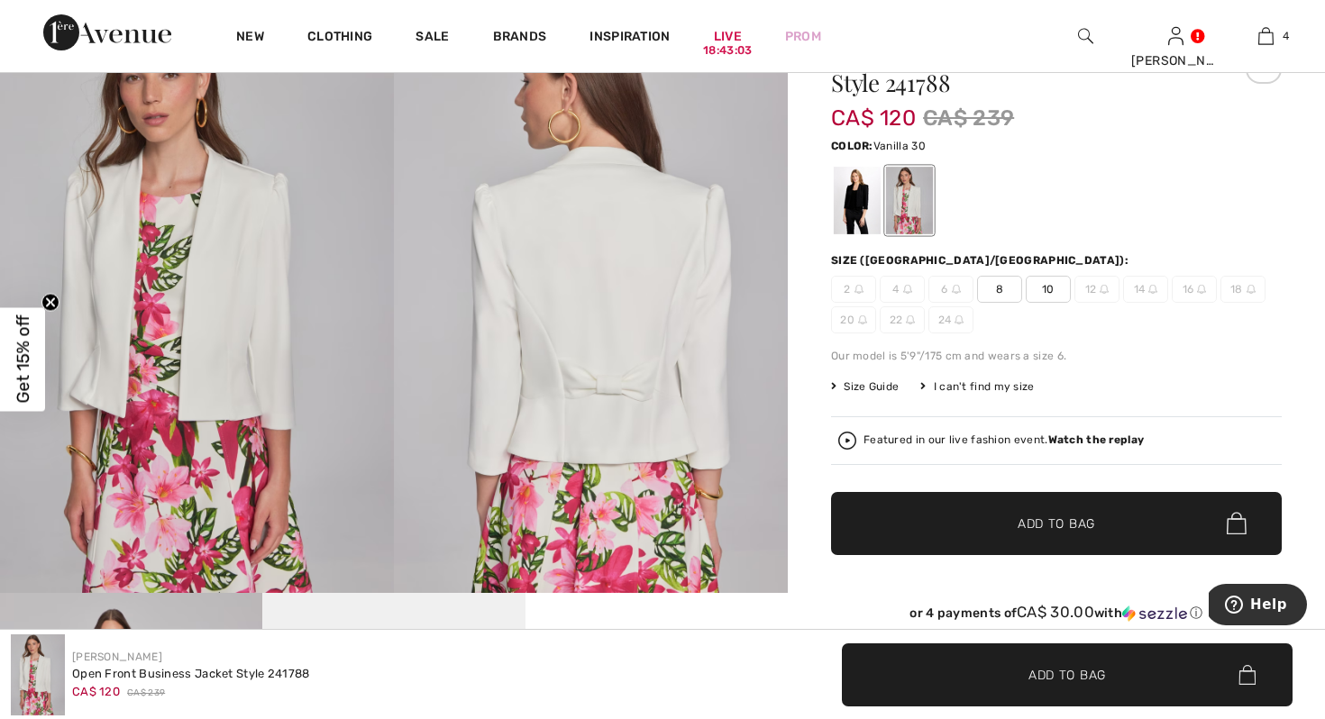
scroll to position [125, 0]
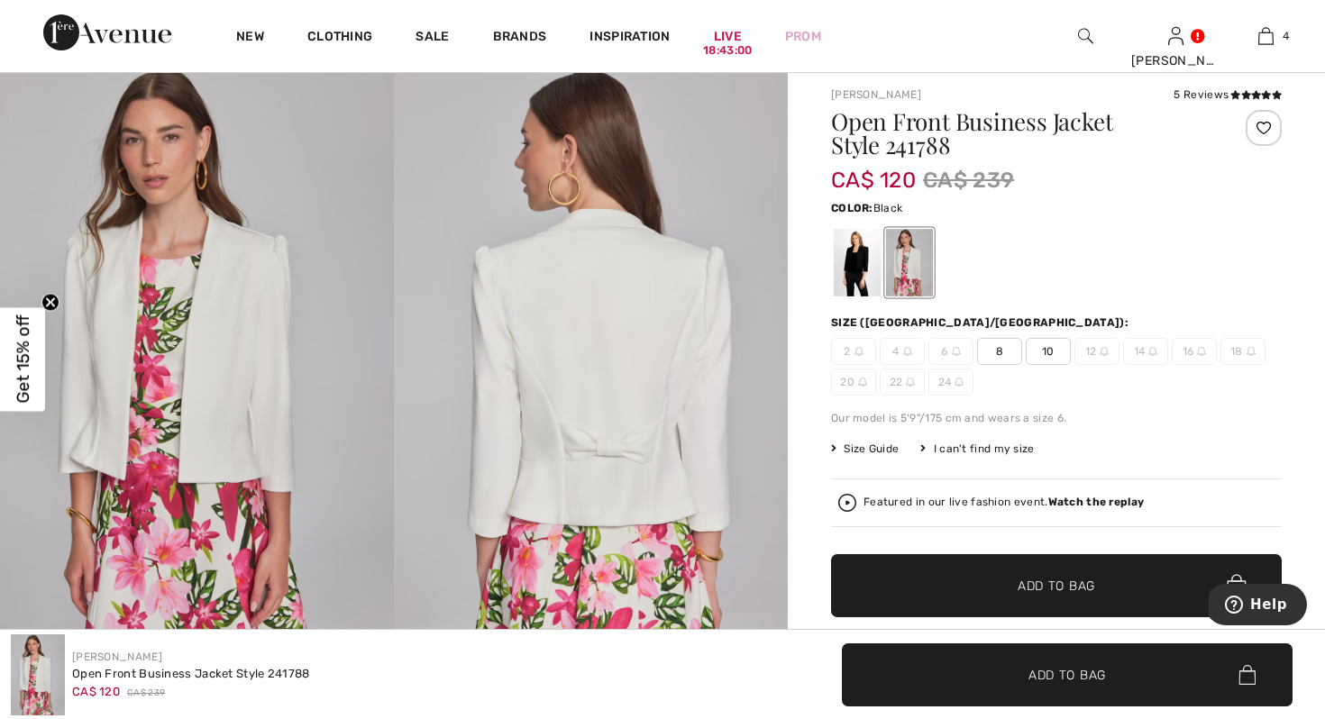
click at [868, 271] on div at bounding box center [857, 263] width 47 height 68
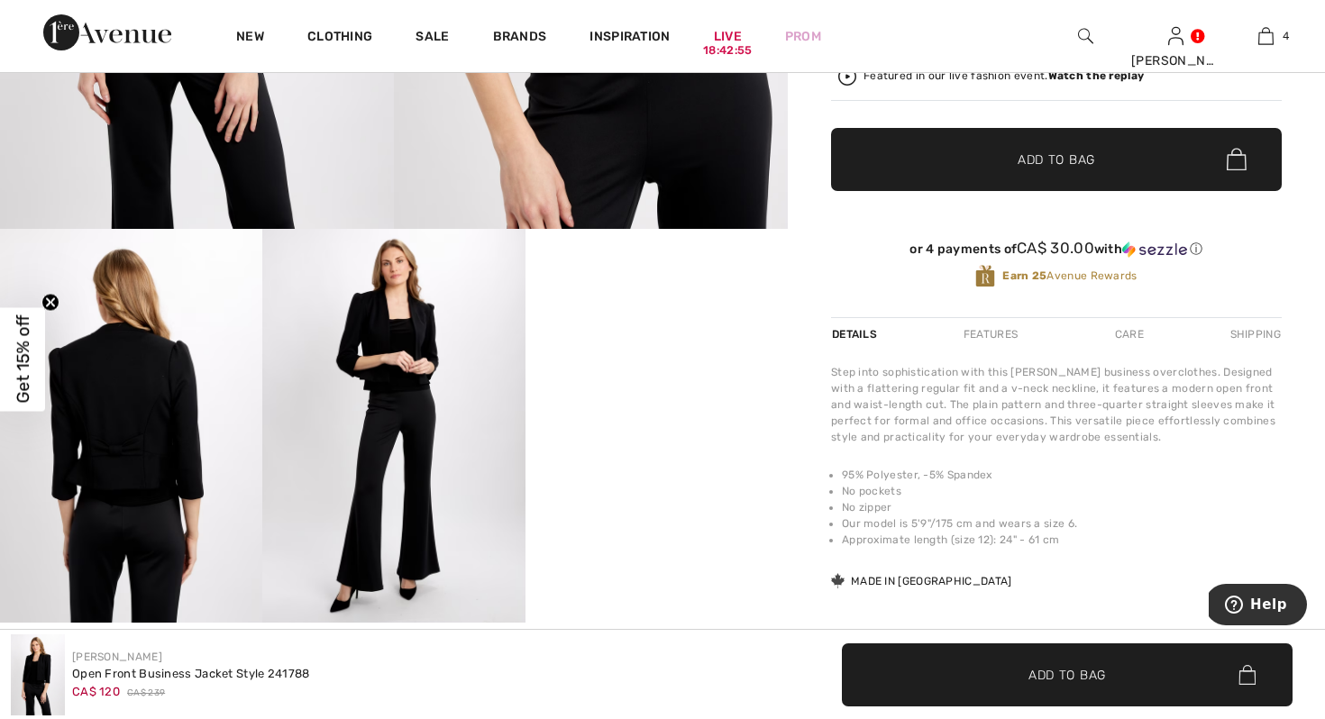
scroll to position [512, 0]
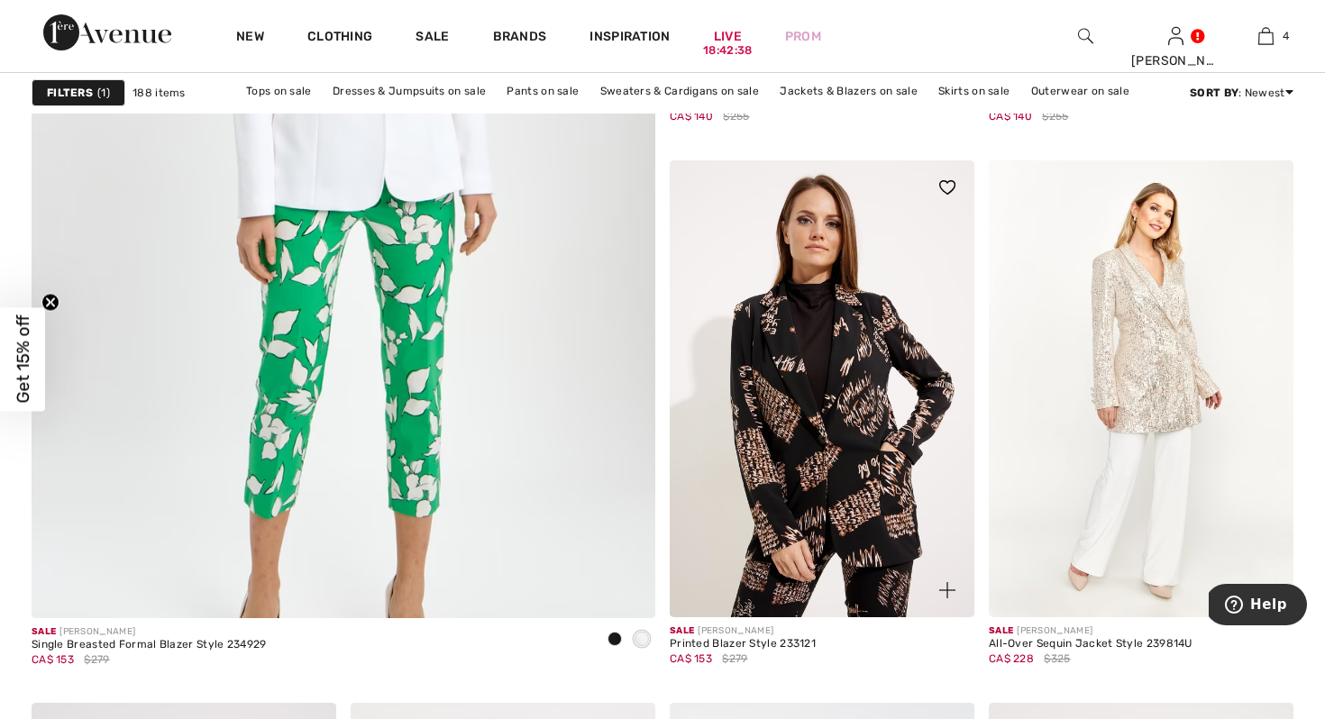
scroll to position [4963, 0]
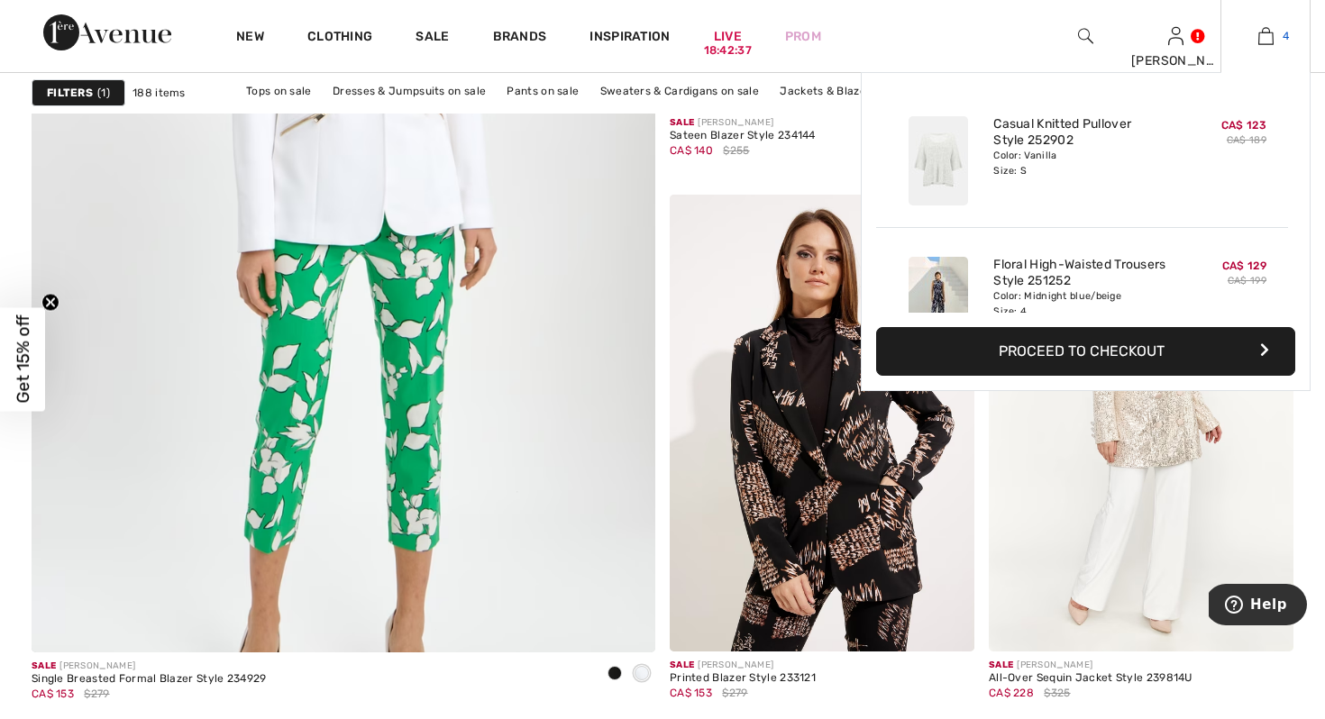
click at [1265, 39] on img at bounding box center [1265, 36] width 15 height 22
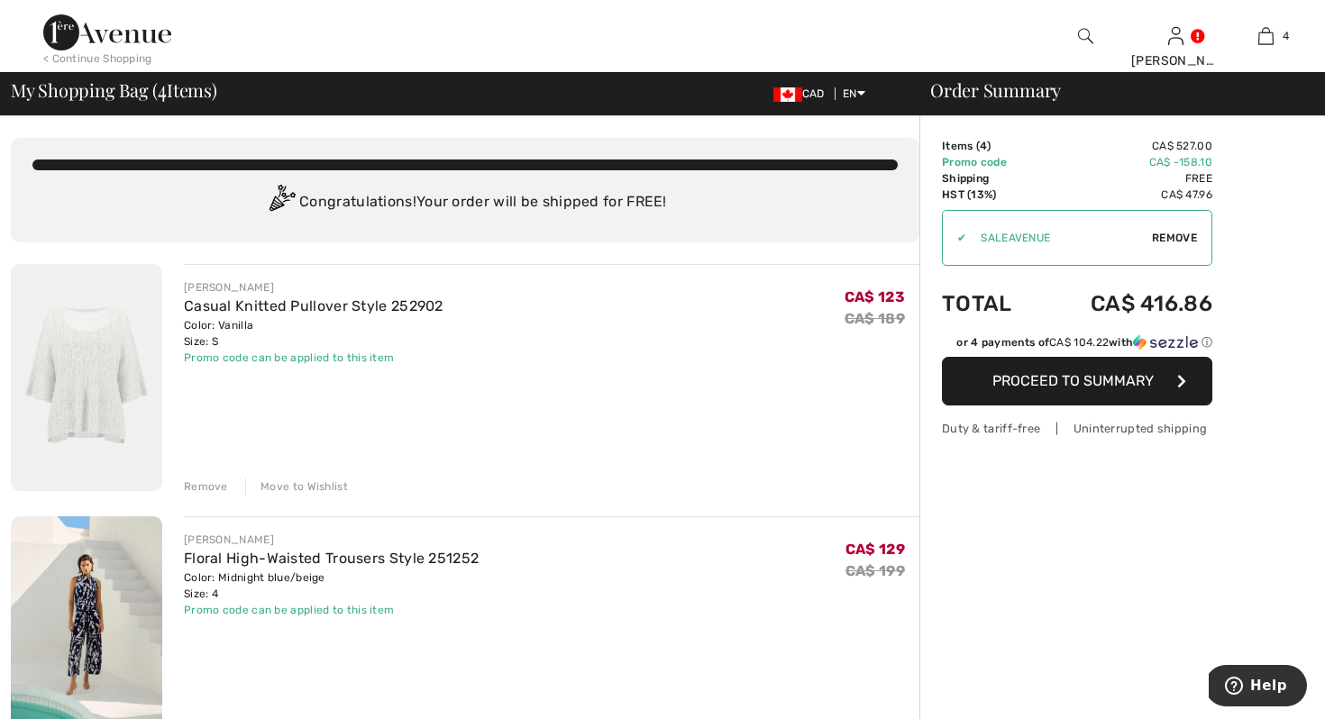
click at [1097, 381] on span "Proceed to Summary" at bounding box center [1072, 380] width 161 height 17
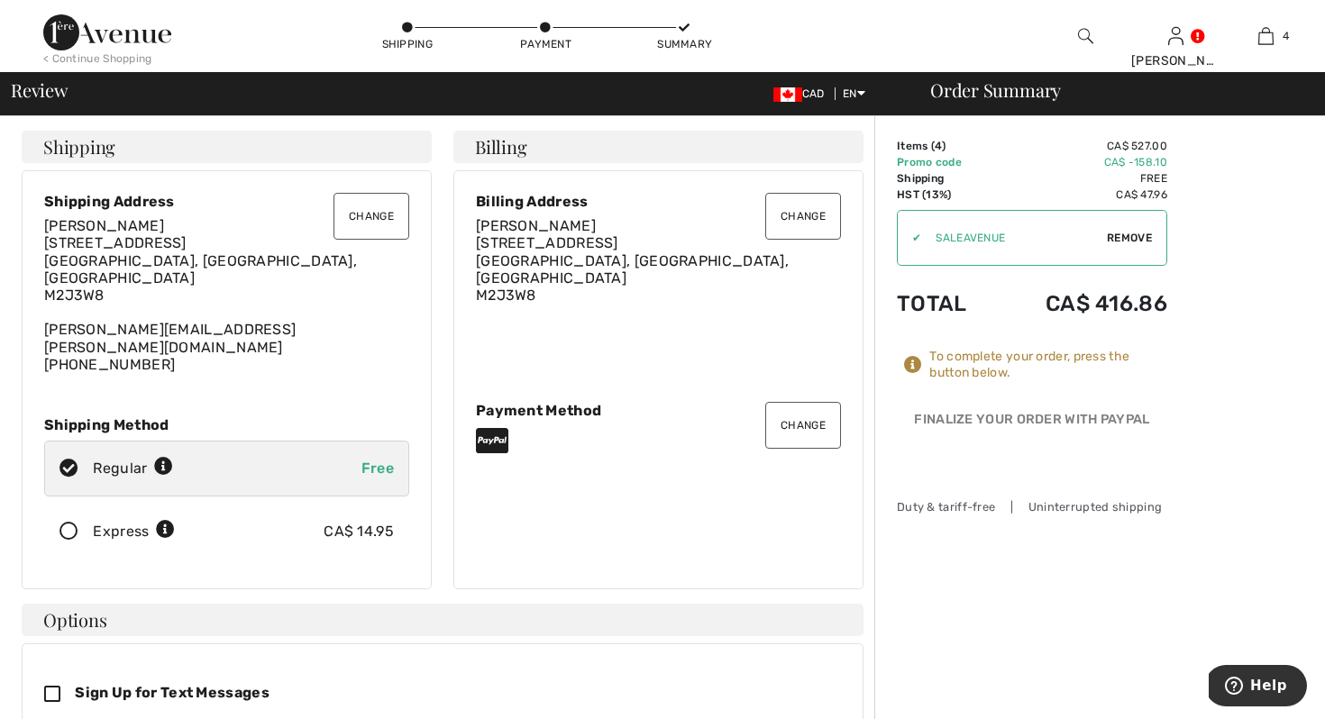
click at [797, 402] on button "Change" at bounding box center [803, 425] width 76 height 47
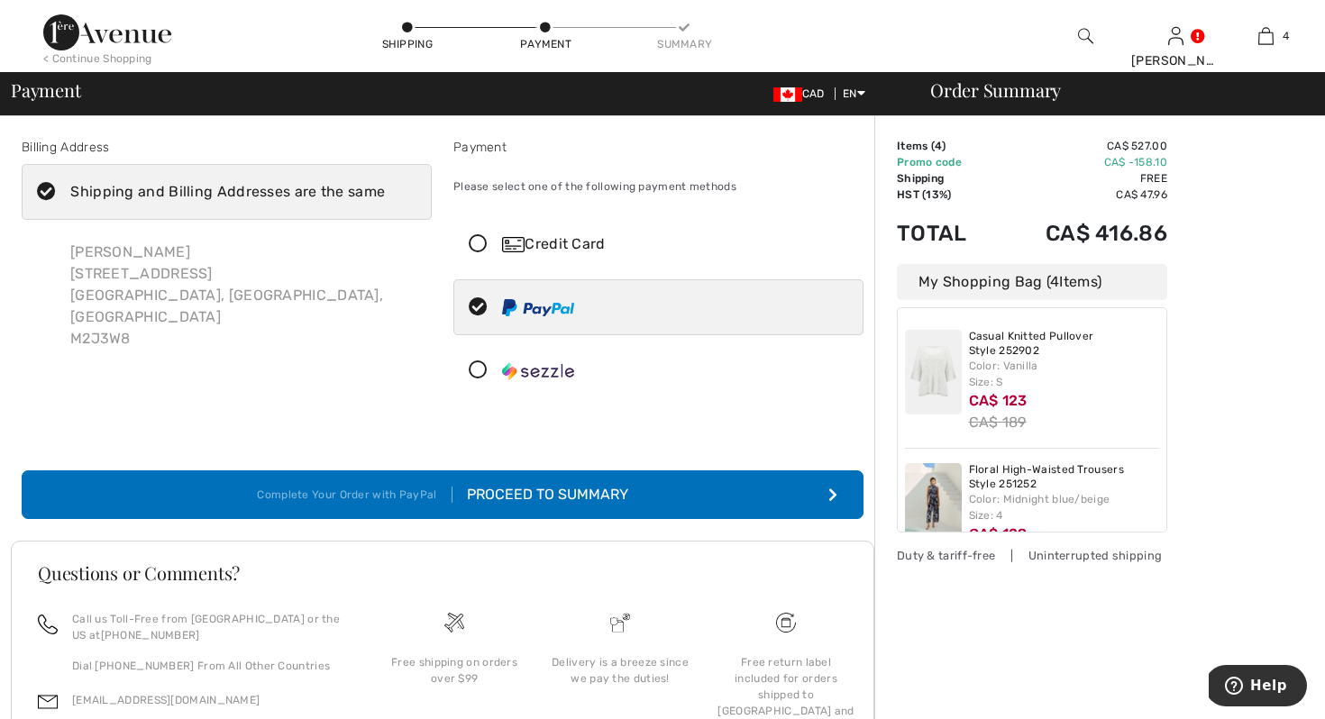
click at [478, 236] on icon at bounding box center [478, 244] width 48 height 19
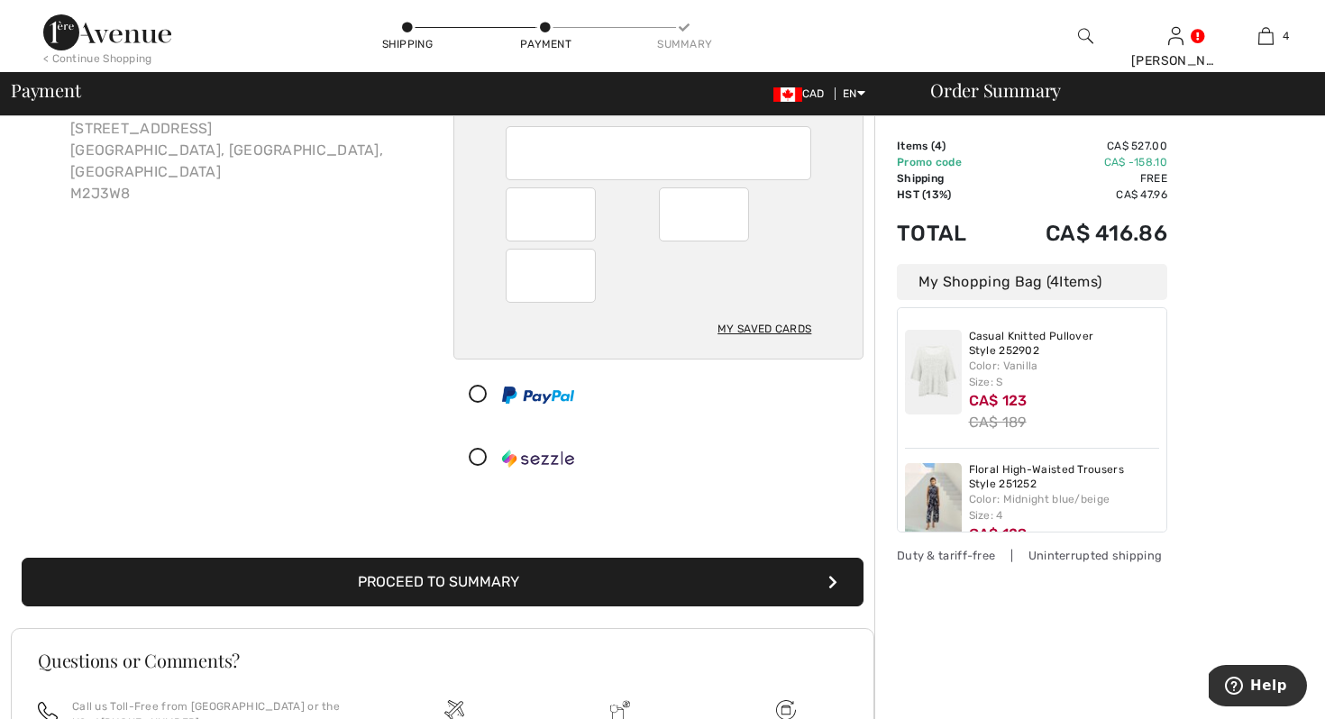
scroll to position [160, 0]
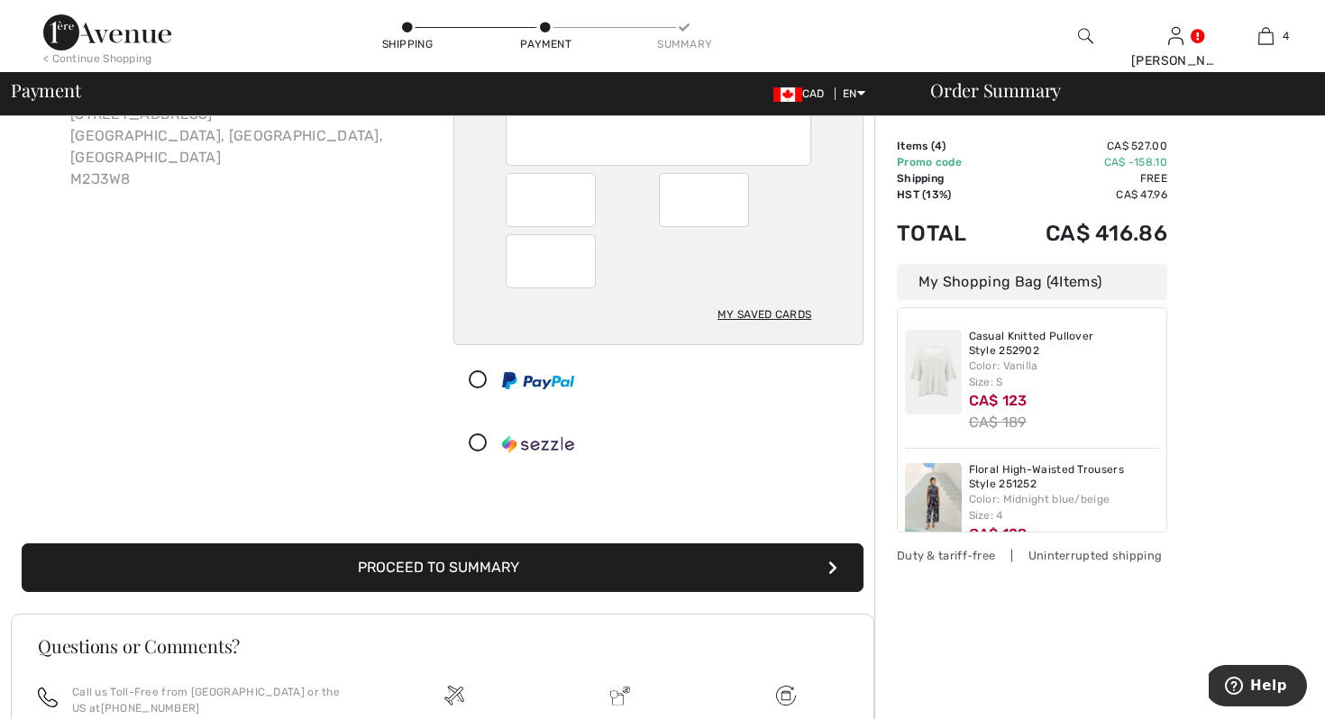
click at [506, 575] on button "Proceed to Summary" at bounding box center [443, 567] width 842 height 49
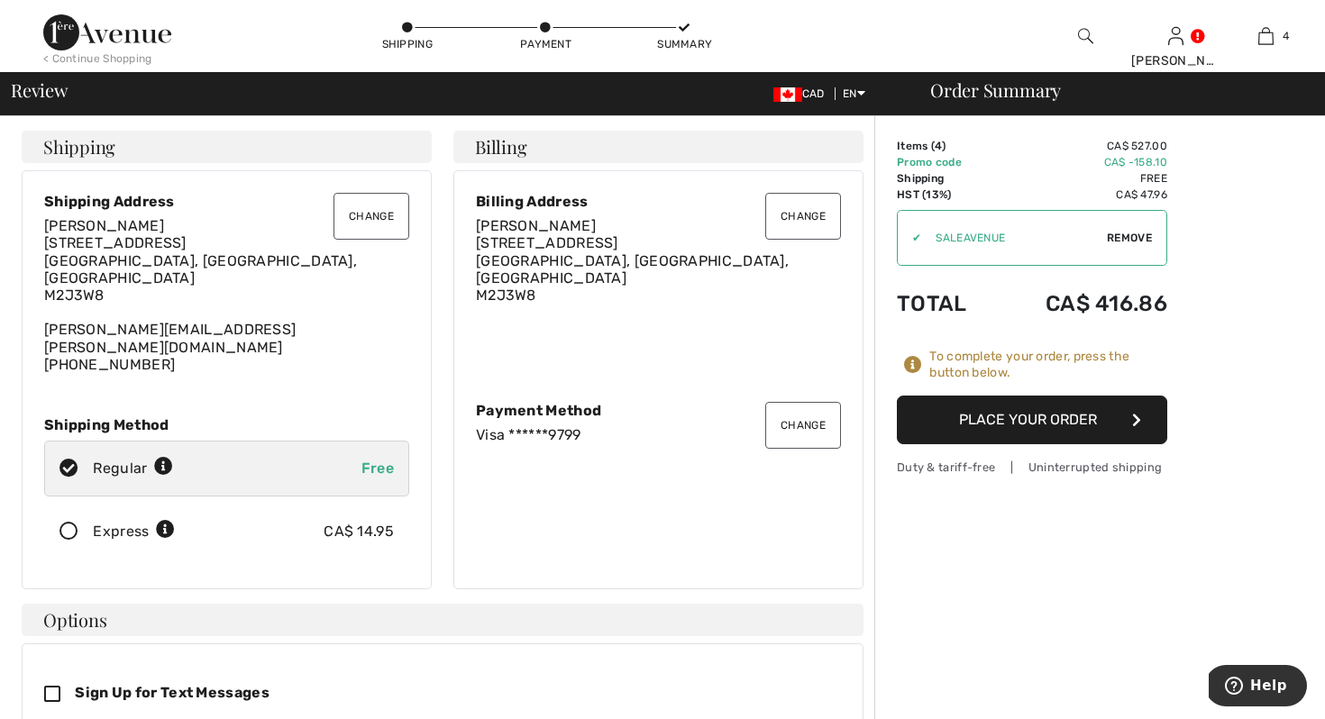
click at [1046, 419] on button "Place Your Order" at bounding box center [1032, 420] width 270 height 49
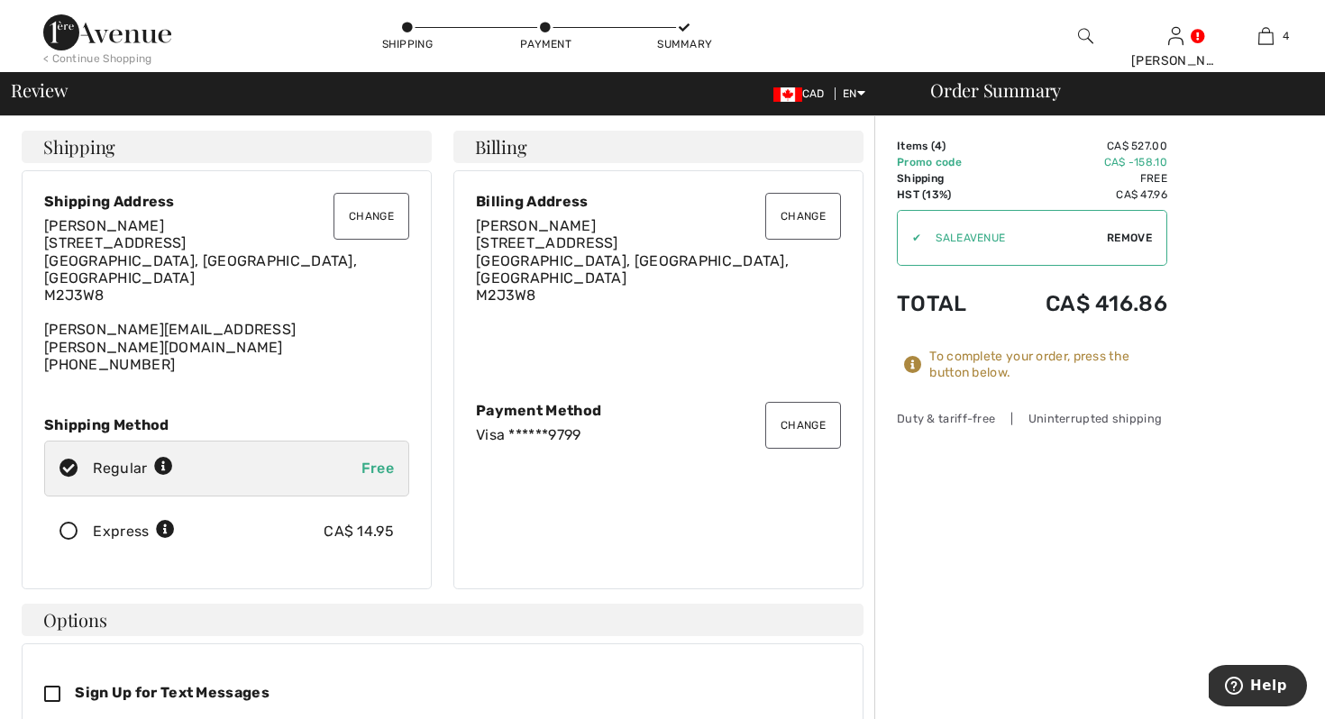
scroll to position [51, 0]
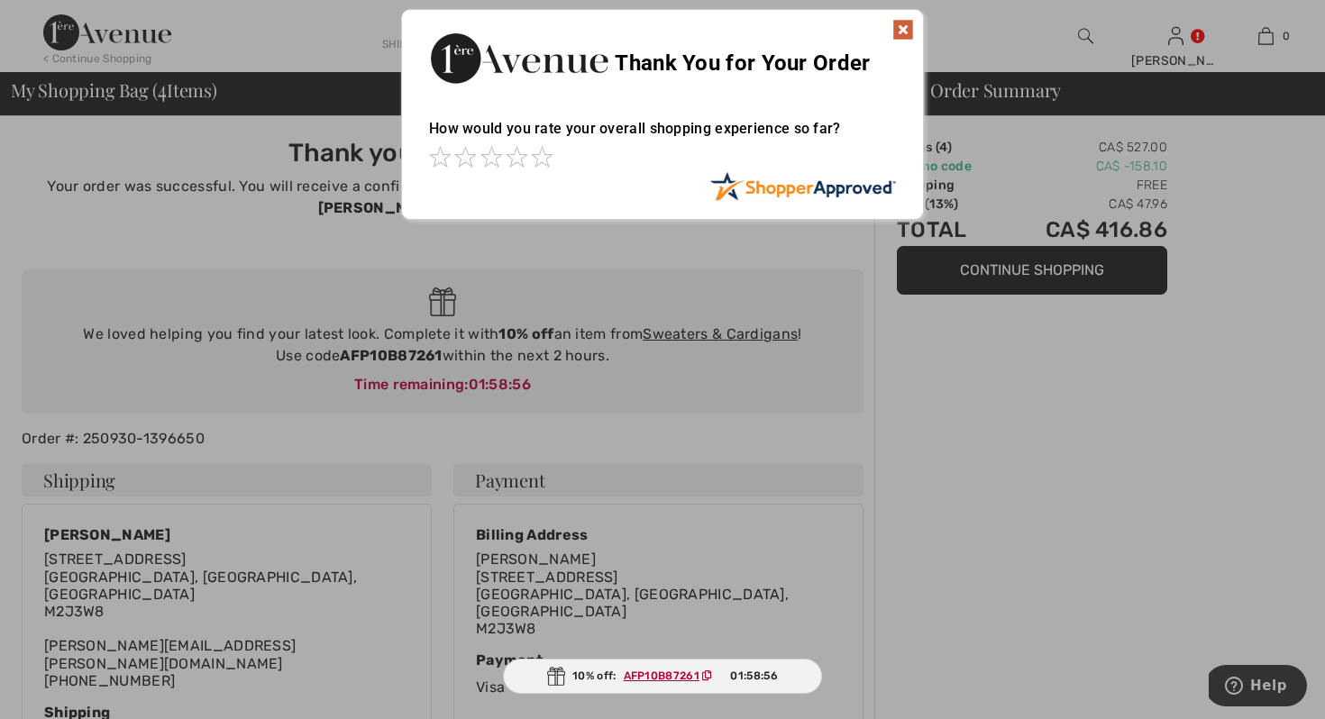
click at [910, 38] on img at bounding box center [903, 30] width 22 height 22
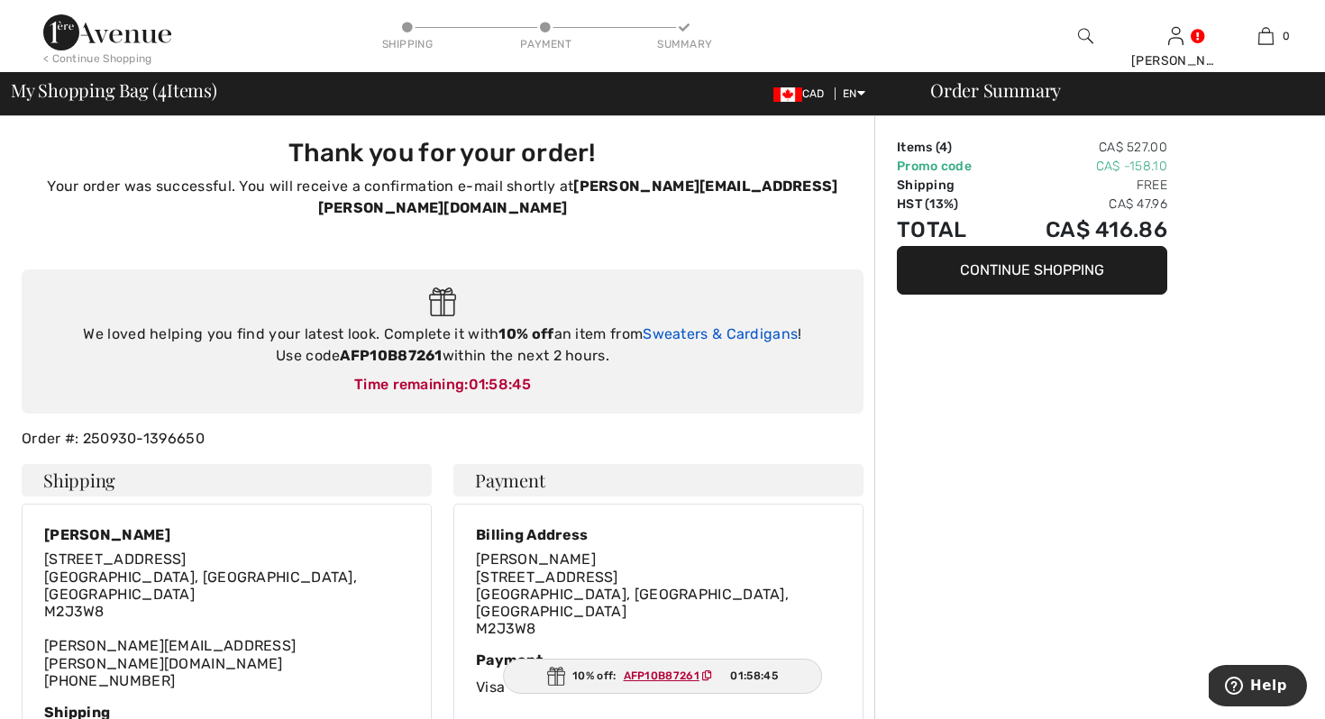
click at [753, 325] on link "Sweaters & Cardigans" at bounding box center [720, 333] width 155 height 17
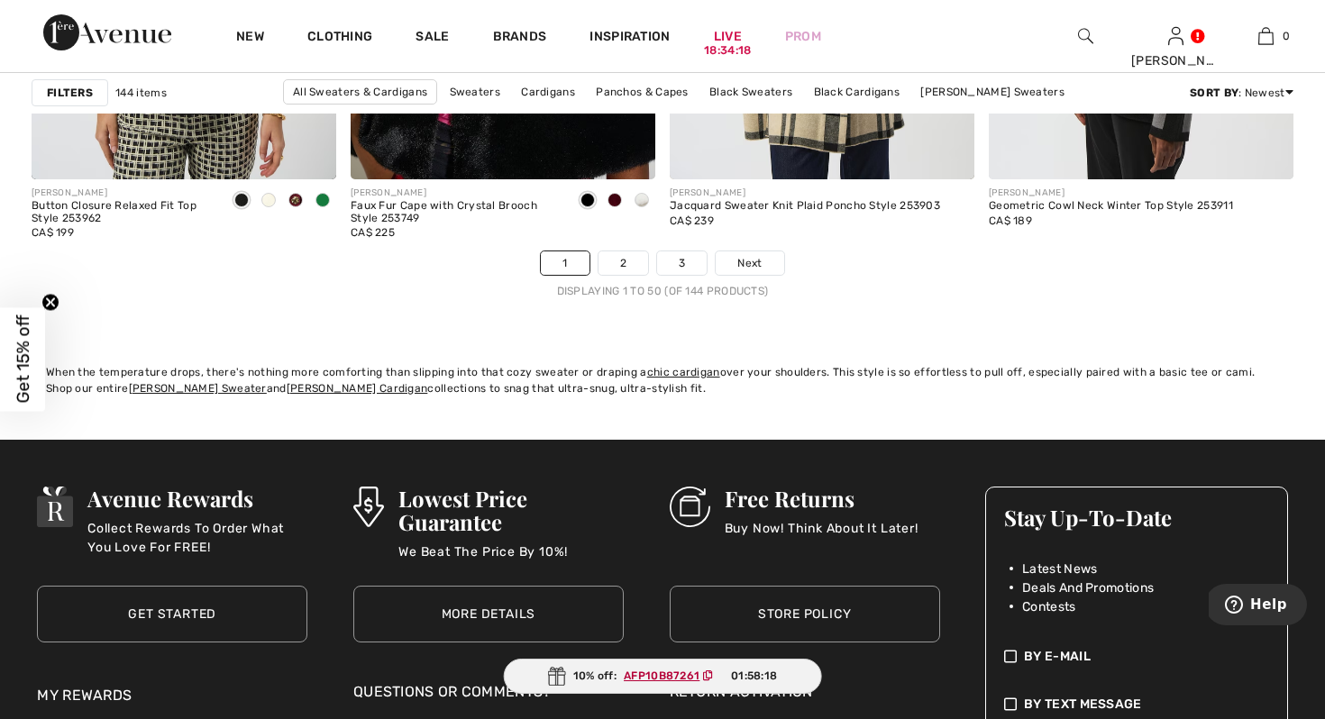
scroll to position [8357, 0]
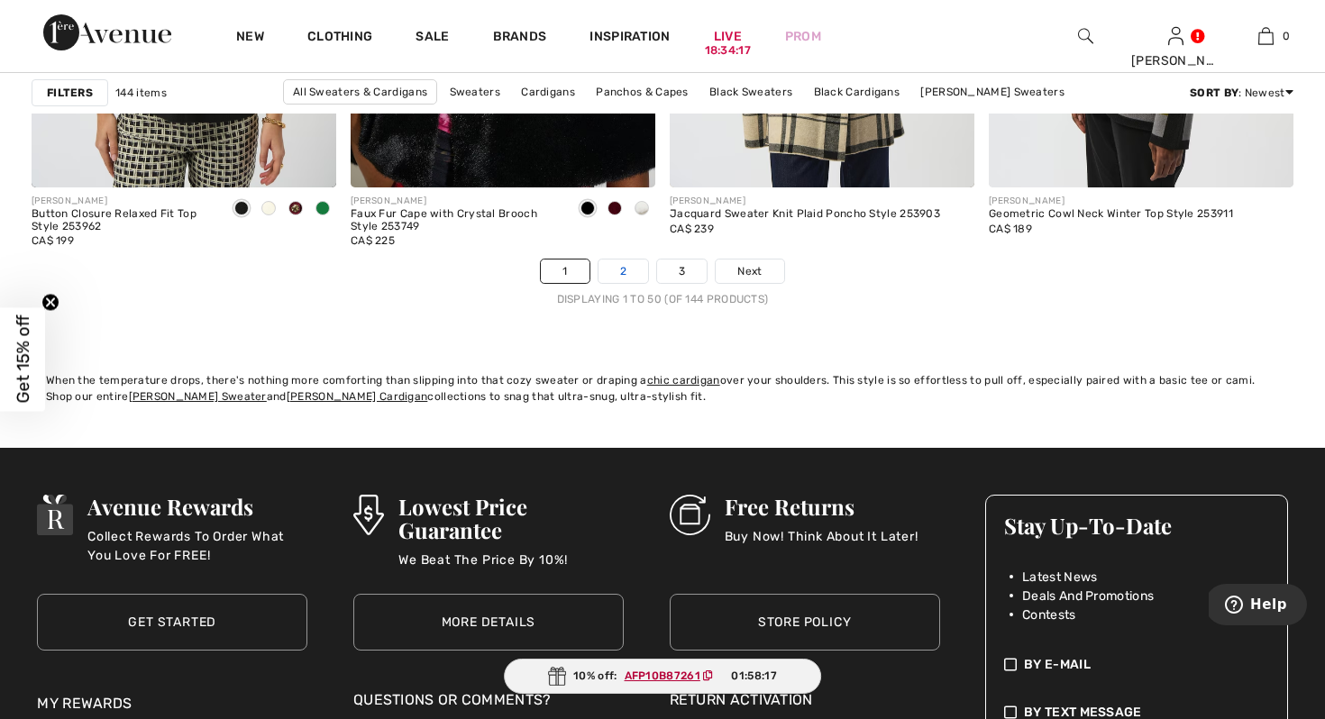
click at [623, 270] on link "2" at bounding box center [623, 271] width 50 height 23
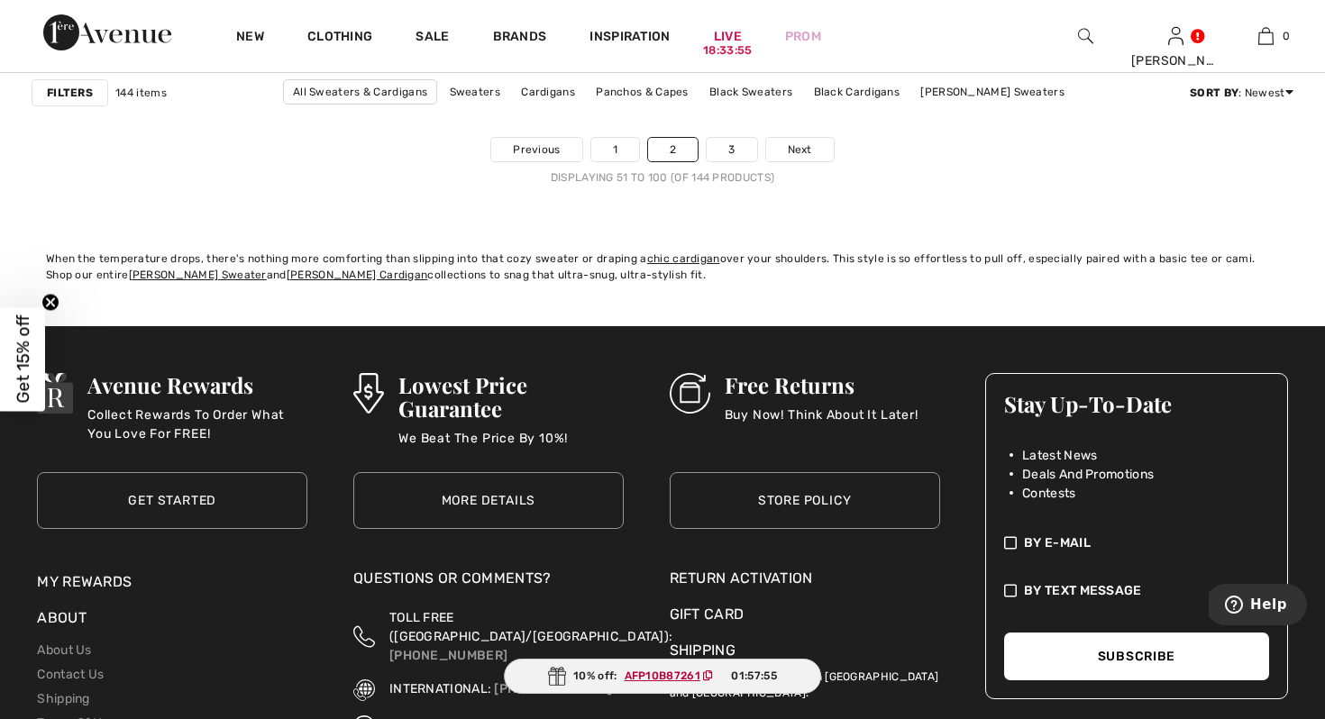
scroll to position [8530, 0]
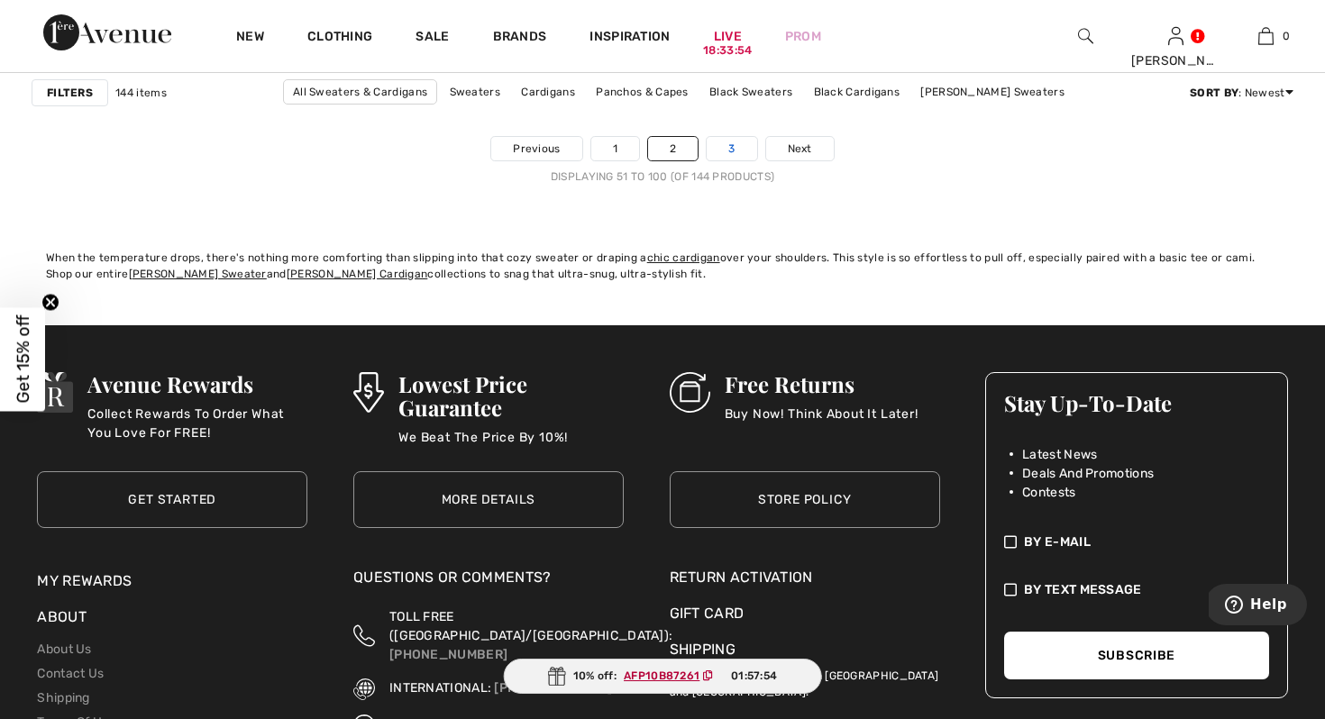
click at [725, 150] on link "3" at bounding box center [732, 148] width 50 height 23
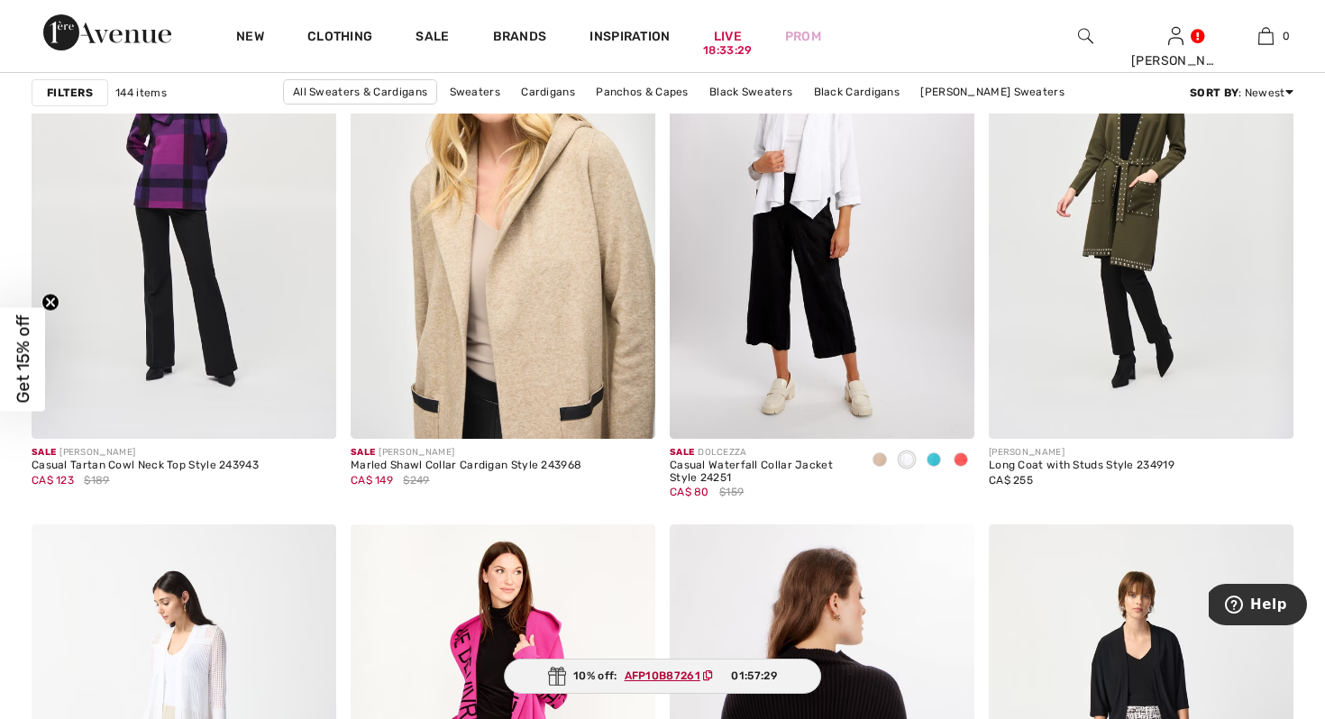
scroll to position [5798, 0]
